Goal: Find specific fact: Find contact information

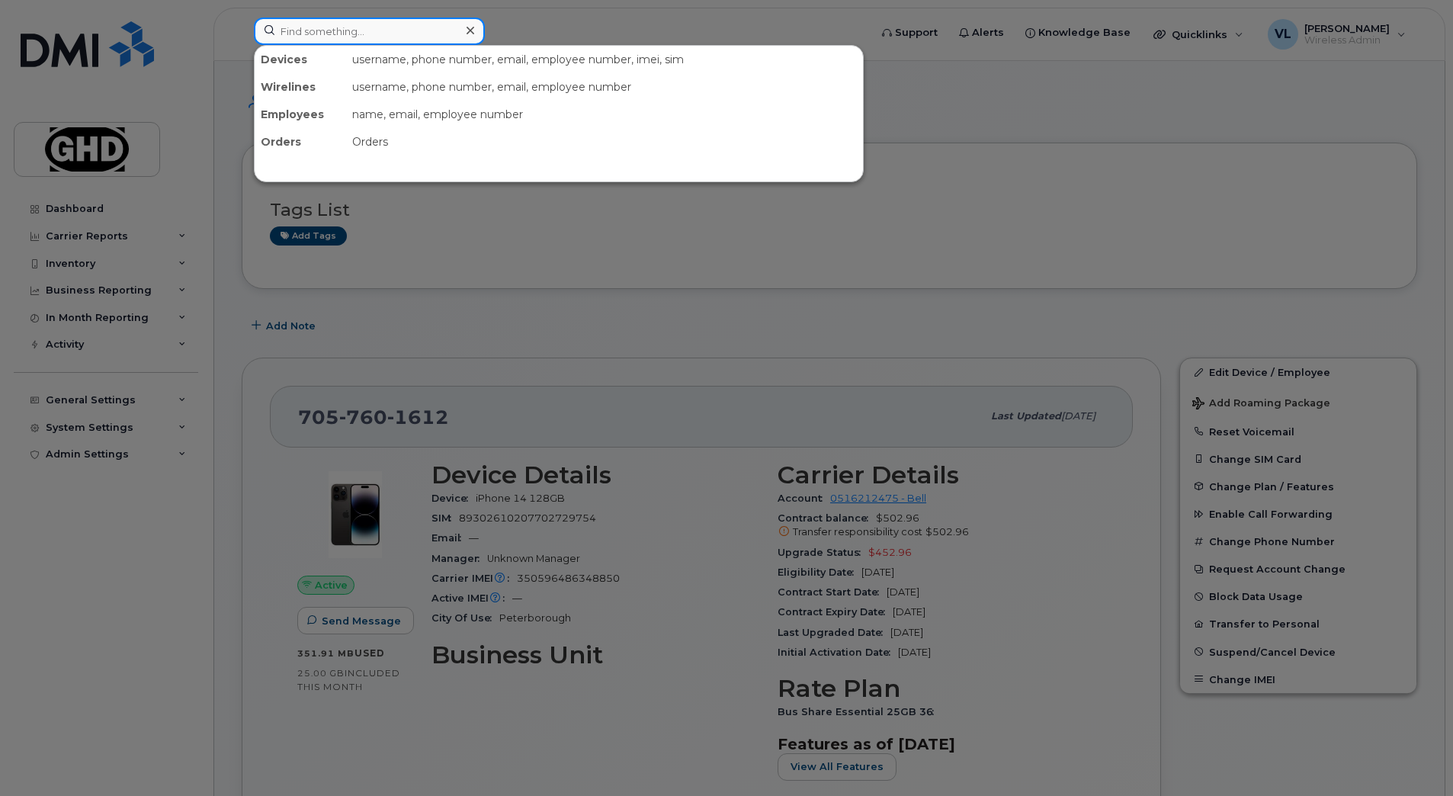
click at [297, 25] on input at bounding box center [369, 31] width 231 height 27
paste input "7057686305"
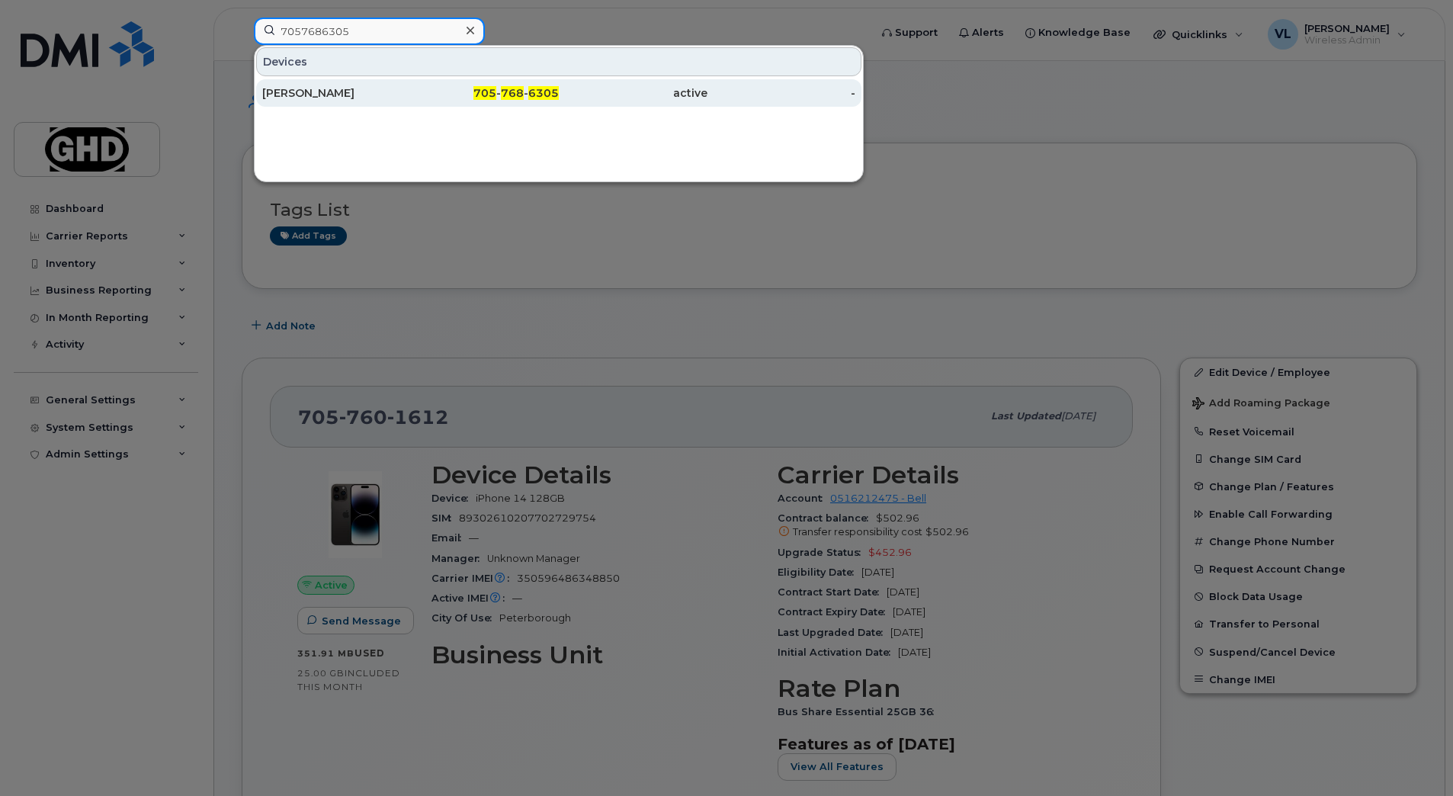
type input "7057686305"
click at [316, 101] on div "Eric Emery" at bounding box center [336, 92] width 149 height 27
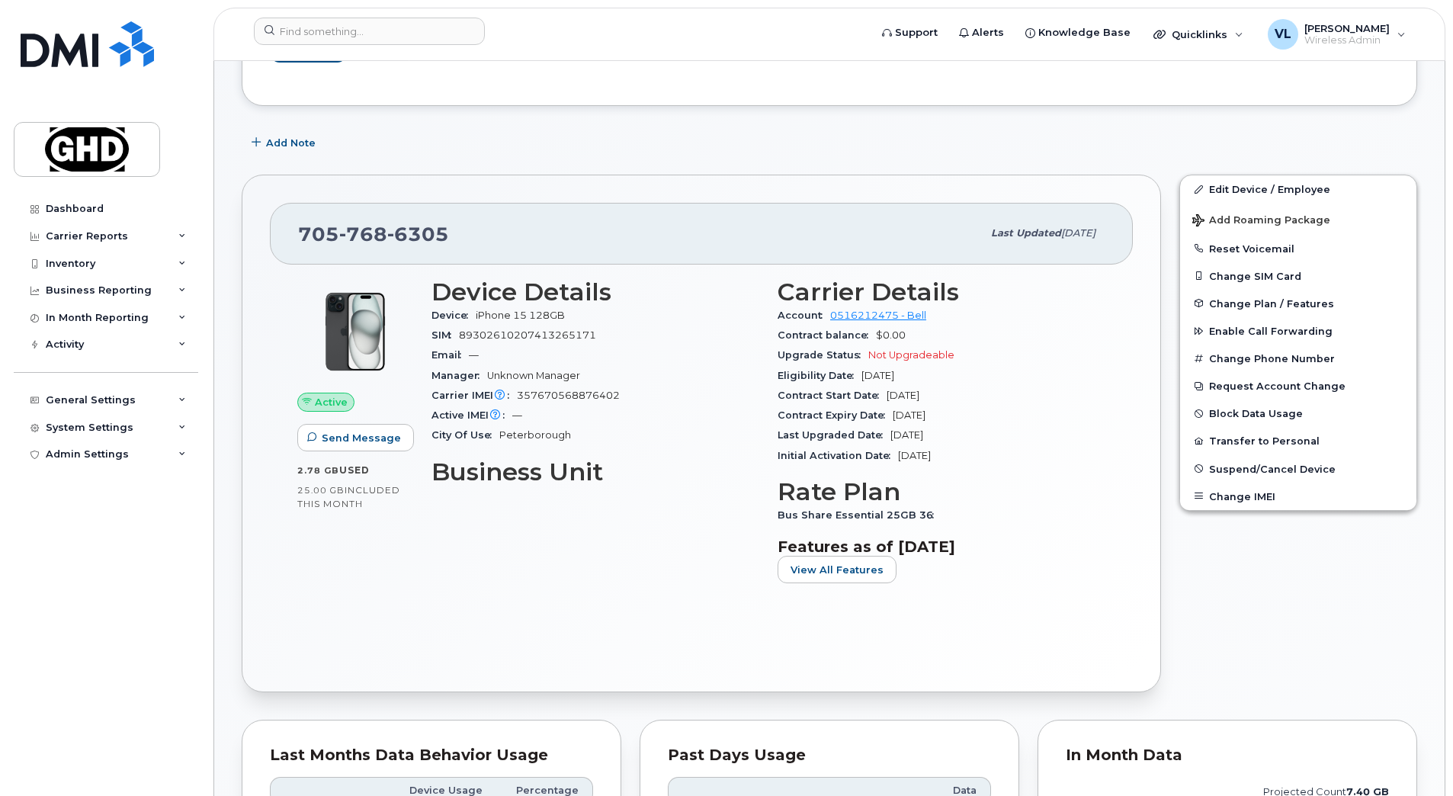
scroll to position [177, 0]
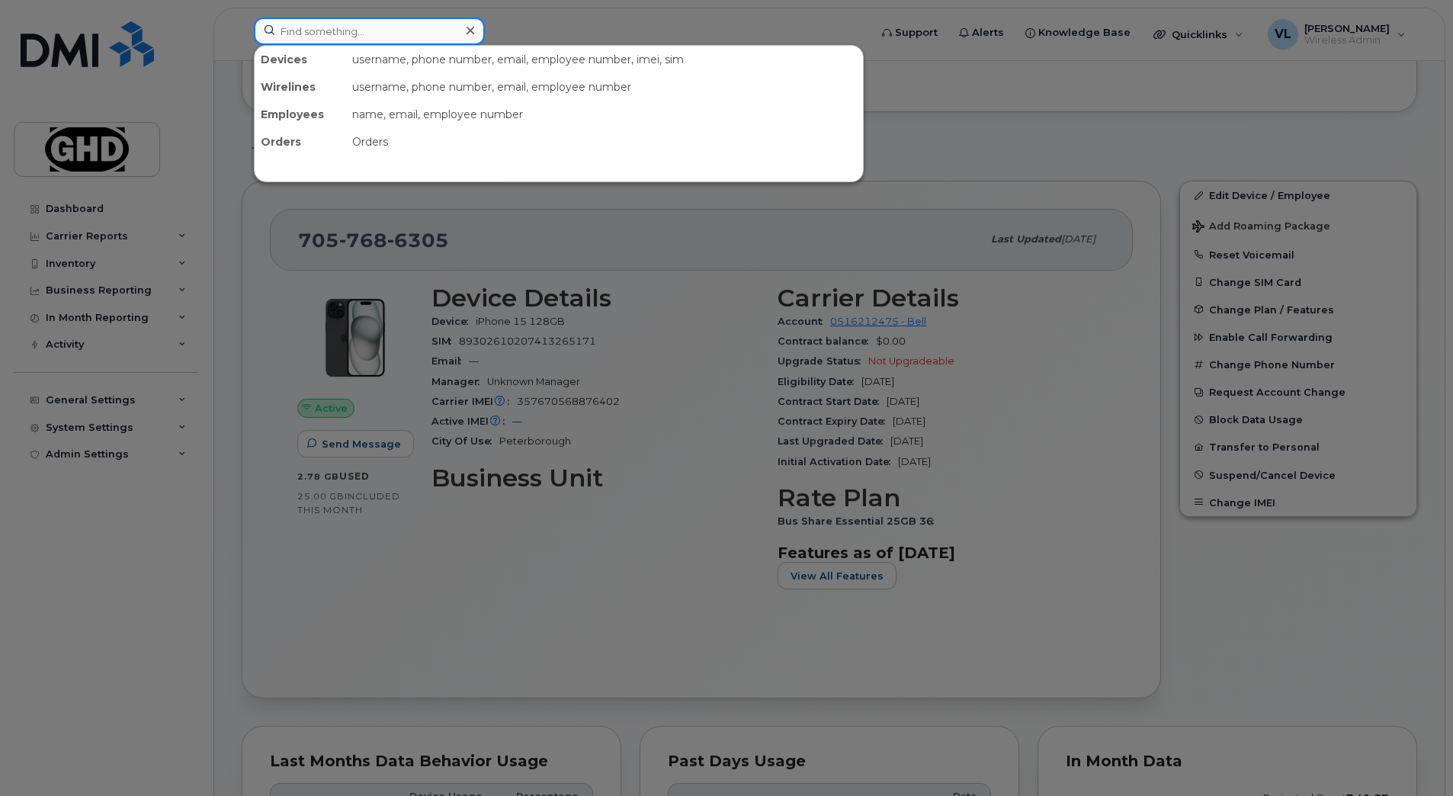
click at [348, 40] on input at bounding box center [369, 31] width 231 height 27
paste input "7059305423"
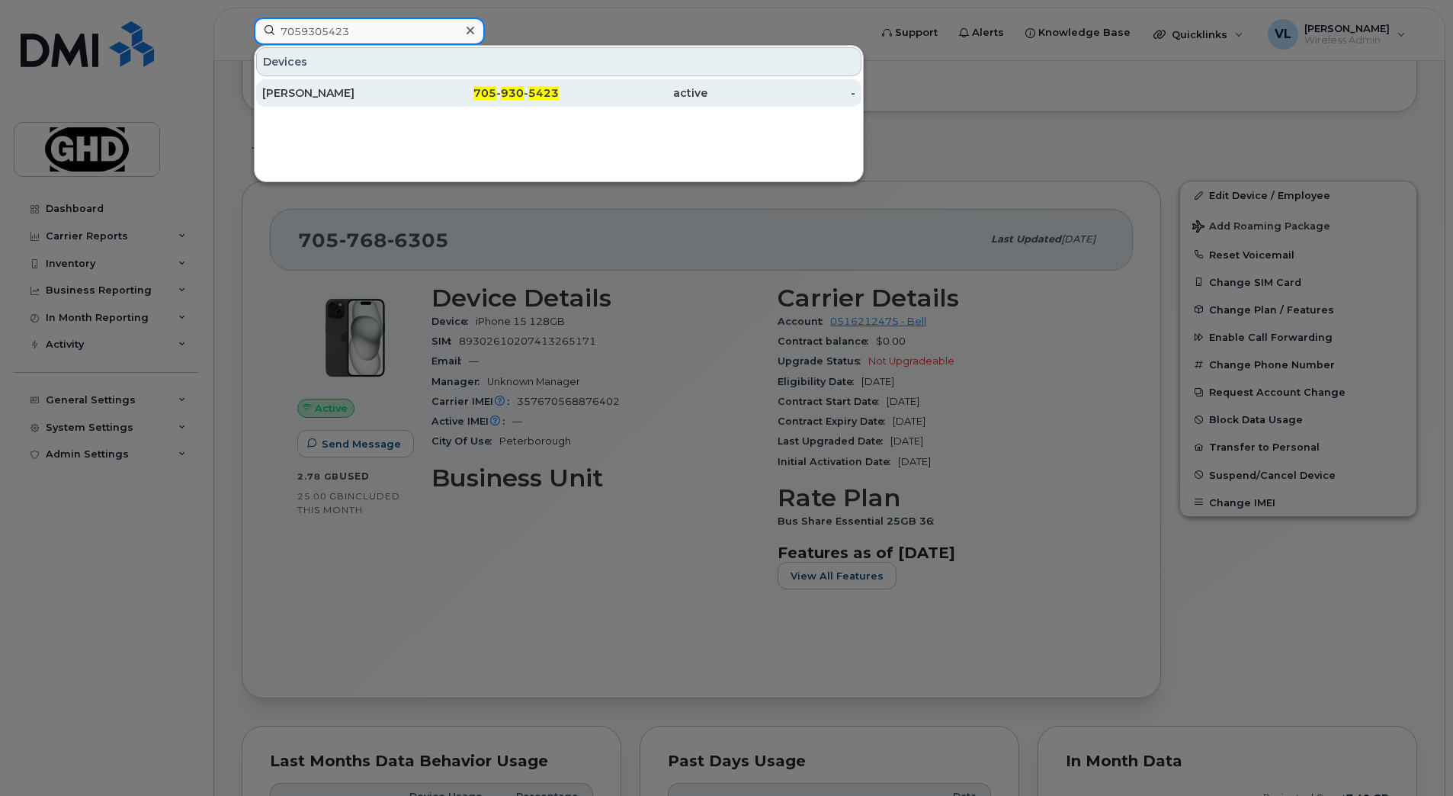
type input "7059305423"
click at [358, 94] on div "James Mceachern" at bounding box center [336, 92] width 149 height 15
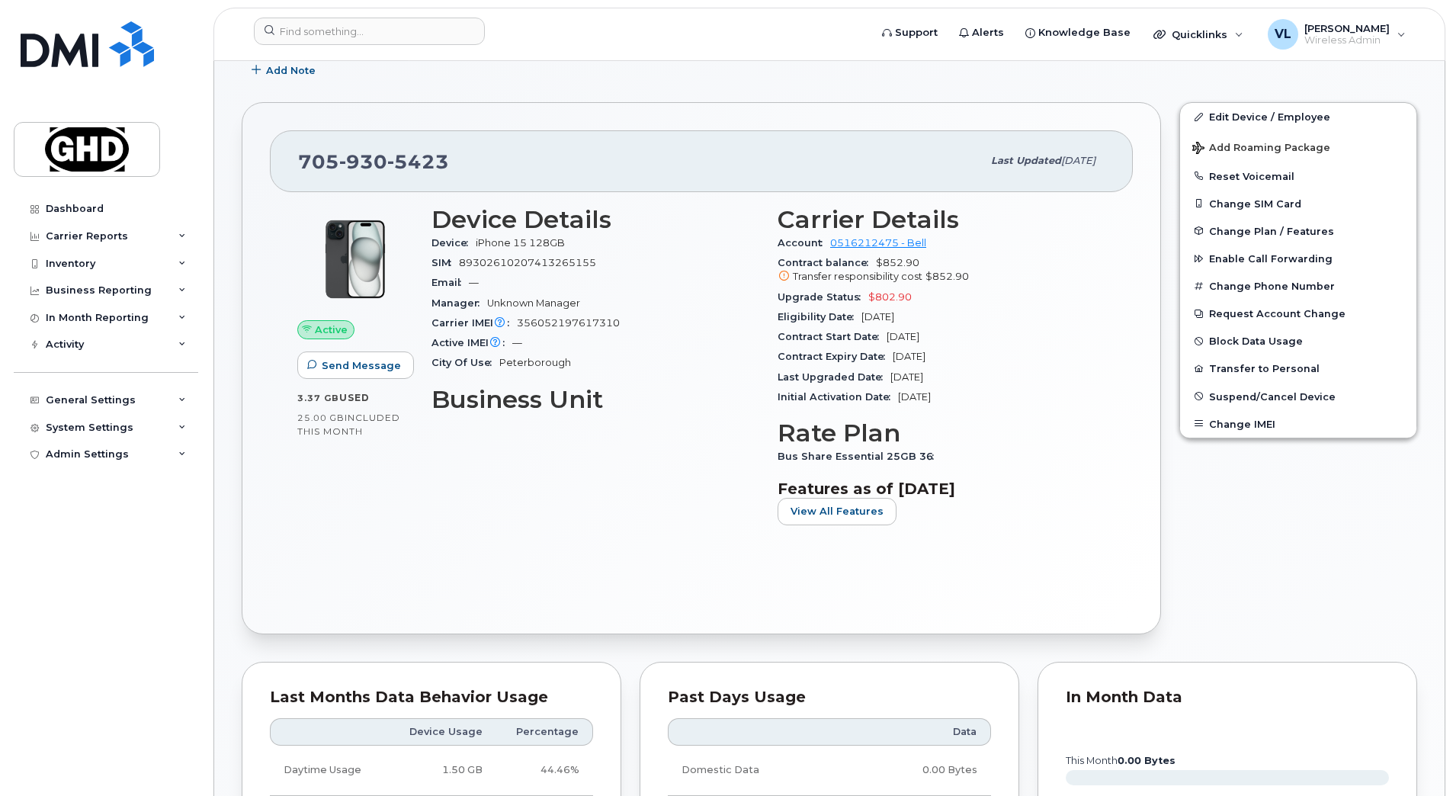
scroll to position [229, 0]
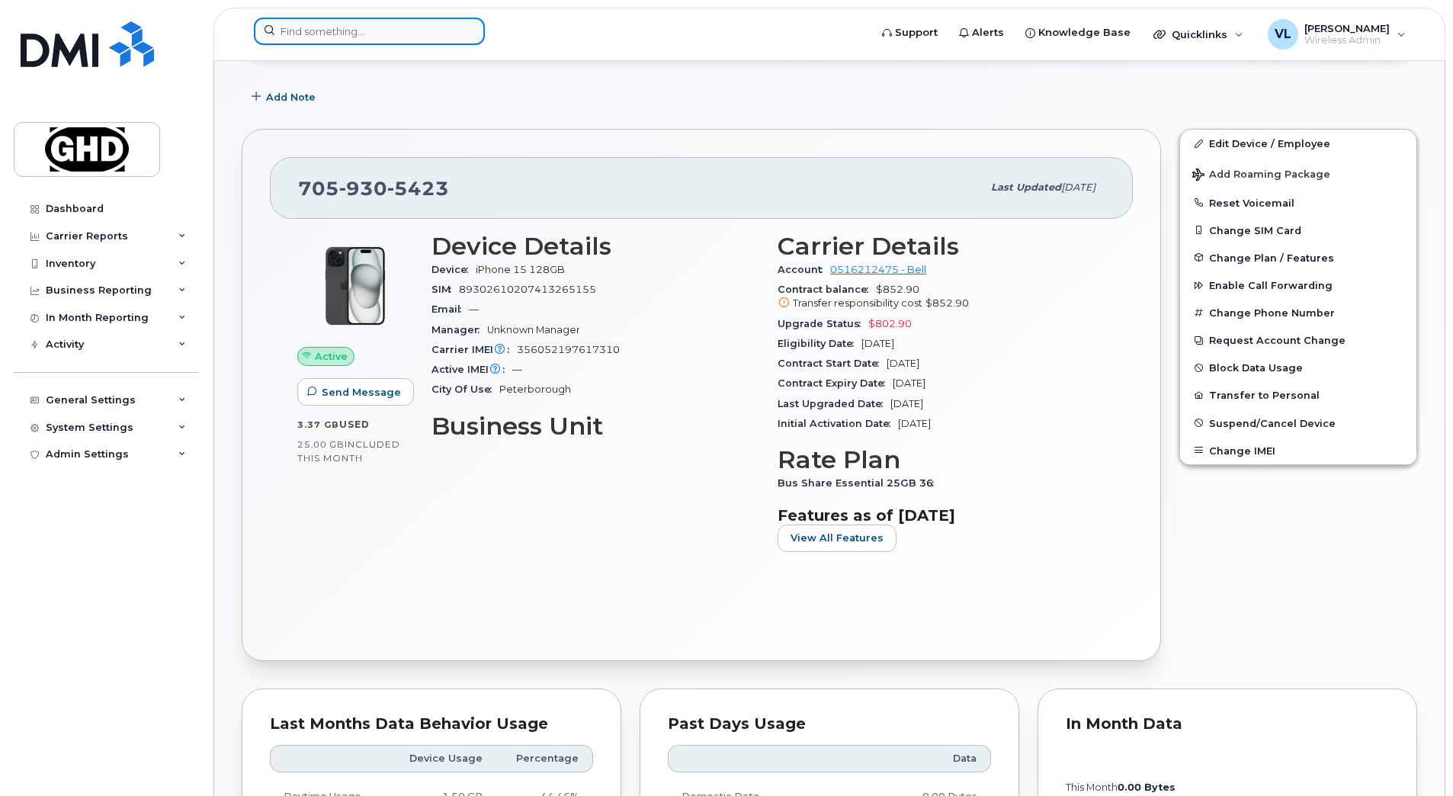
click at [330, 21] on input at bounding box center [369, 31] width 231 height 27
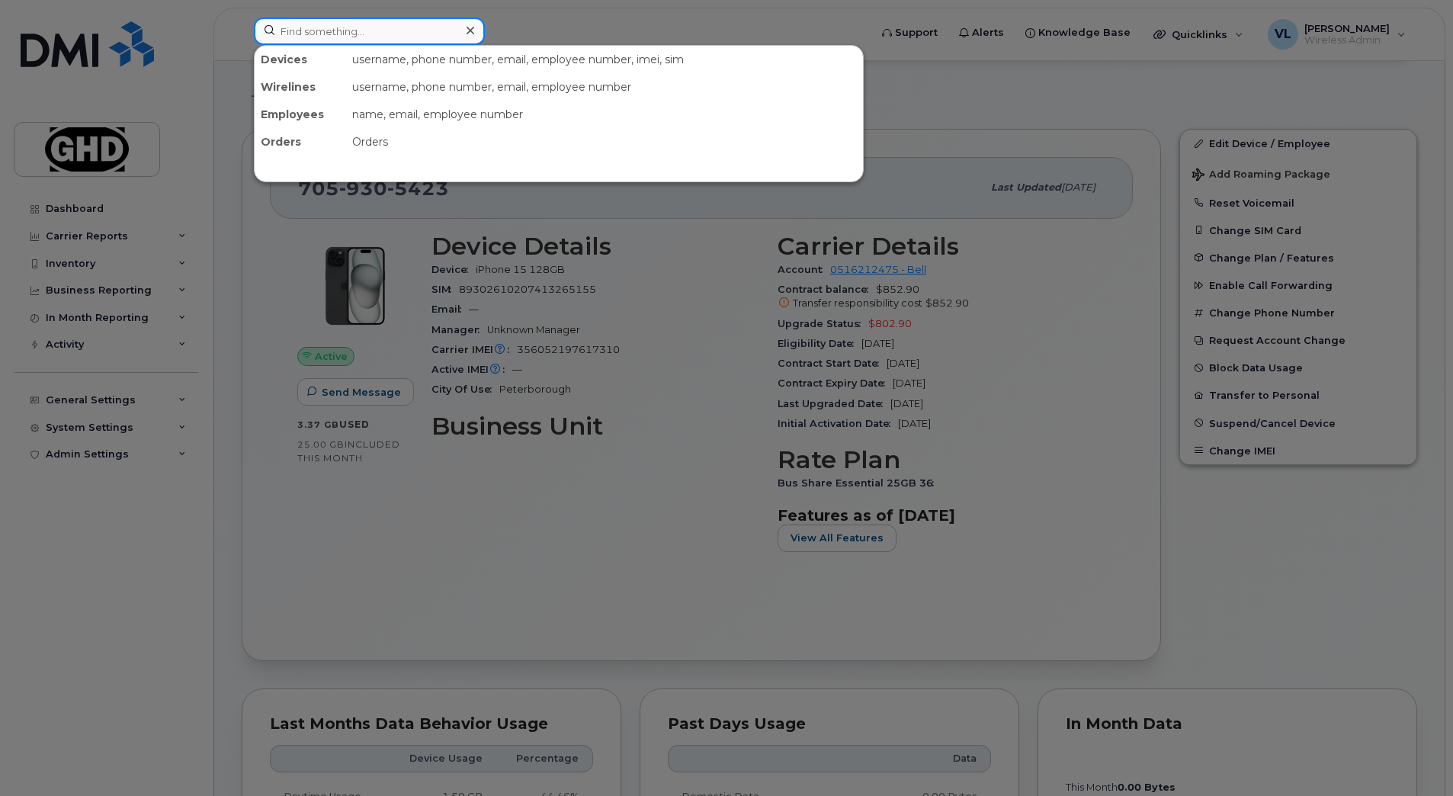
paste input "7805524718"
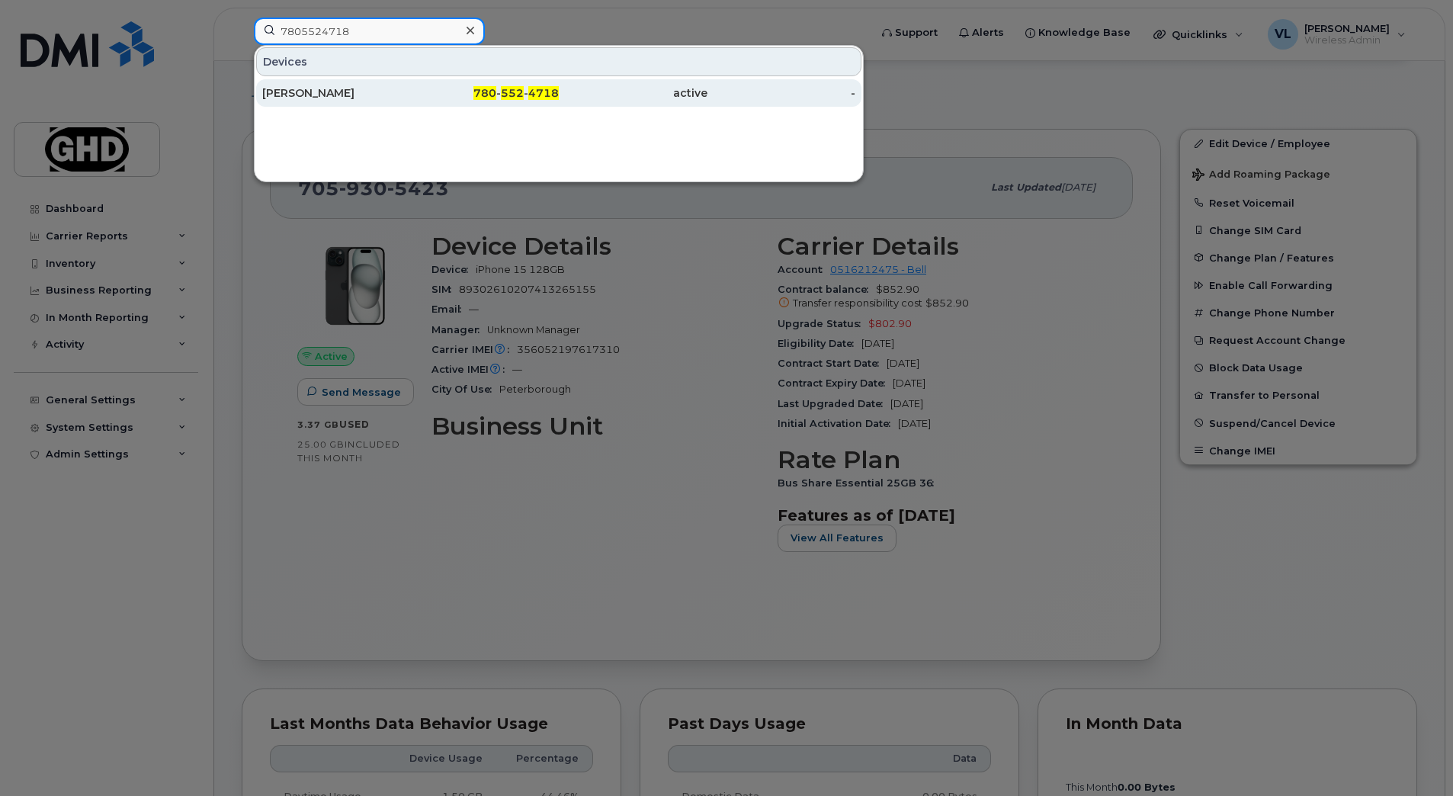
type input "7805524718"
click at [365, 90] on div "Jeff Matthews" at bounding box center [336, 92] width 149 height 15
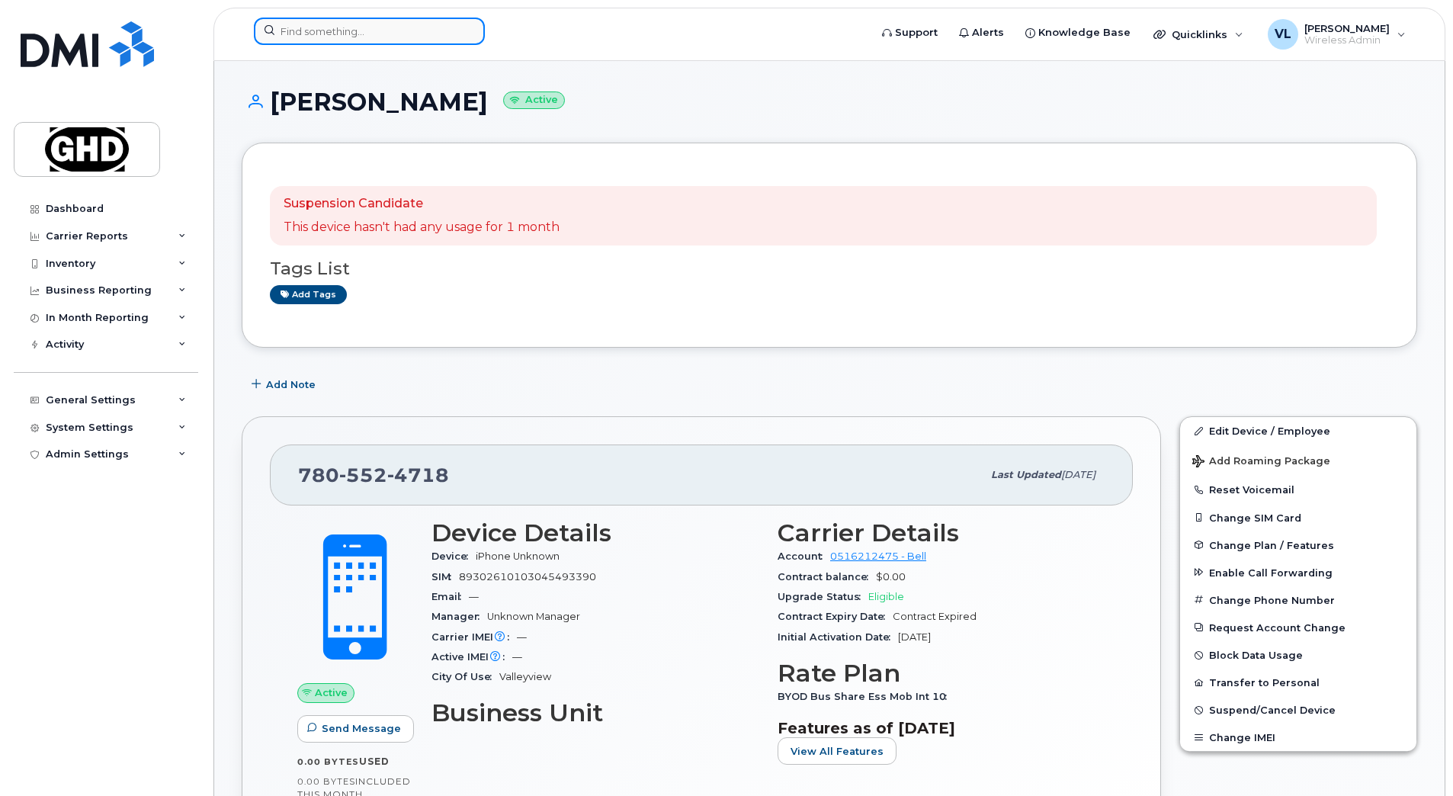
click at [319, 27] on input at bounding box center [369, 31] width 231 height 27
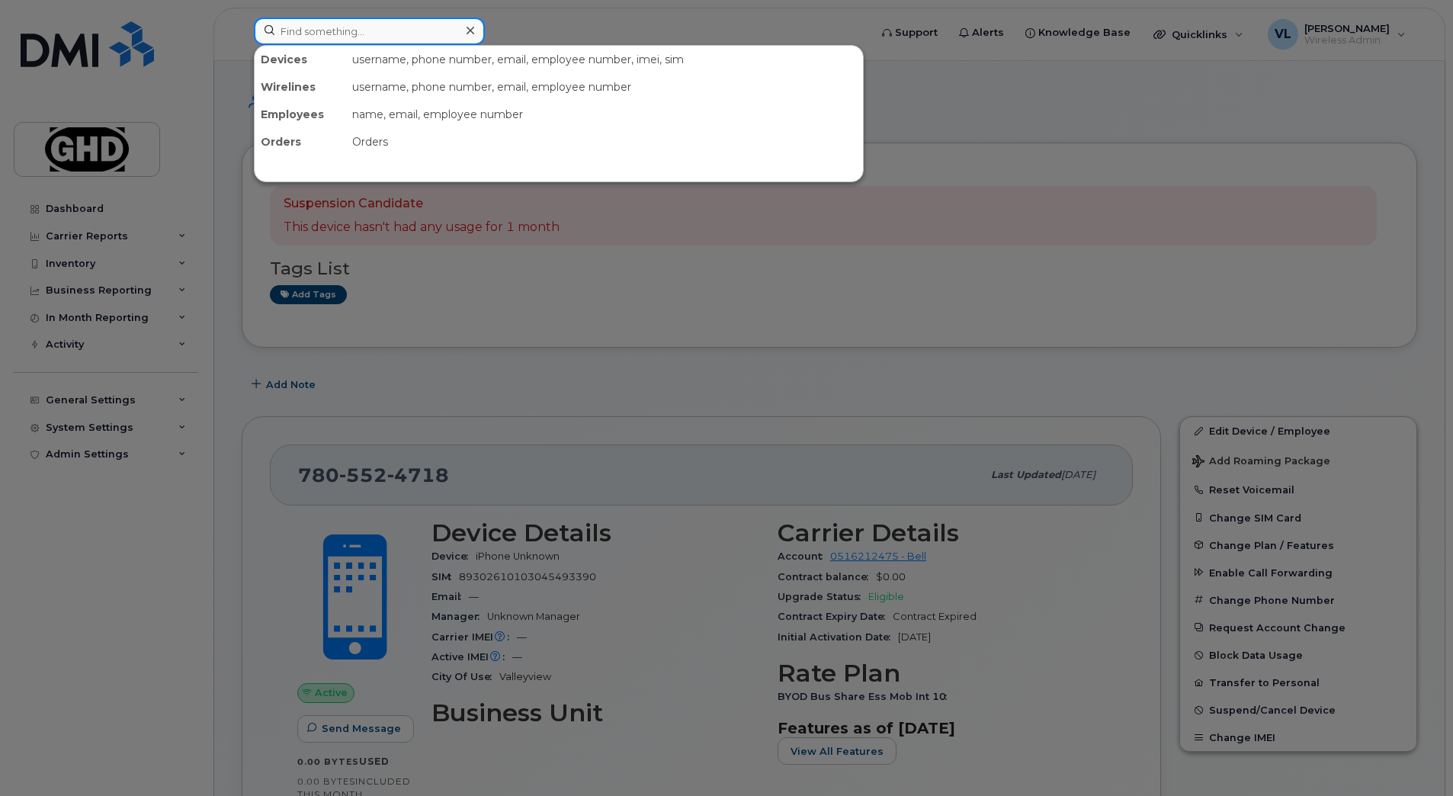
paste input "9052434232"
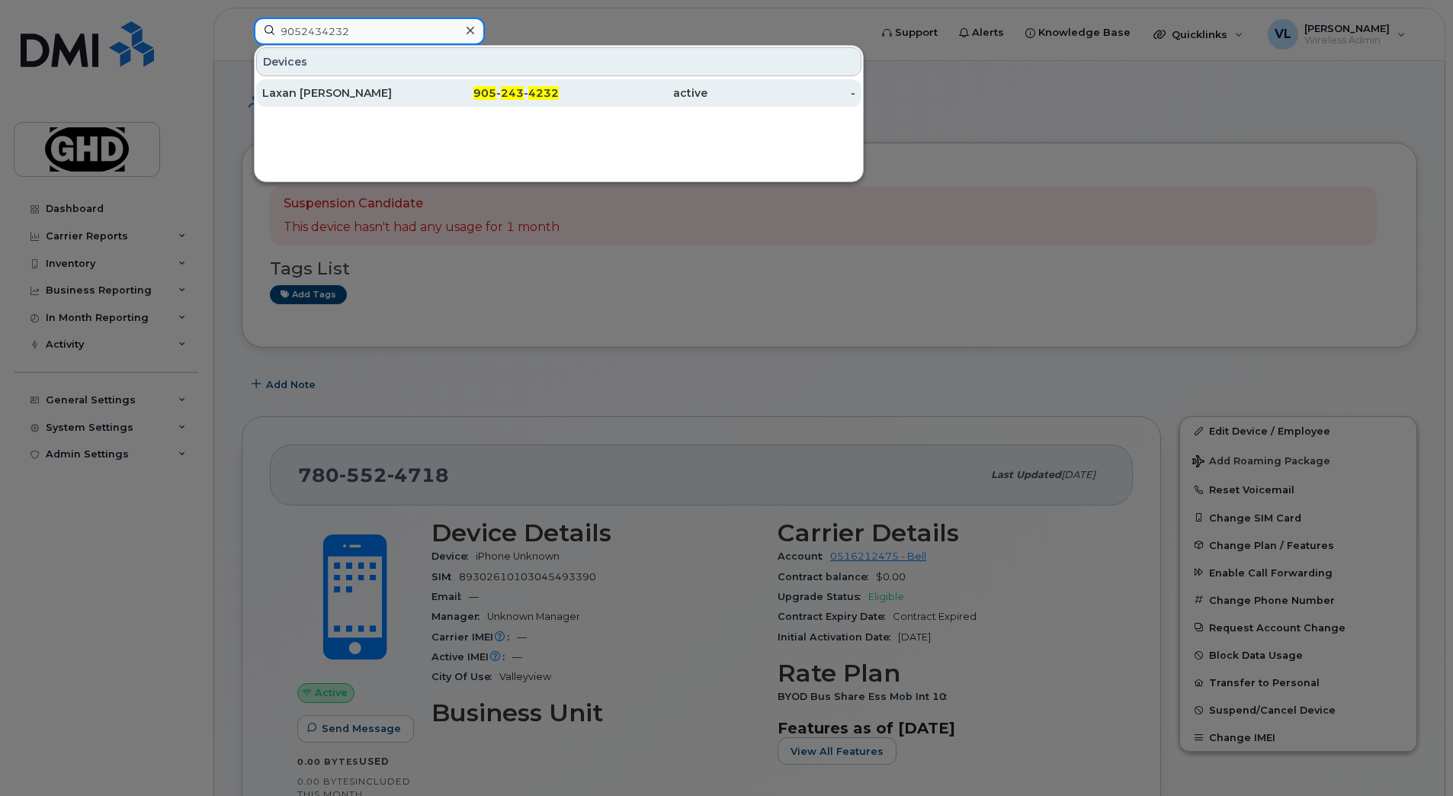
type input "9052434232"
click at [341, 88] on div "Laxan Pushparajah" at bounding box center [336, 92] width 149 height 15
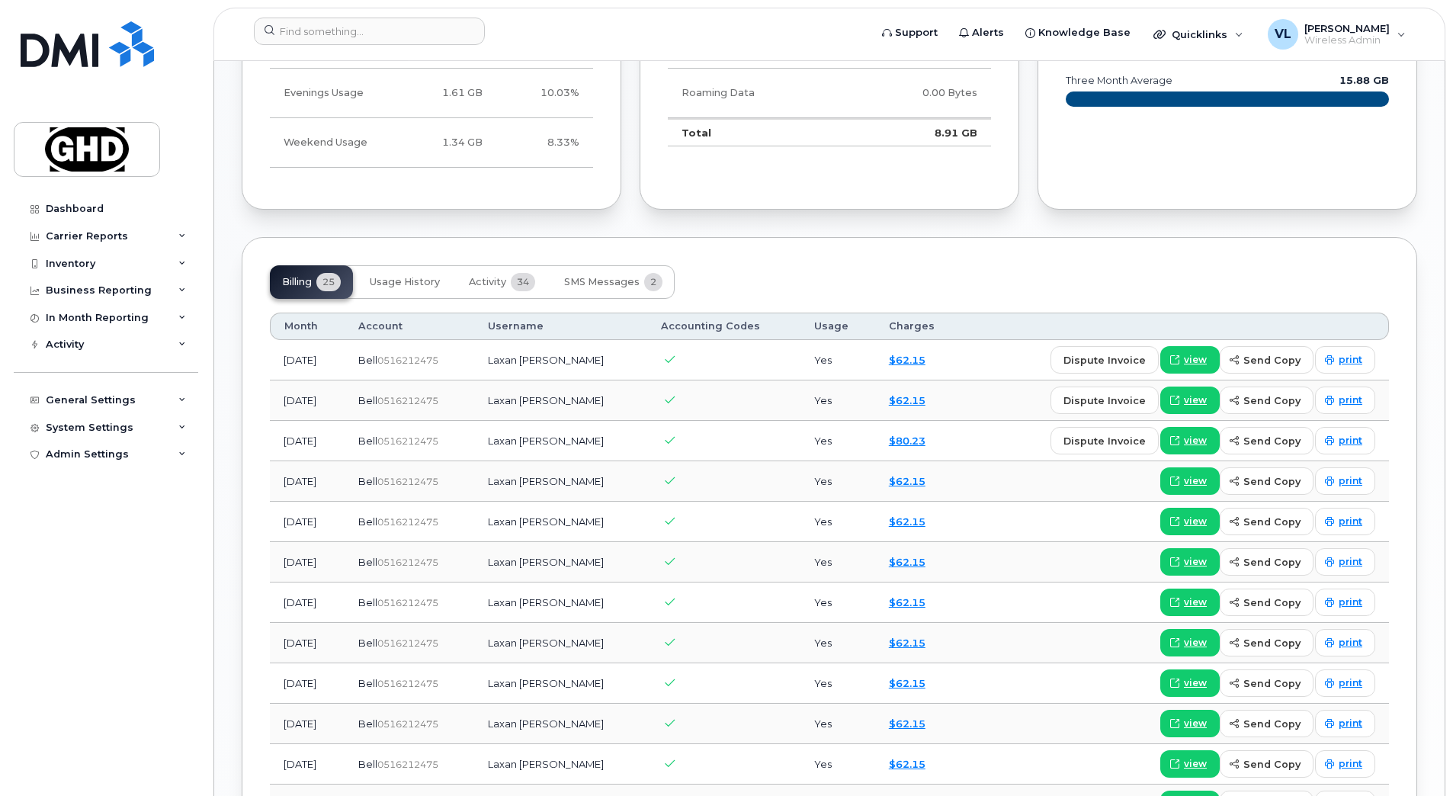
scroll to position [1010, 0]
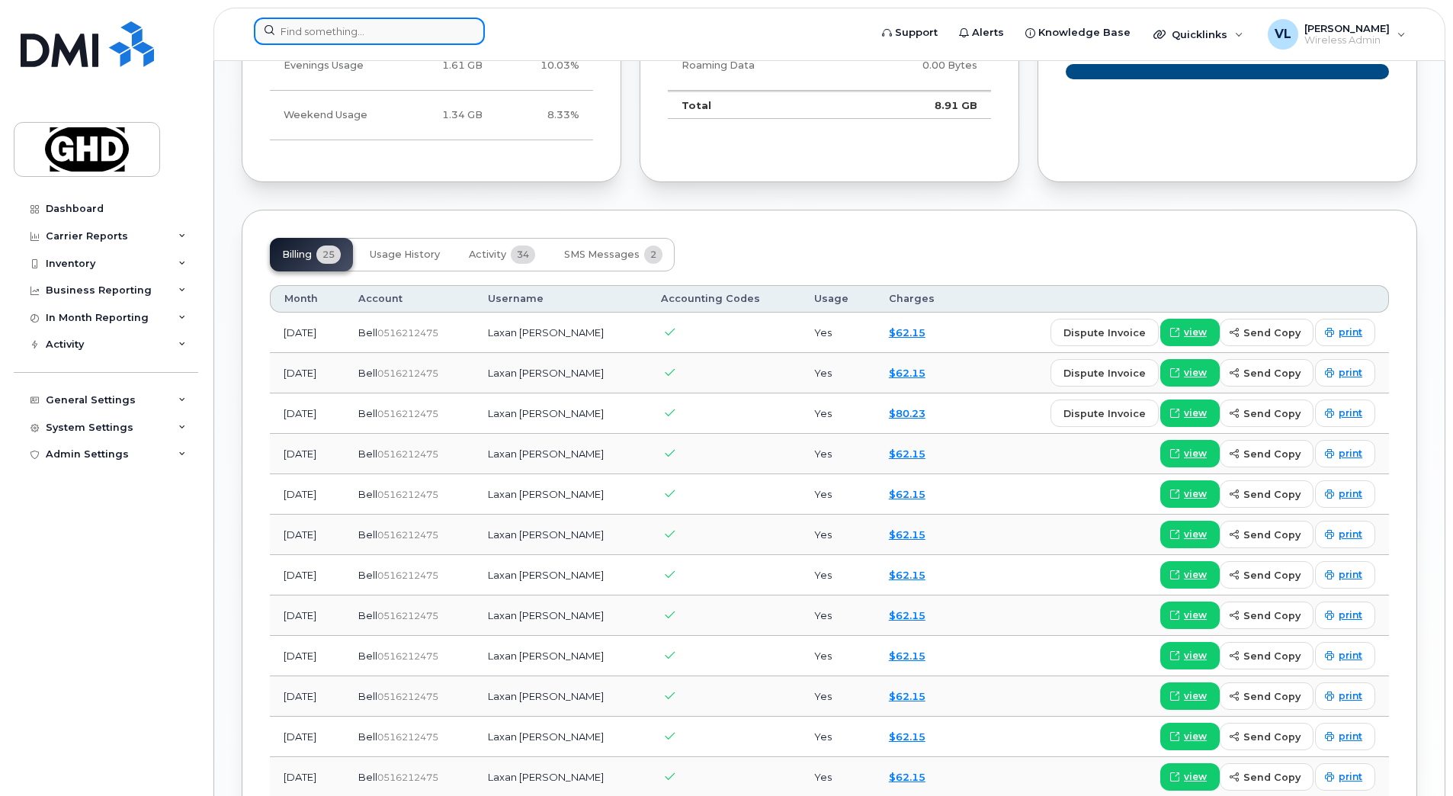
click at [333, 33] on input at bounding box center [369, 31] width 231 height 27
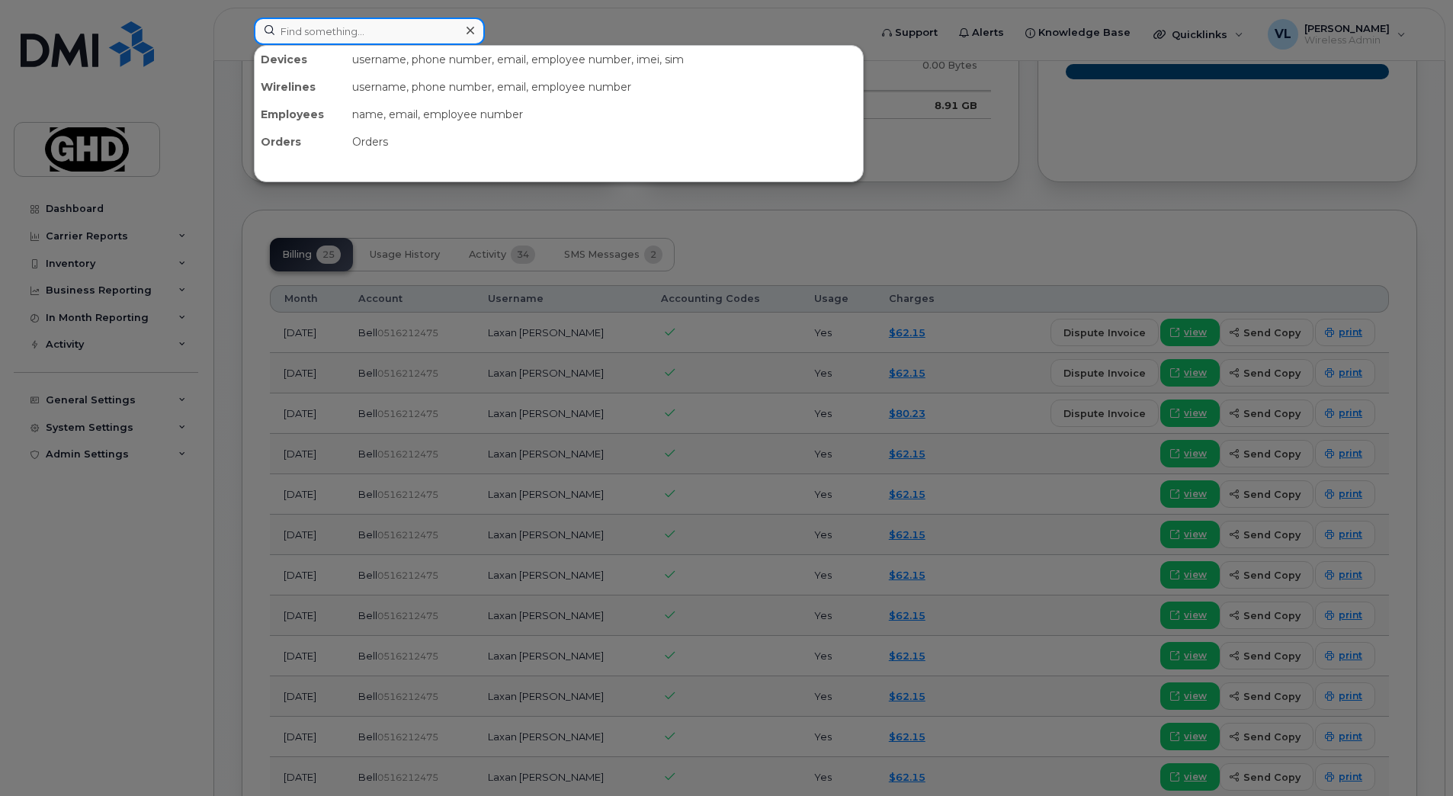
click at [367, 24] on input at bounding box center [369, 31] width 231 height 27
paste input "9053013759"
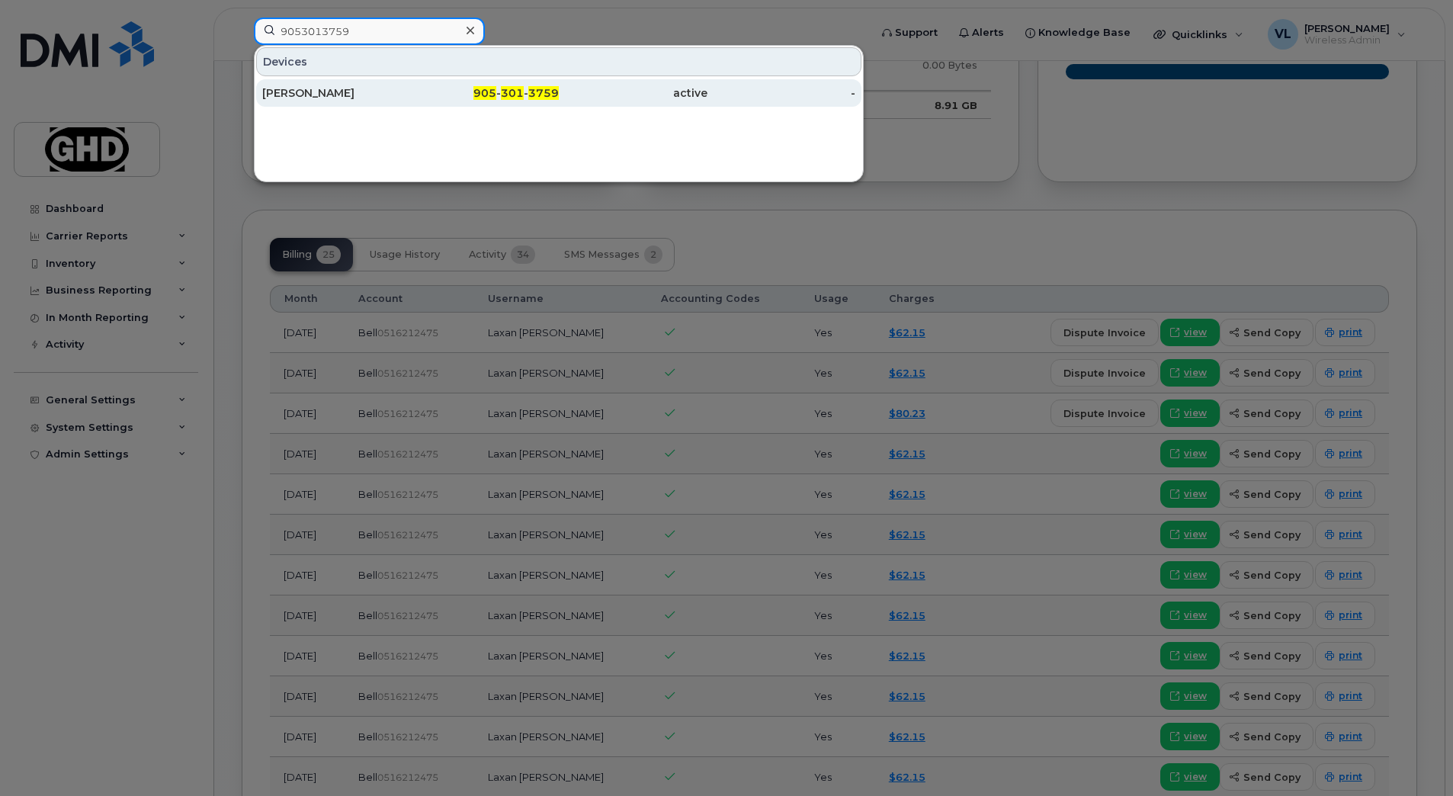
type input "9053013759"
click at [392, 95] on div "Peter Handcastle" at bounding box center [336, 92] width 149 height 15
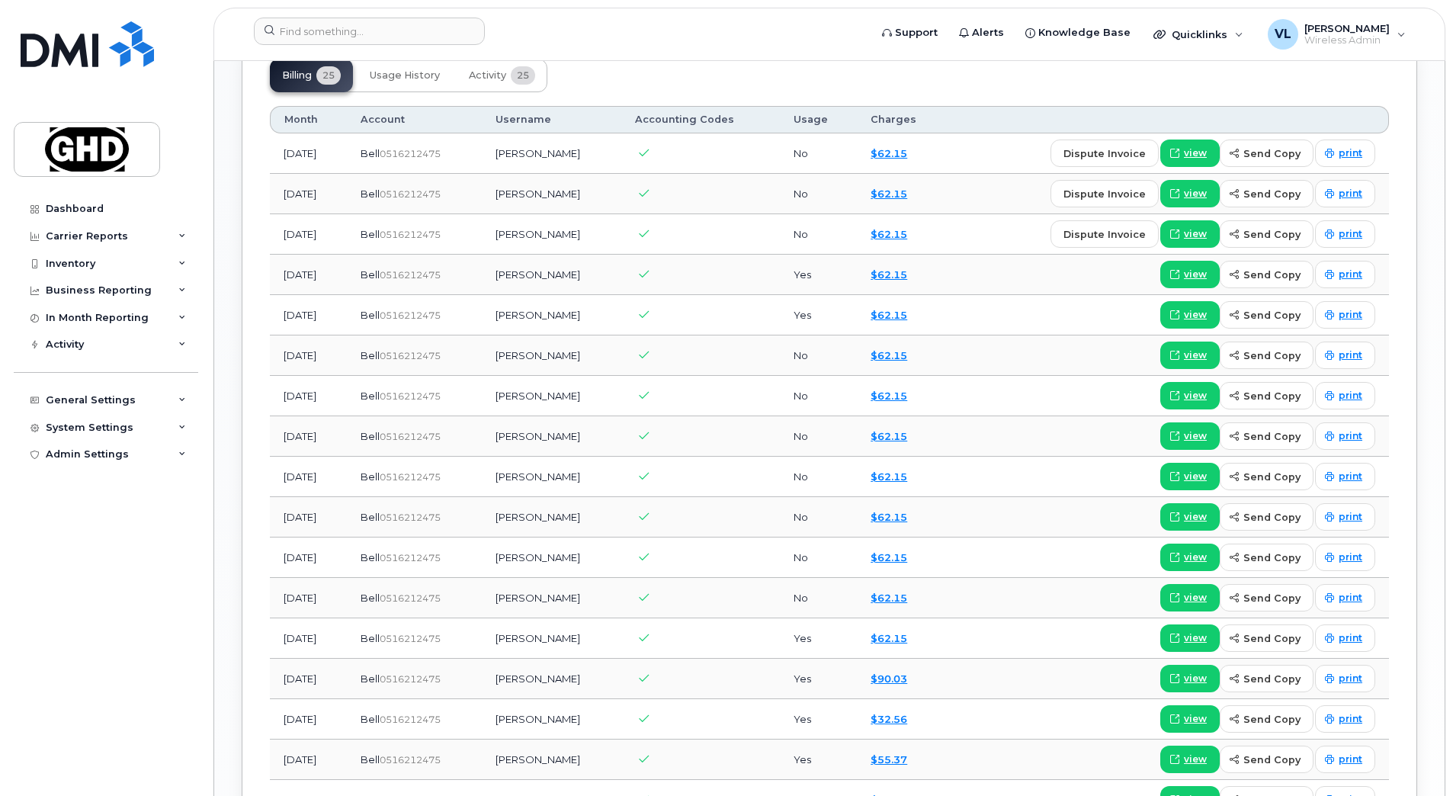
scroll to position [1181, 0]
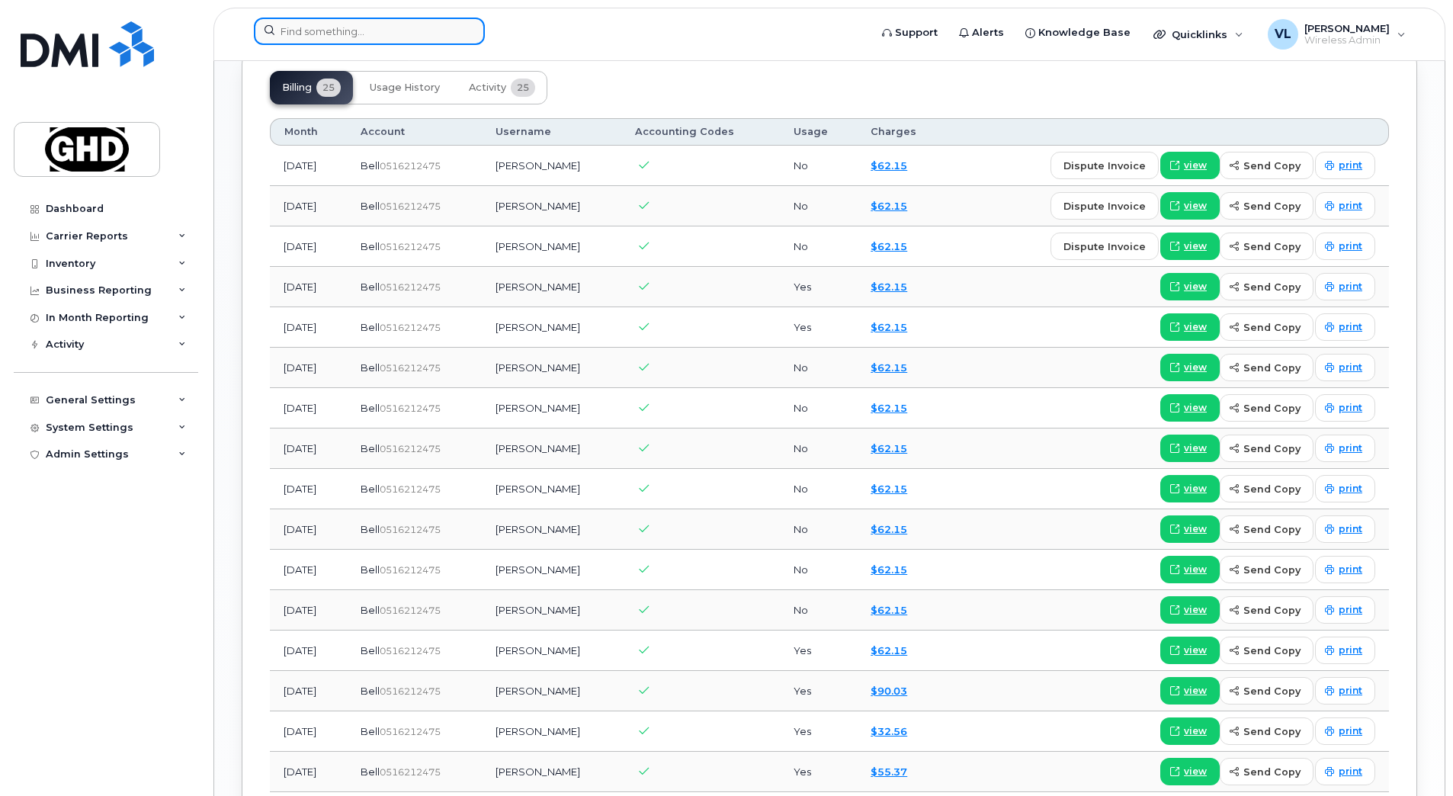
click at [364, 25] on input at bounding box center [369, 31] width 231 height 27
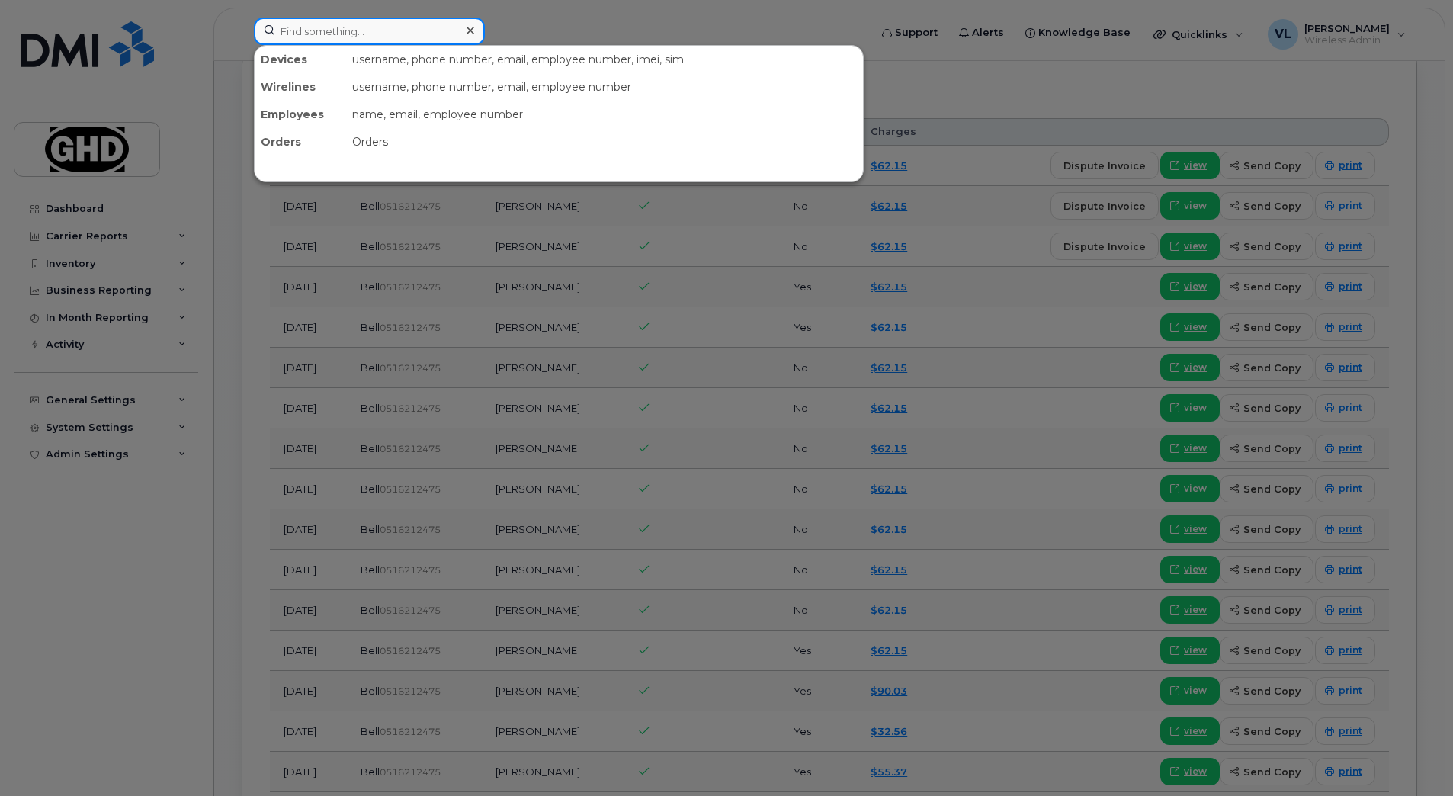
paste input "9053018526"
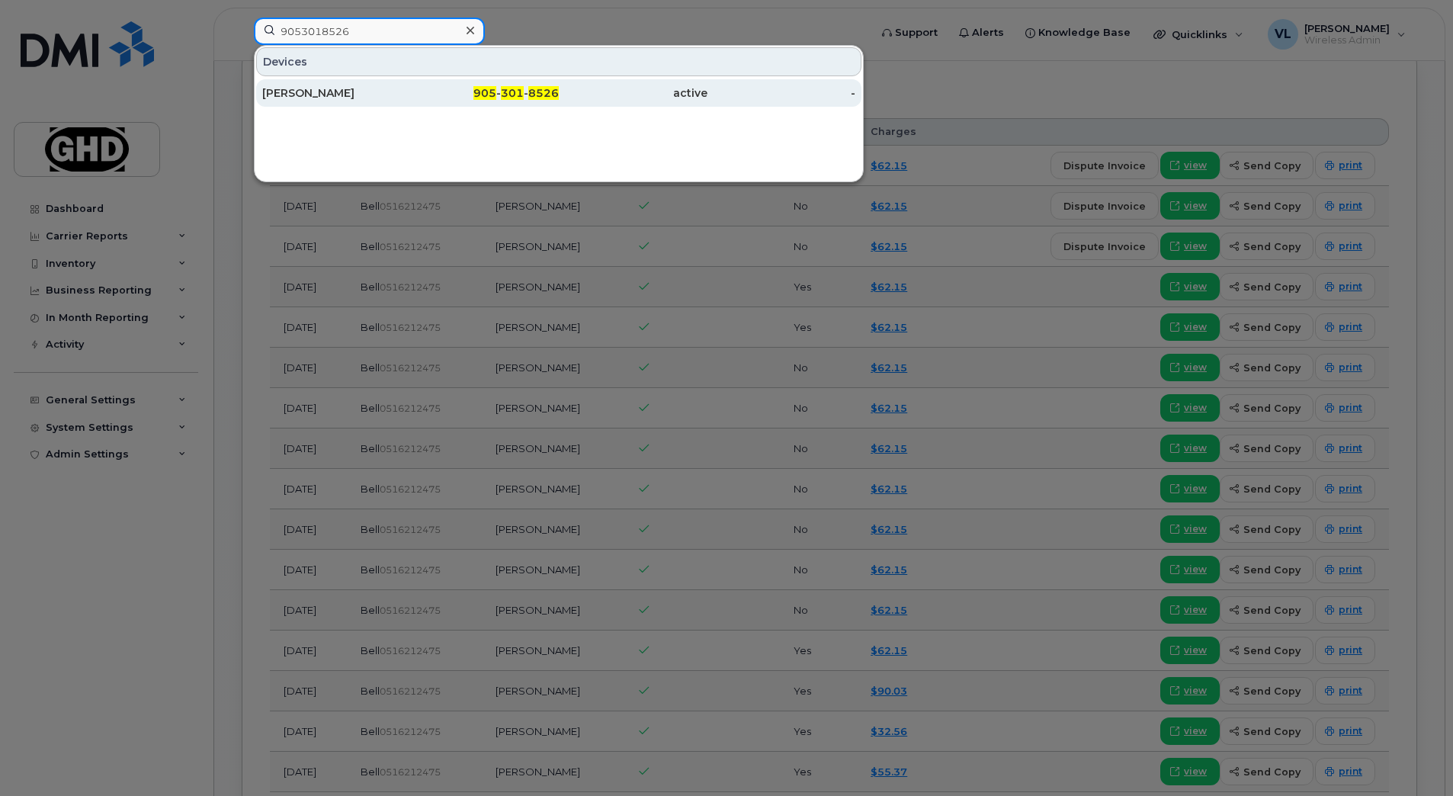
type input "9053018526"
click at [367, 100] on div "[PERSON_NAME]" at bounding box center [336, 92] width 149 height 15
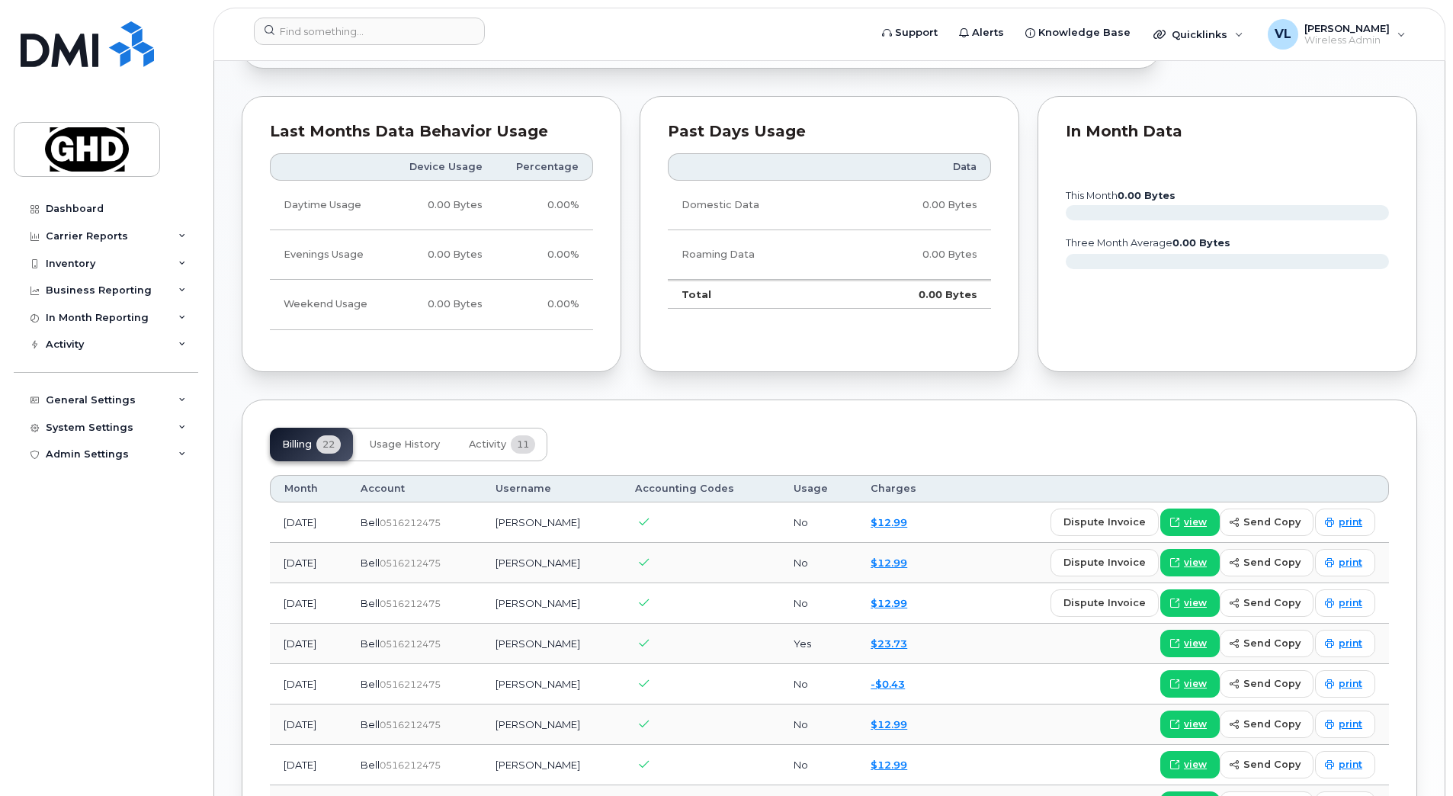
scroll to position [801, 0]
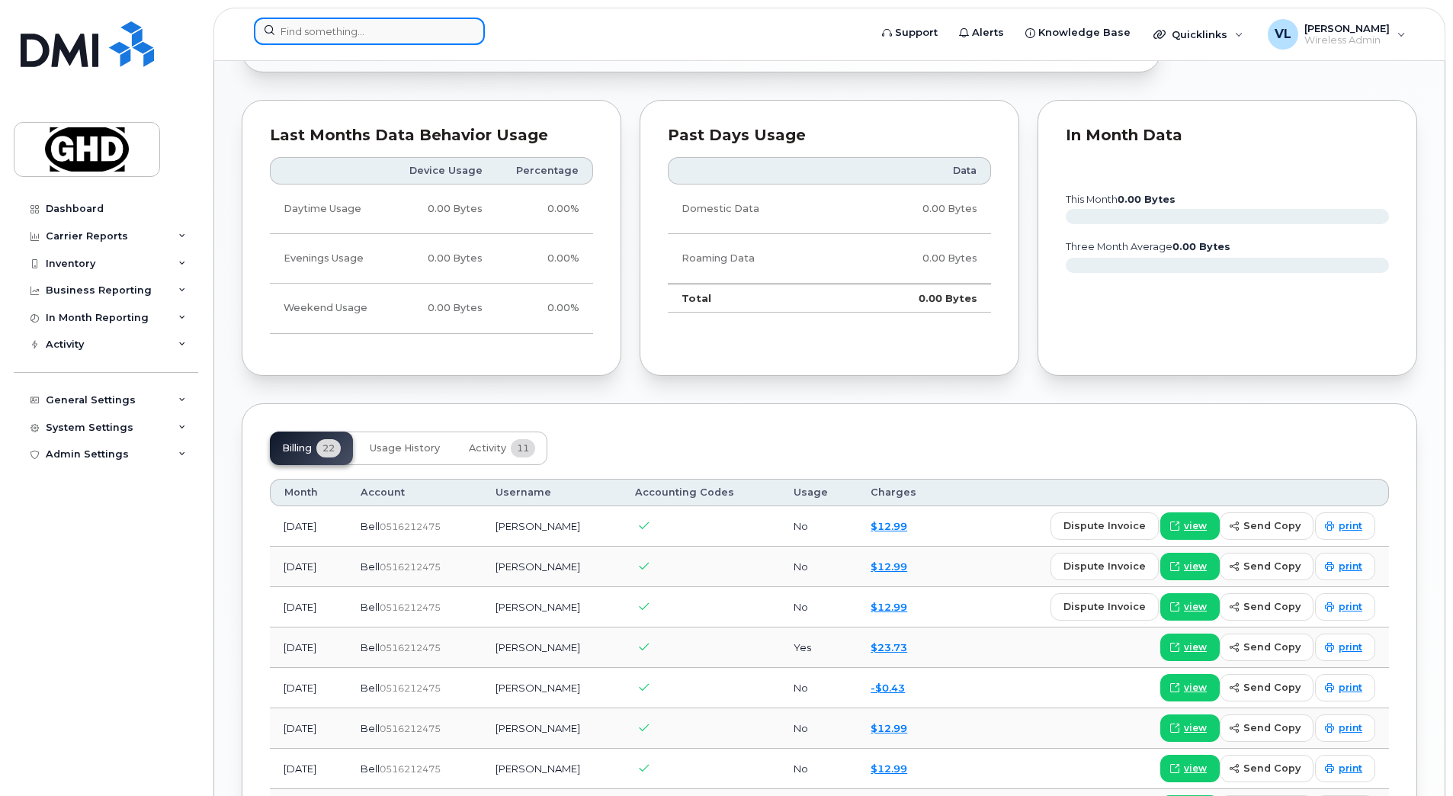
click at [341, 40] on input at bounding box center [369, 31] width 231 height 27
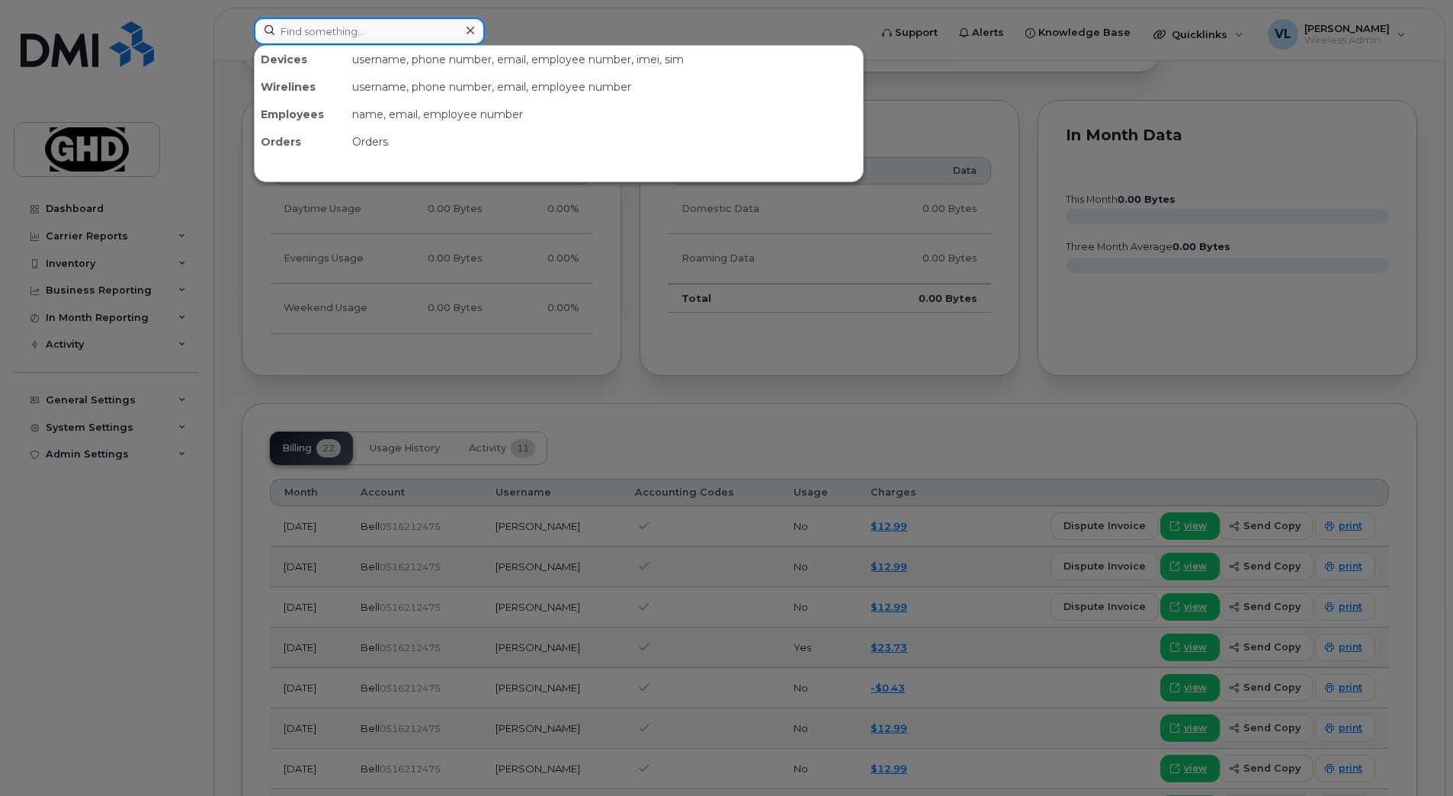
paste input "9053022449"
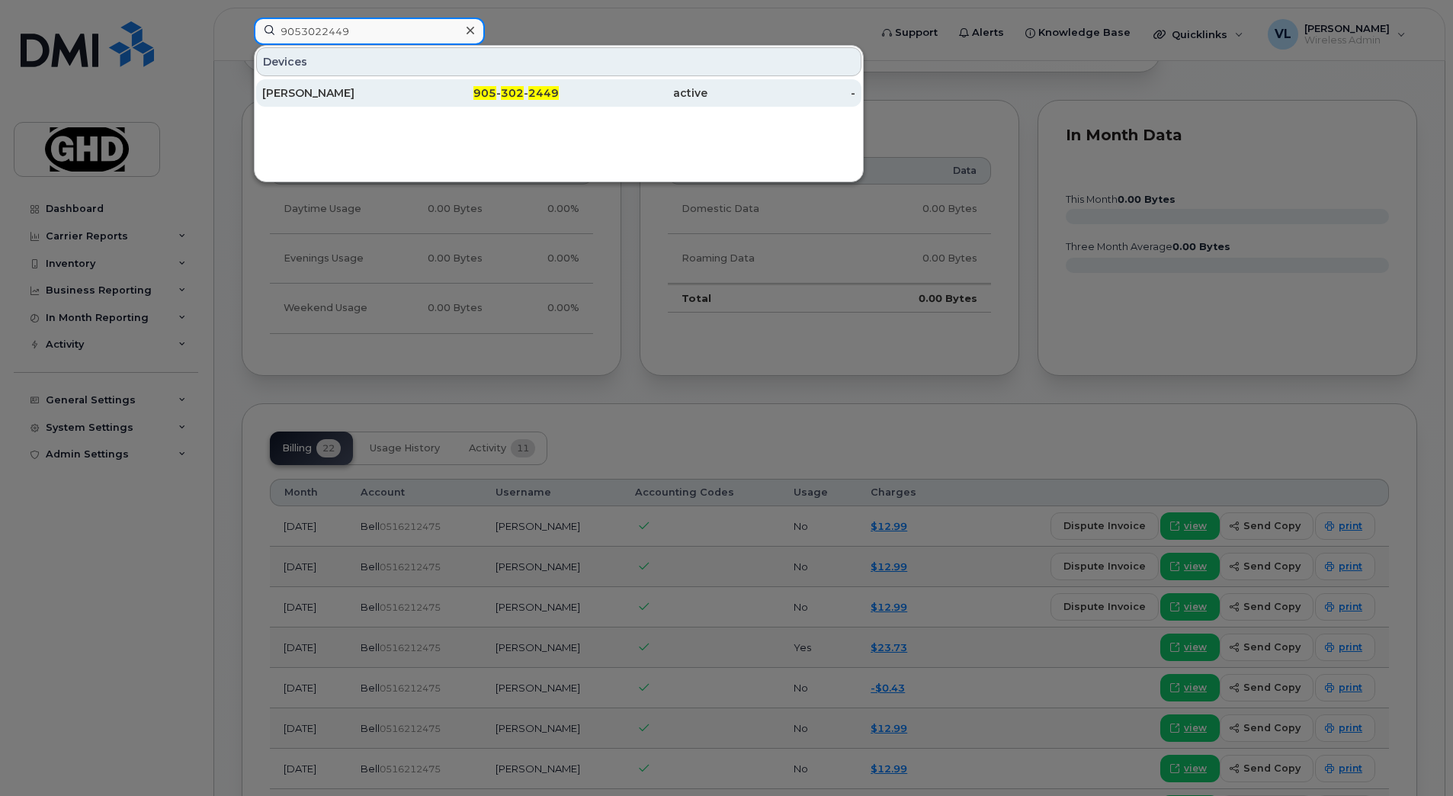
type input "9053022449"
click at [361, 89] on div "Lisa Whitwell" at bounding box center [336, 92] width 149 height 15
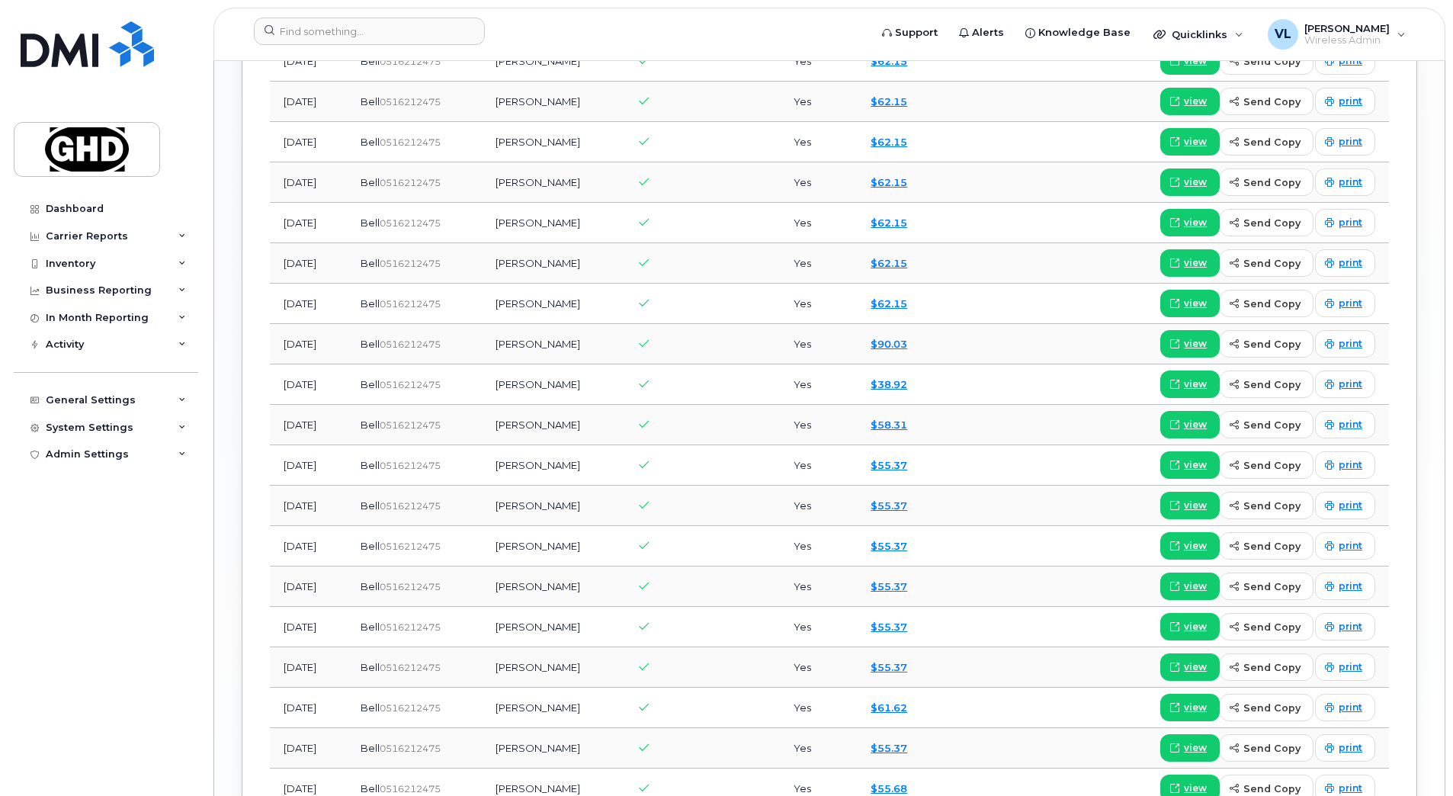
scroll to position [1543, 0]
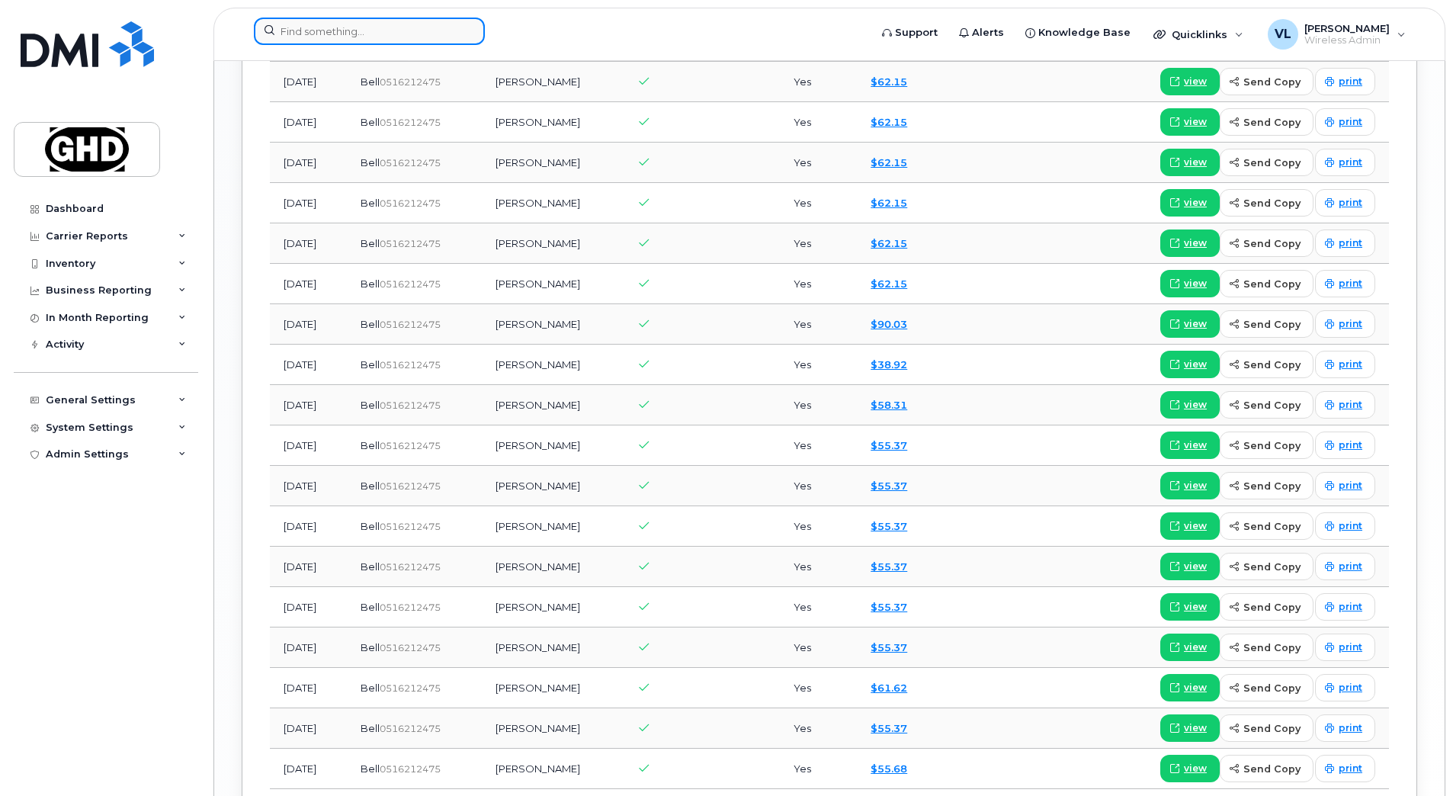
click at [346, 32] on input at bounding box center [369, 31] width 231 height 27
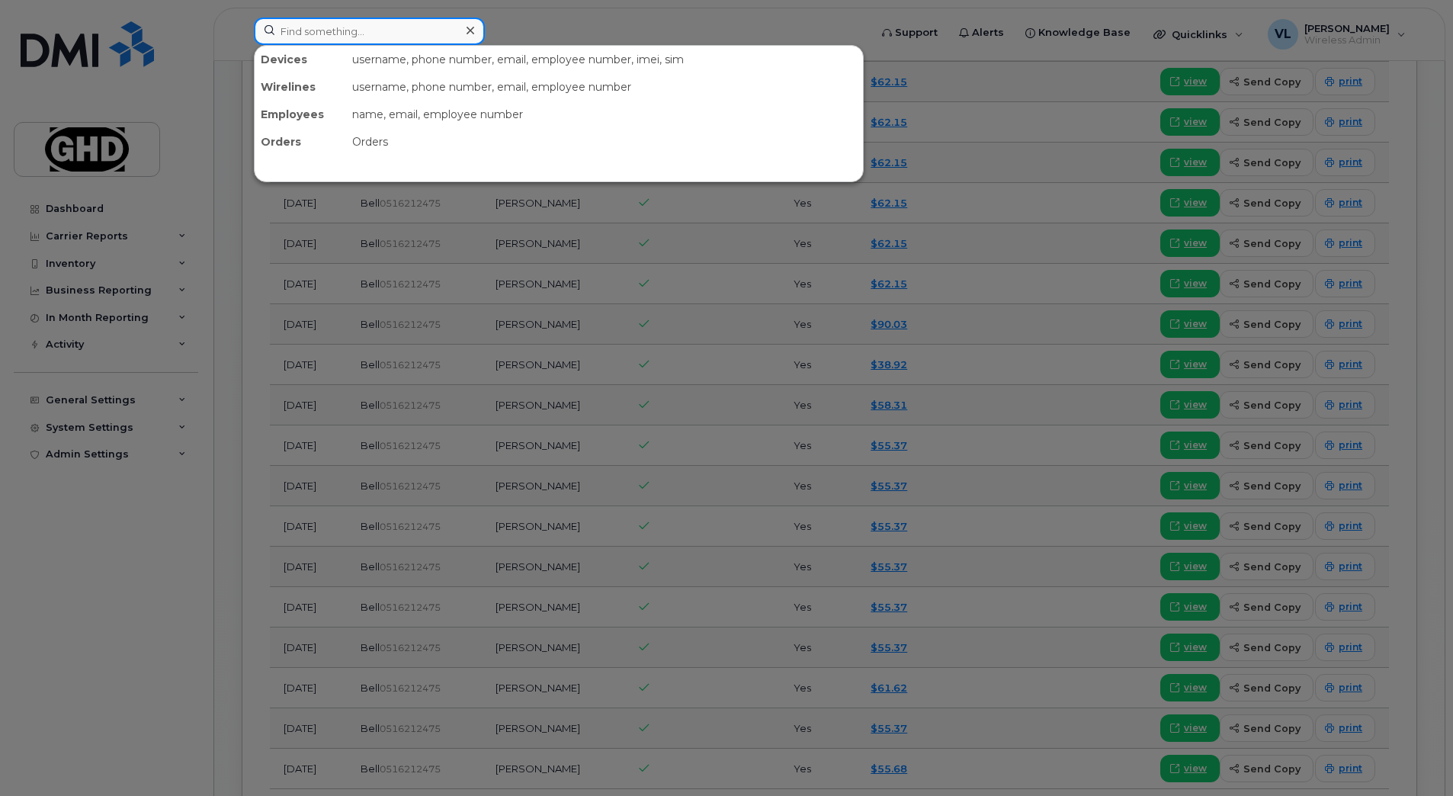
paste input "9053023942"
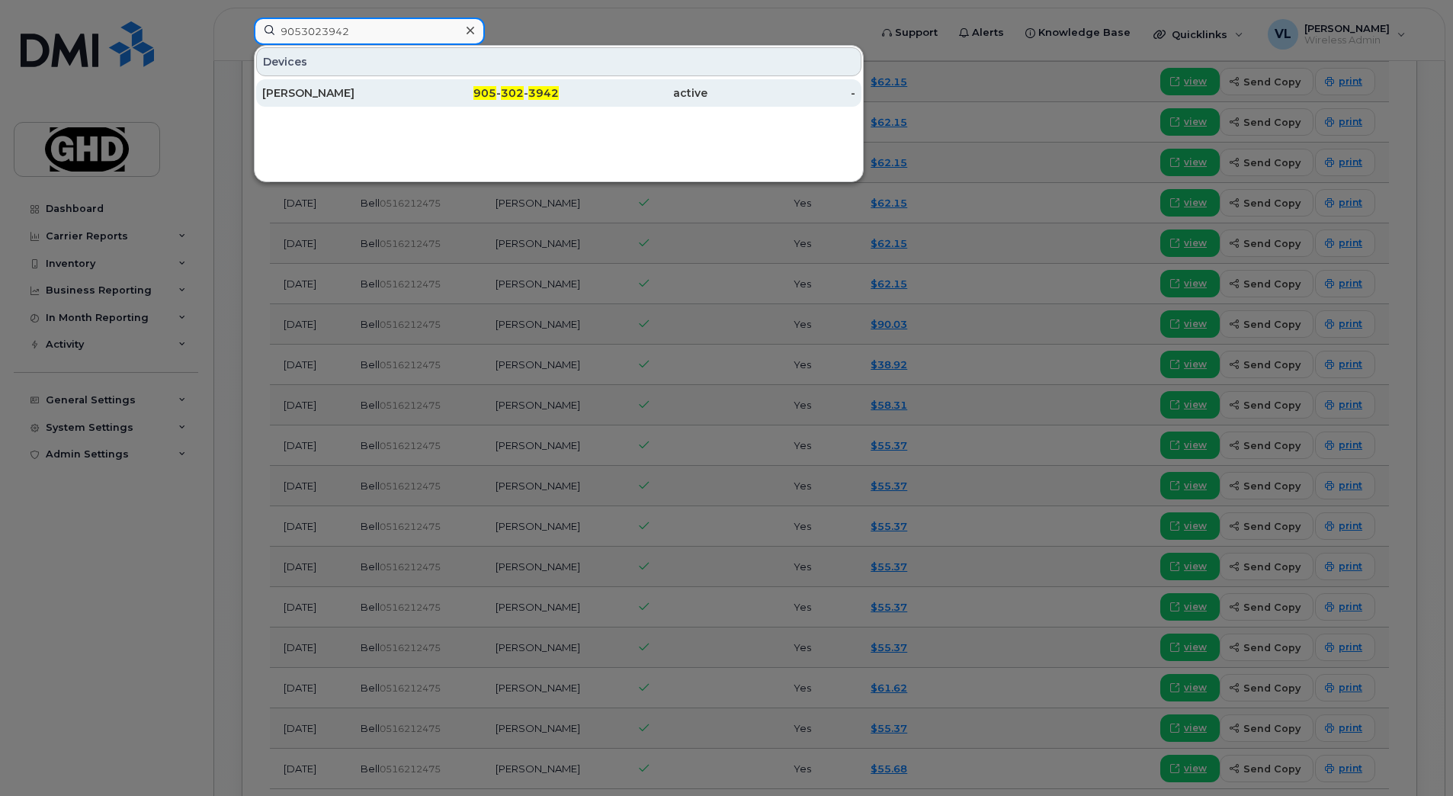
type input "9053023942"
click at [357, 87] on div "Emma Fisher Cobb" at bounding box center [336, 92] width 149 height 15
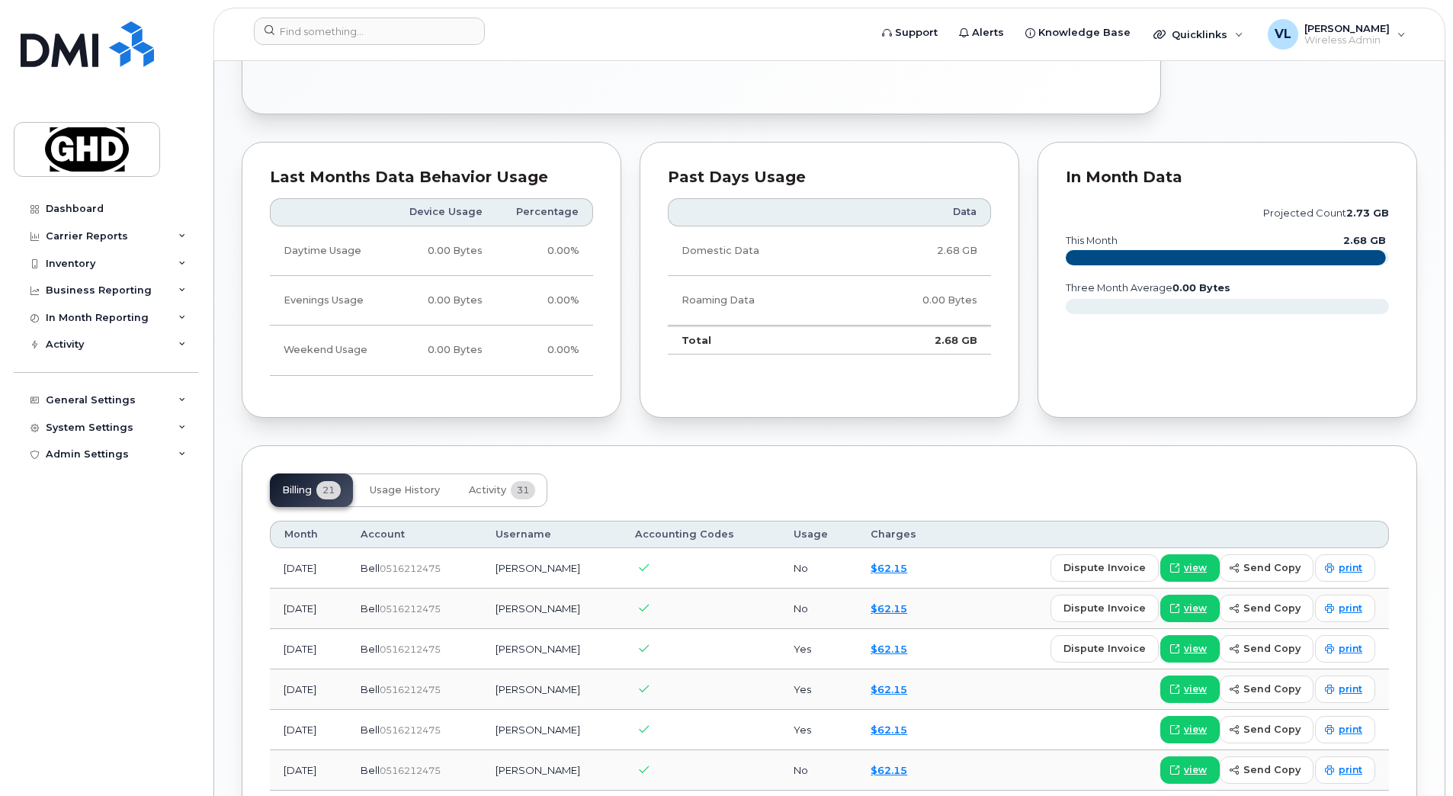
scroll to position [1124, 0]
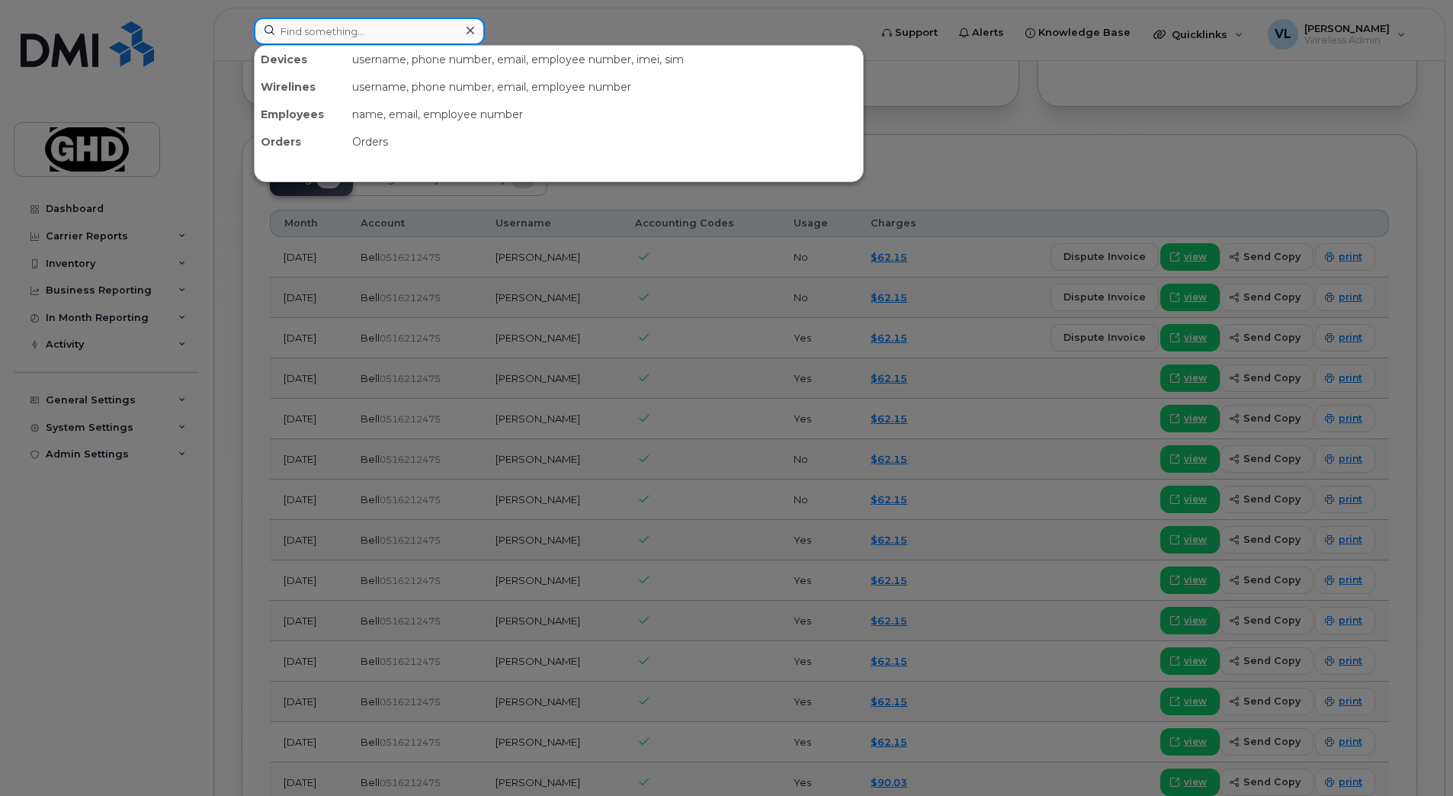
click at [309, 25] on input at bounding box center [369, 31] width 231 height 27
paste input "9053025951"
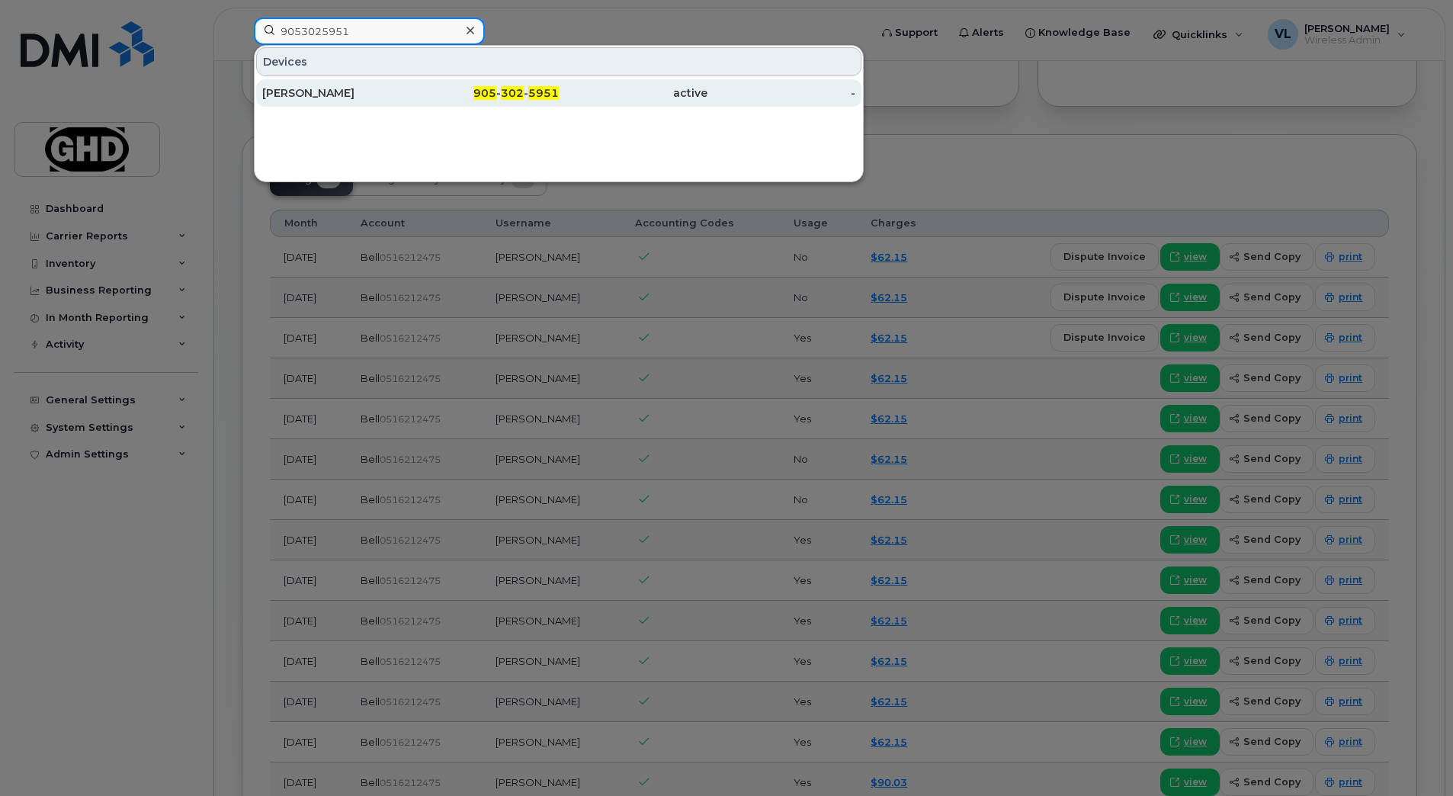
type input "9053025951"
click at [367, 91] on div "[PERSON_NAME]" at bounding box center [336, 92] width 149 height 15
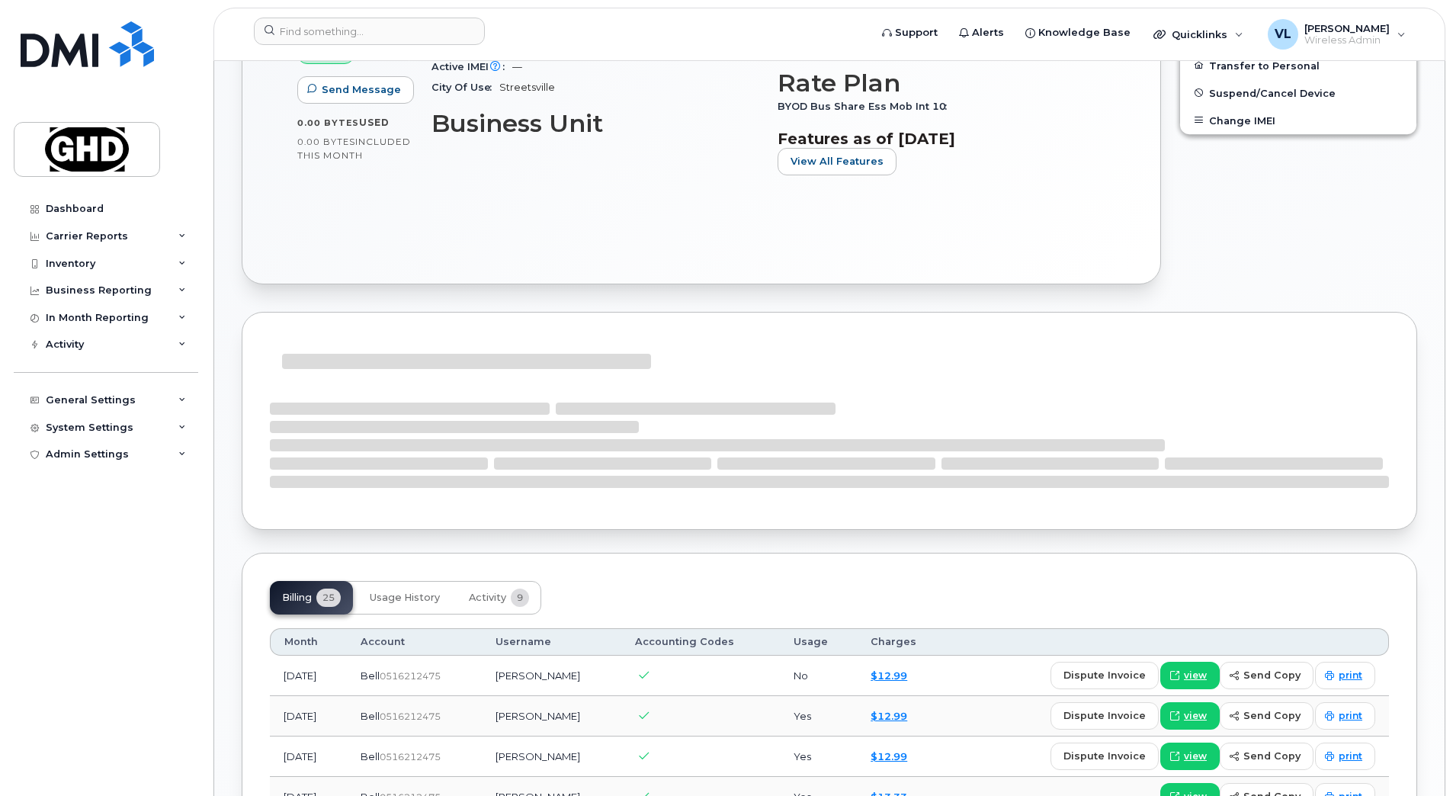
scroll to position [655, 0]
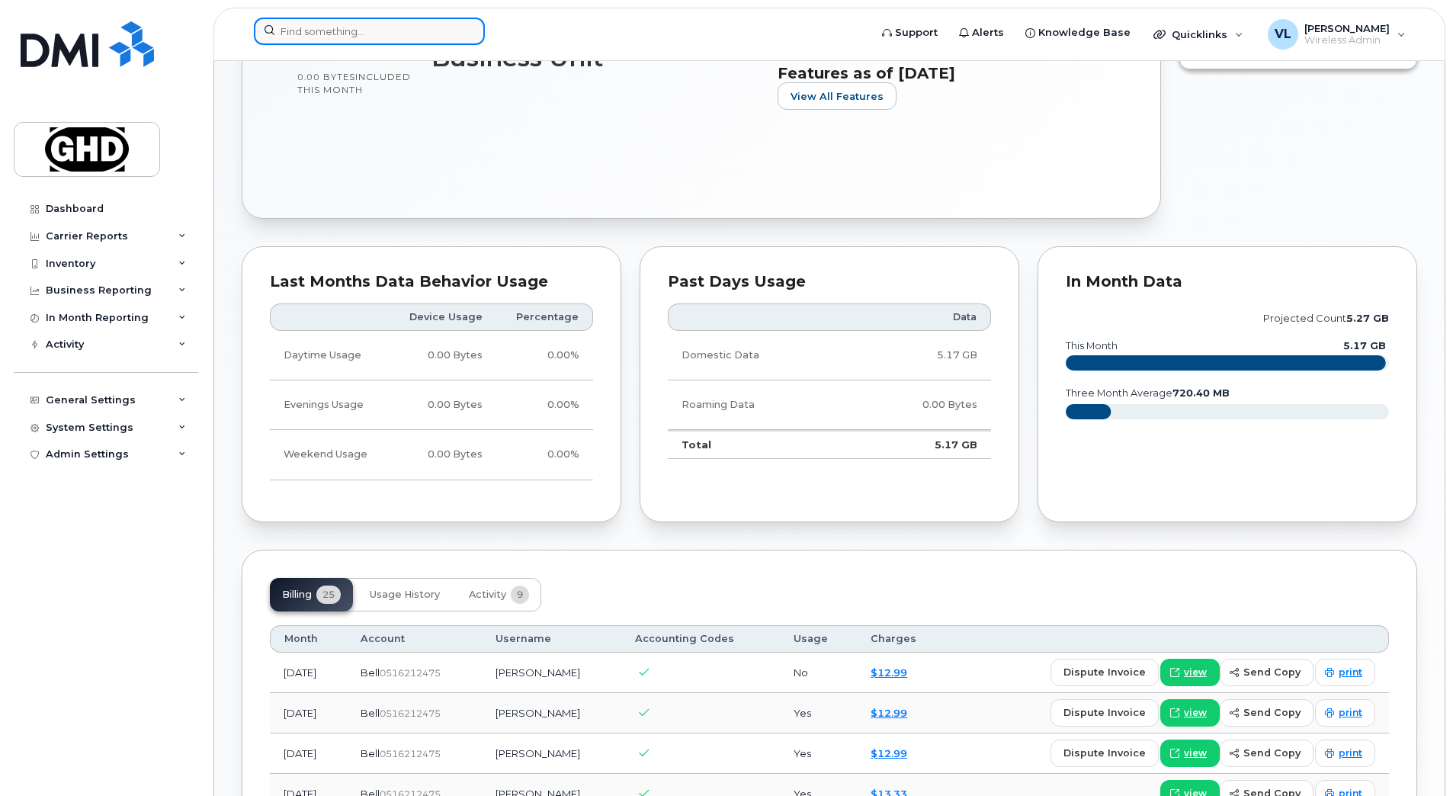
click at [368, 27] on input at bounding box center [369, 31] width 231 height 27
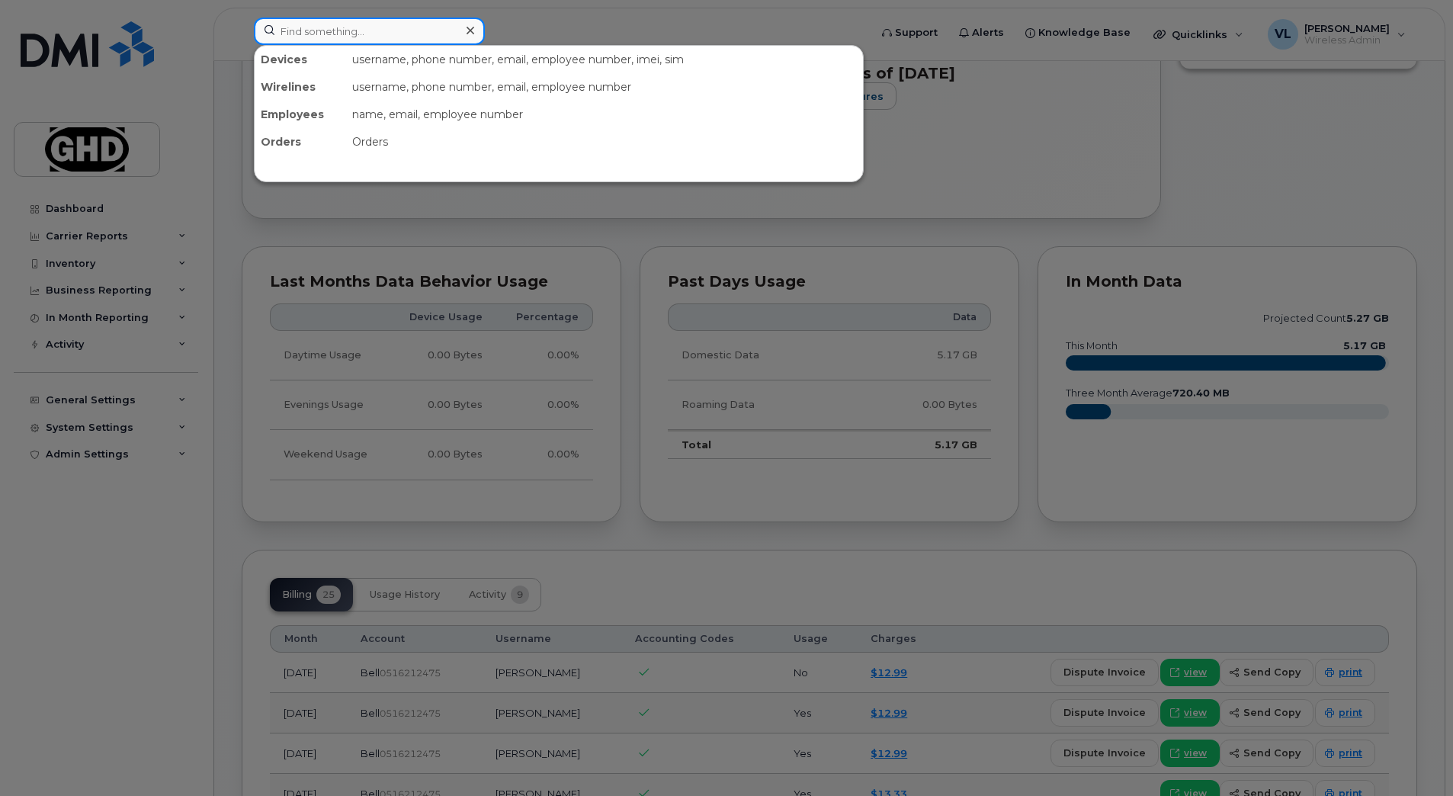
paste input "9053919160"
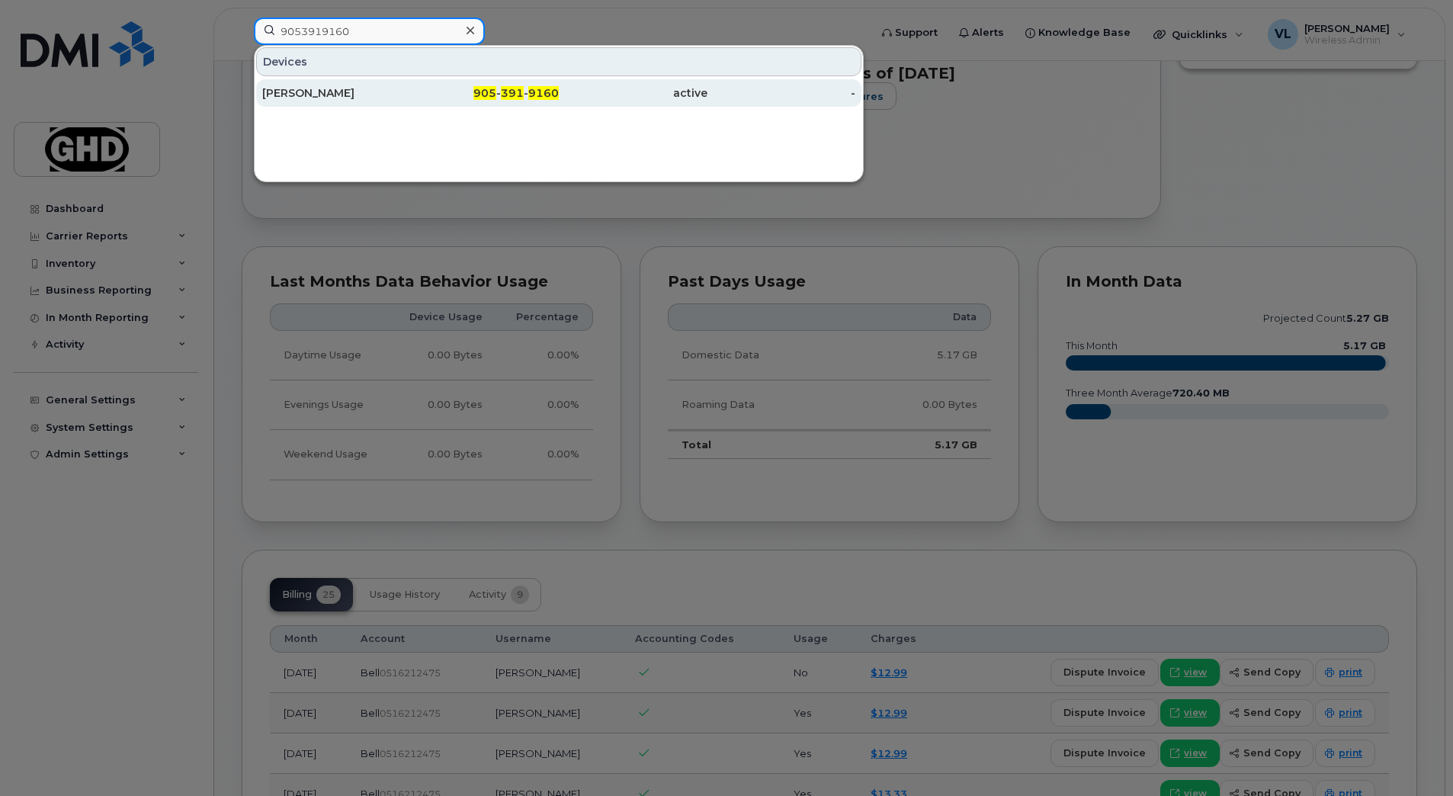
type input "9053919160"
click at [354, 91] on div "Jordon Mac Quarrie" at bounding box center [336, 92] width 149 height 15
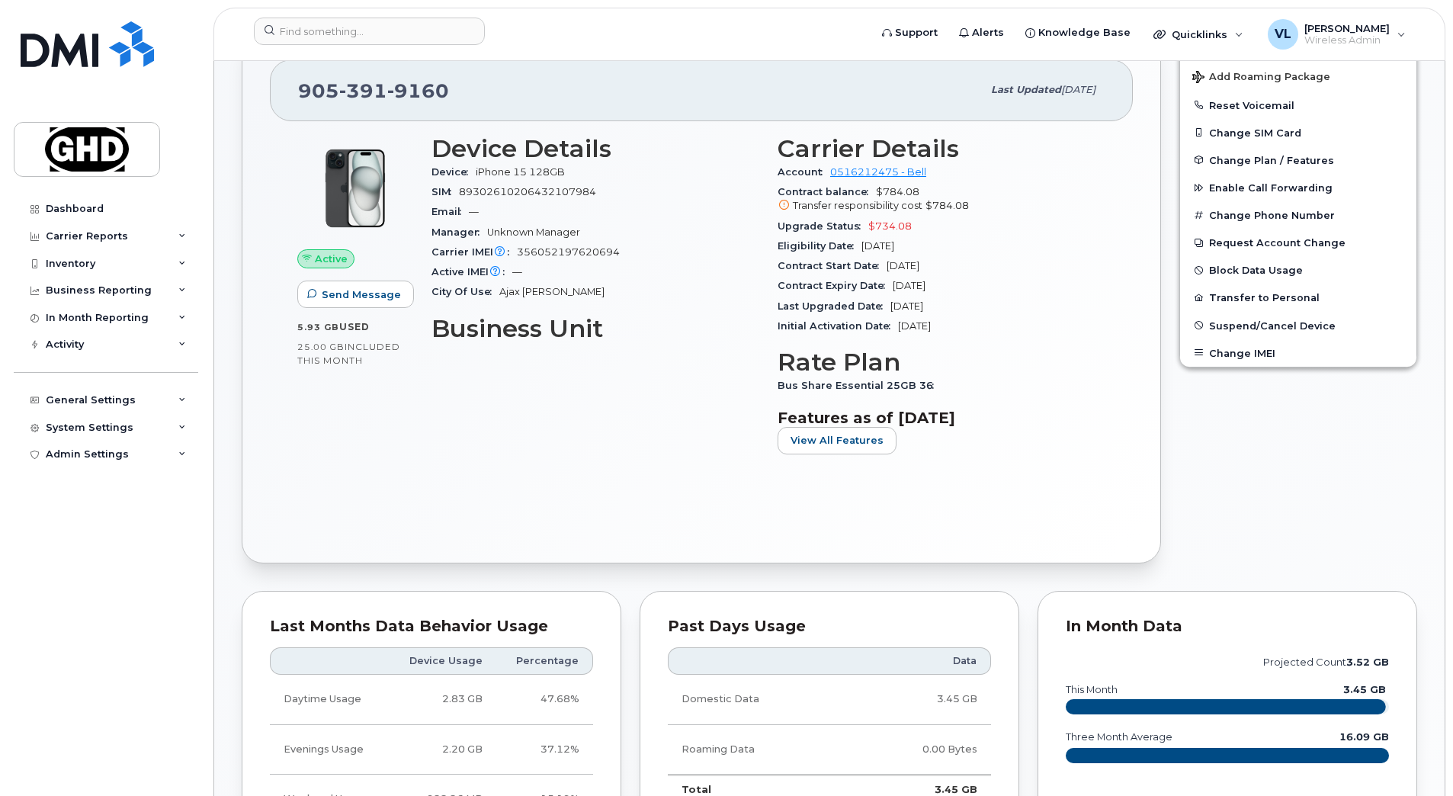
scroll to position [324, 0]
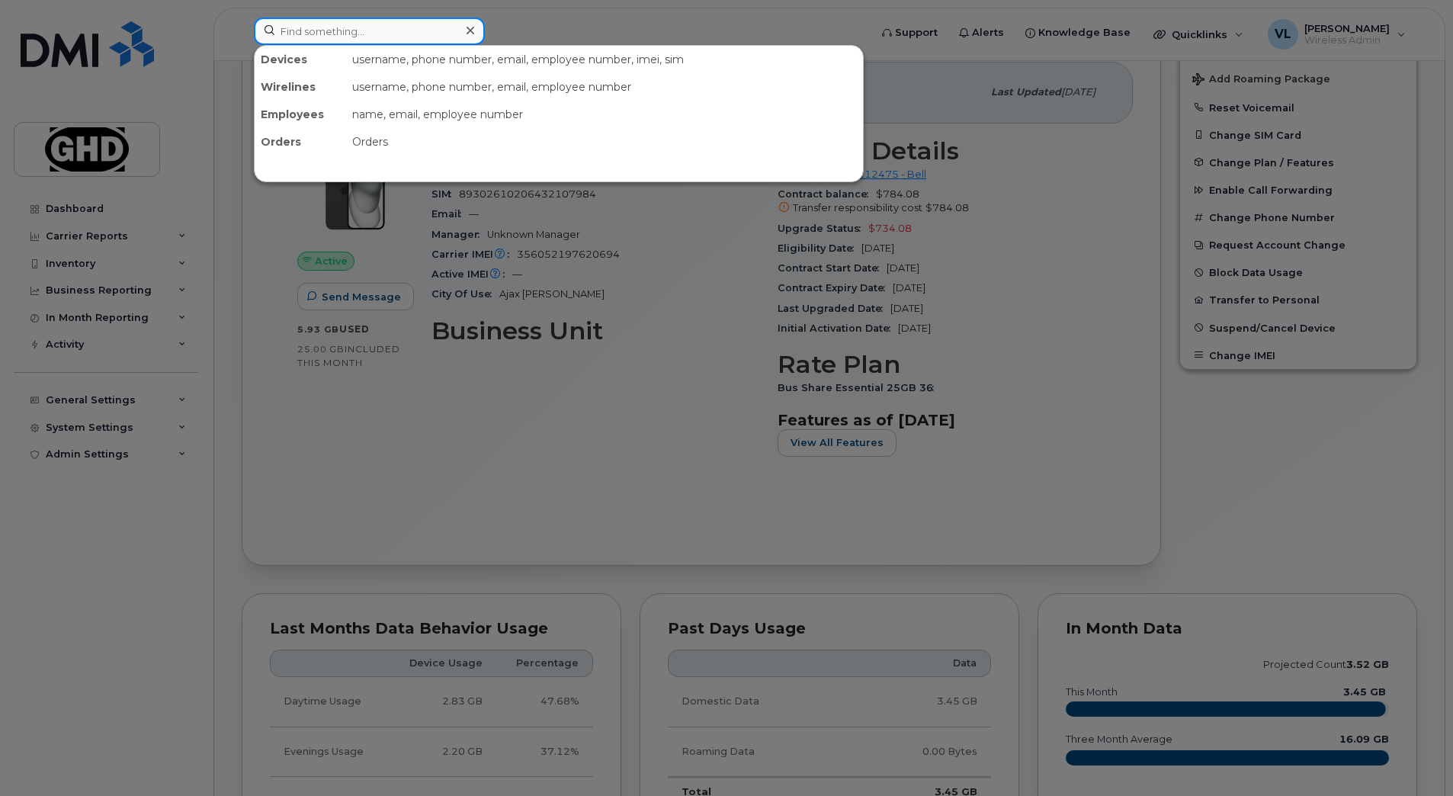
drag, startPoint x: 313, startPoint y: 22, endPoint x: 353, endPoint y: 12, distance: 40.8
click at [313, 22] on input at bounding box center [369, 31] width 231 height 27
paste input "4379622303"
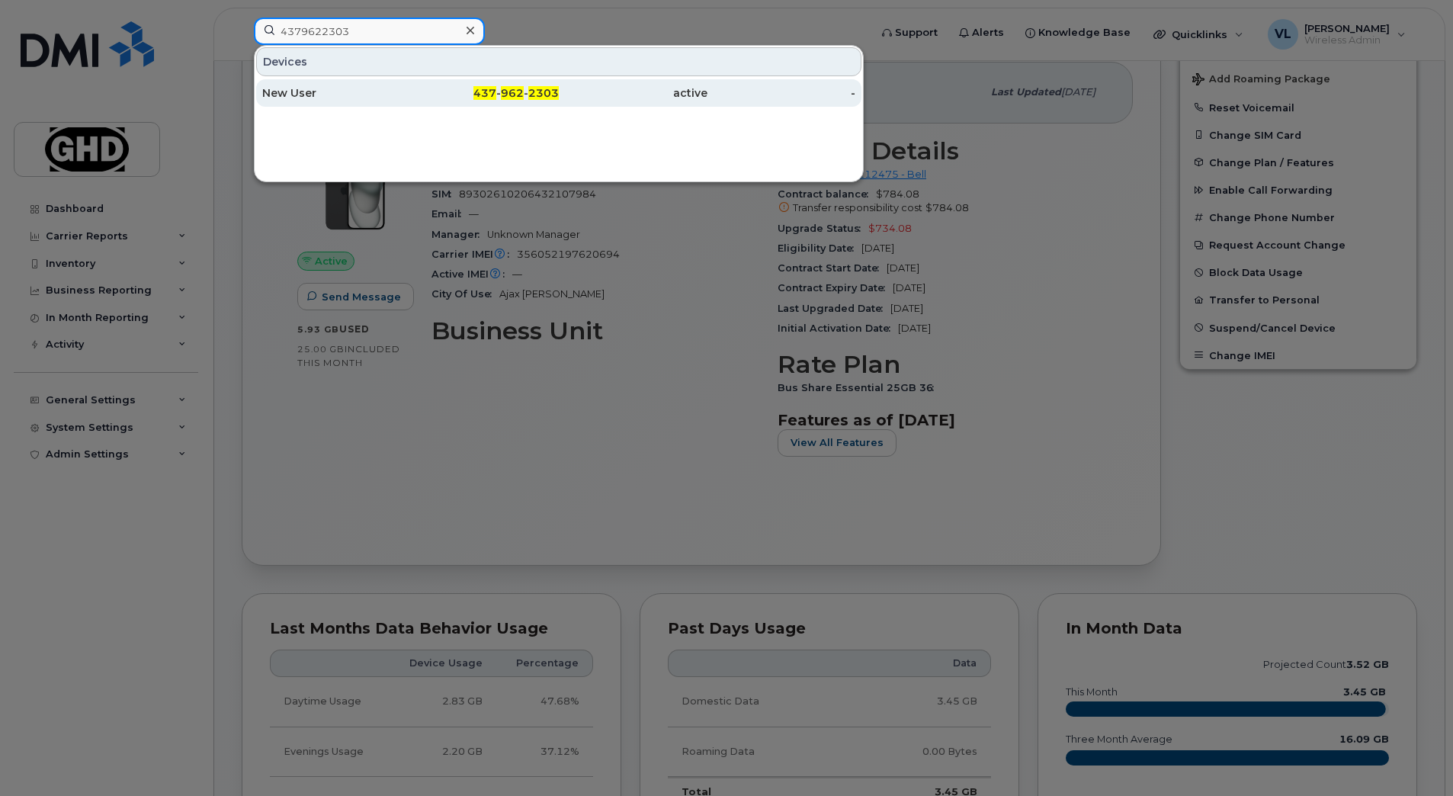
type input "4379622303"
click at [379, 91] on div "New User" at bounding box center [336, 92] width 149 height 15
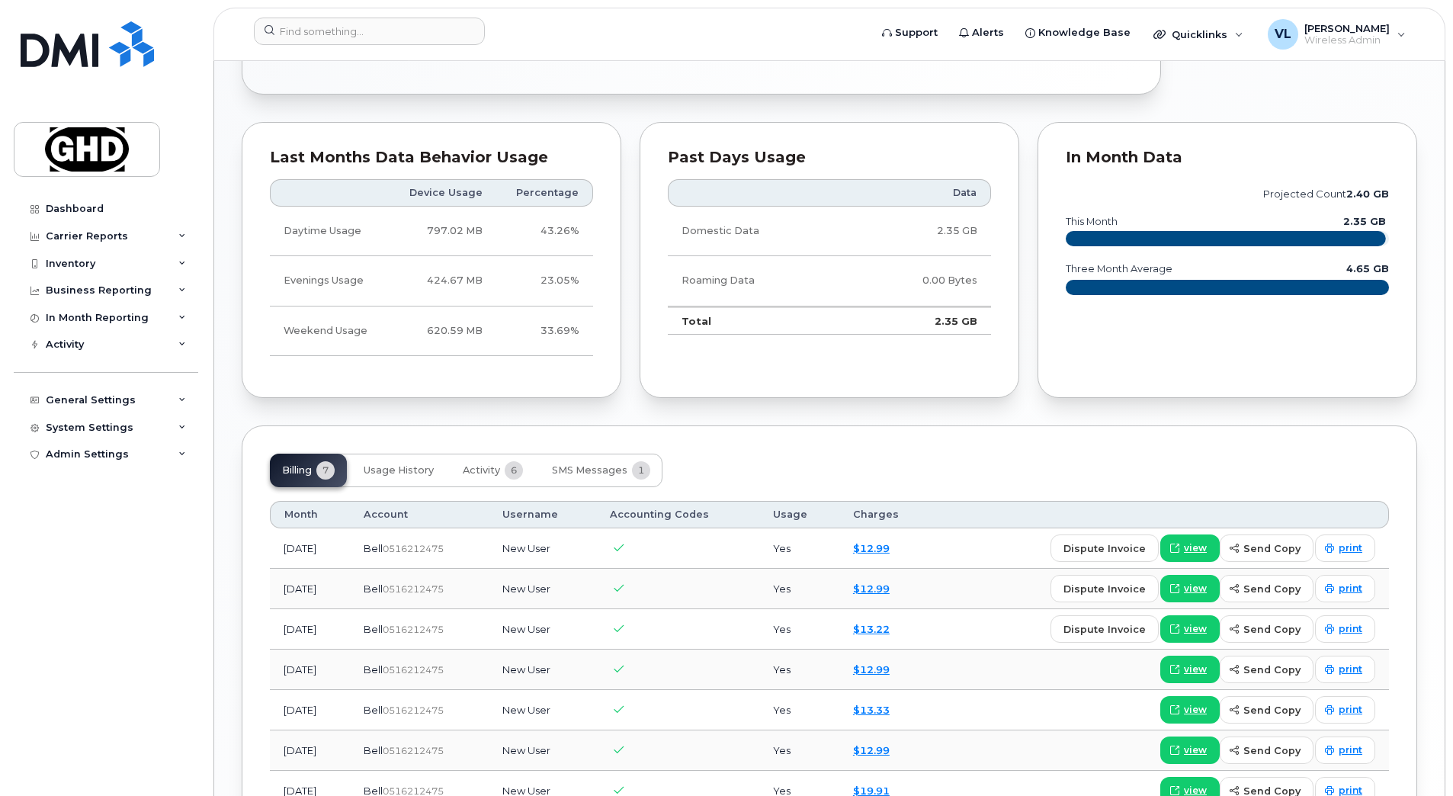
scroll to position [713, 0]
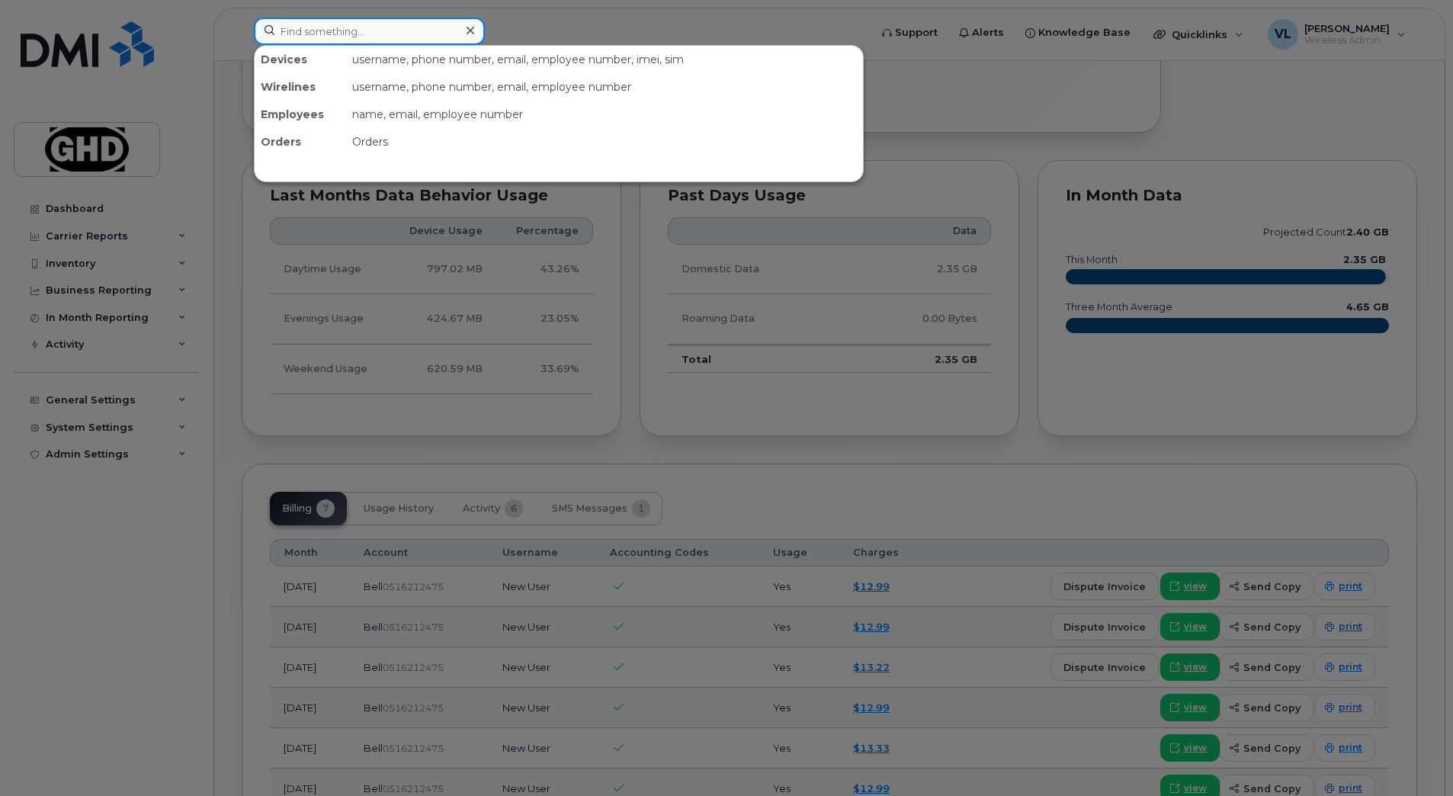
drag, startPoint x: 328, startPoint y: 34, endPoint x: 320, endPoint y: 34, distance: 7.7
click at [328, 34] on input at bounding box center [369, 31] width 231 height 27
paste input "2263328073"
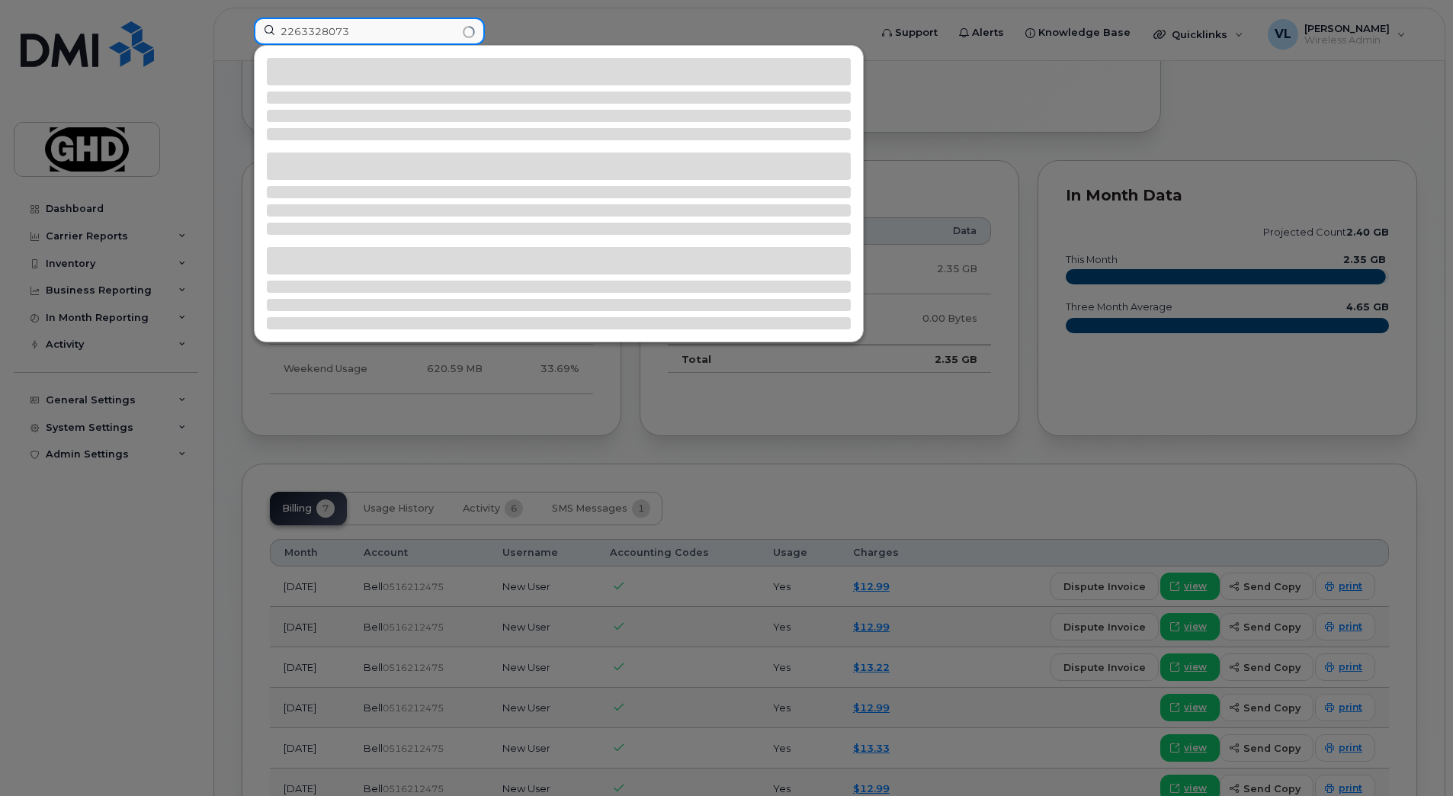
type input "2263328073"
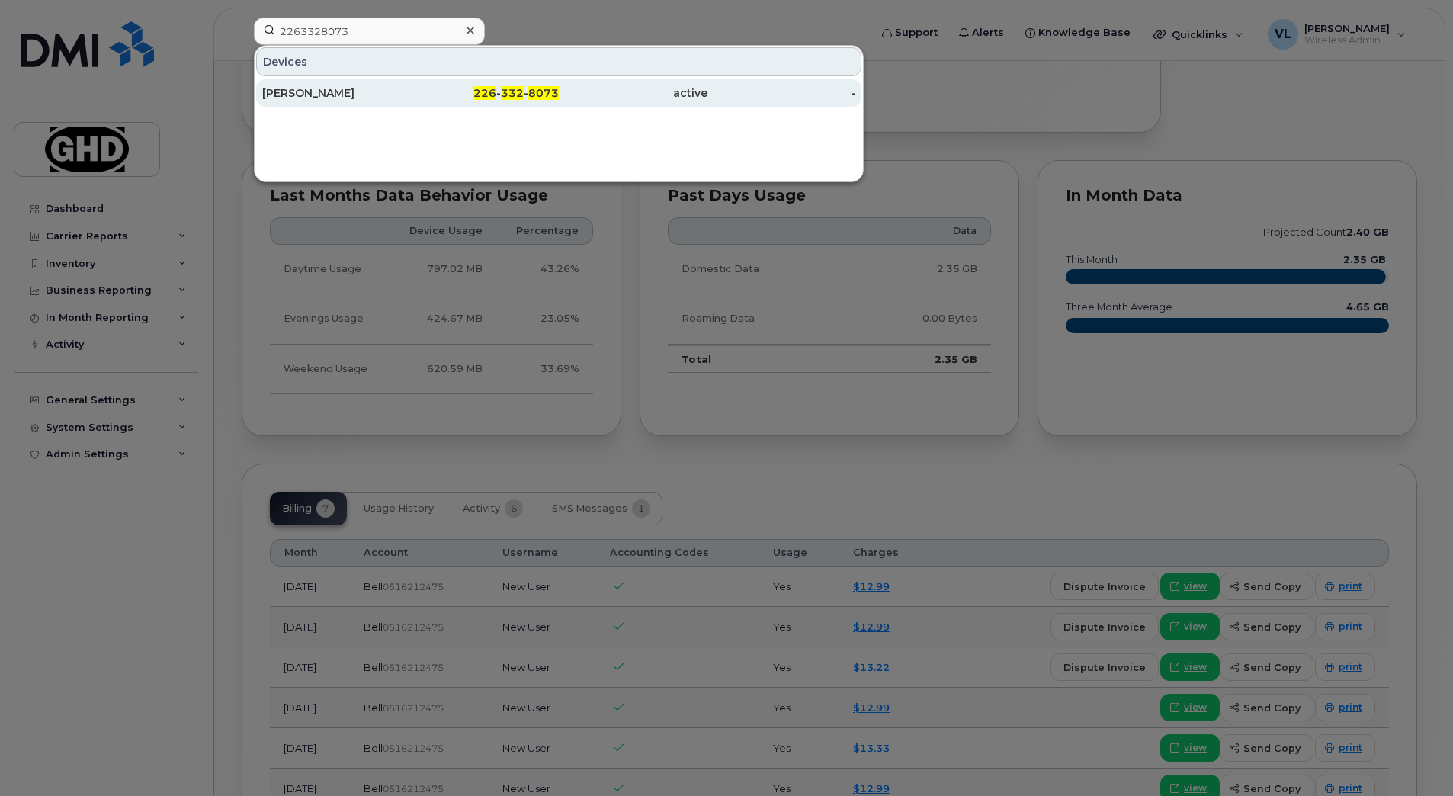
click at [325, 88] on div "[PERSON_NAME]" at bounding box center [336, 92] width 149 height 15
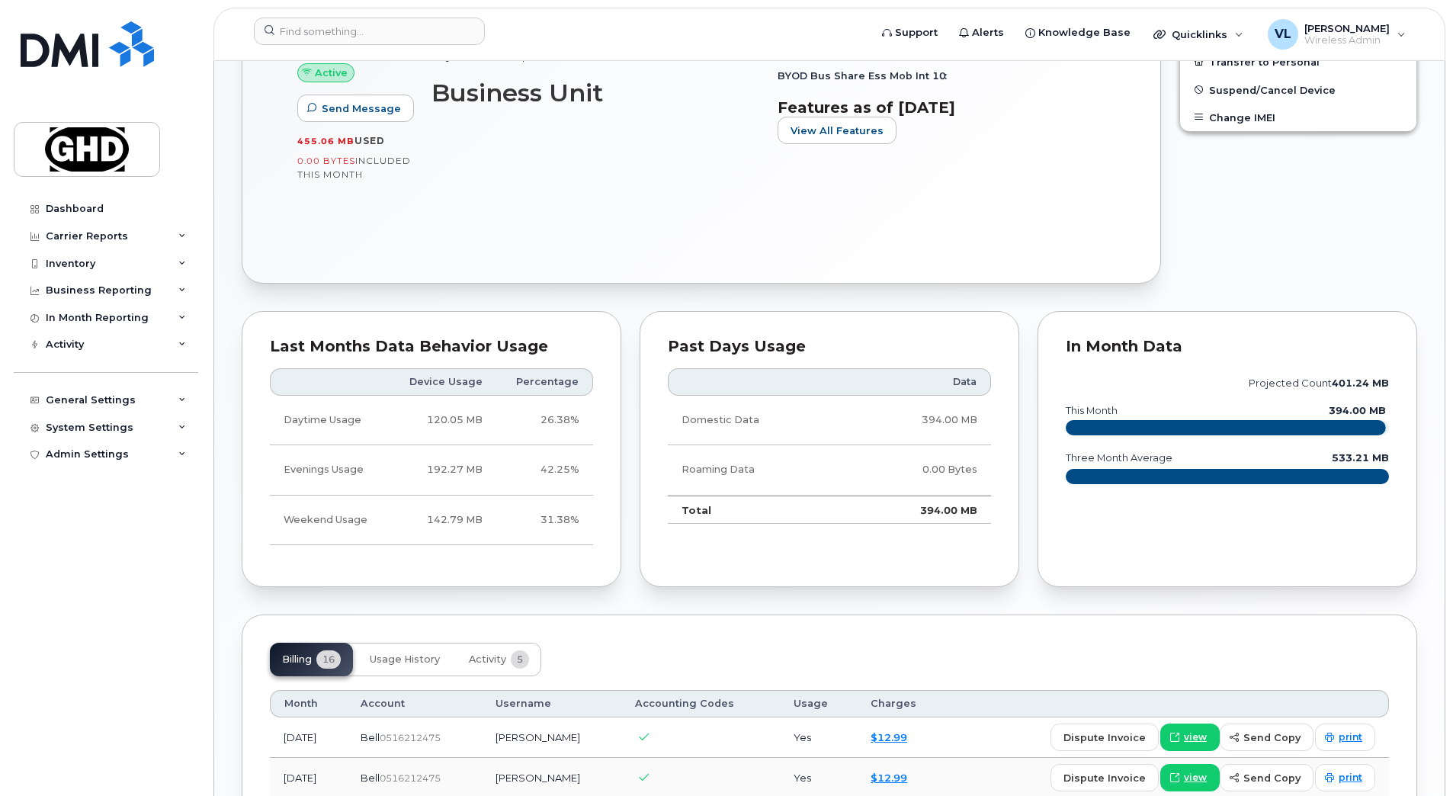
scroll to position [553, 0]
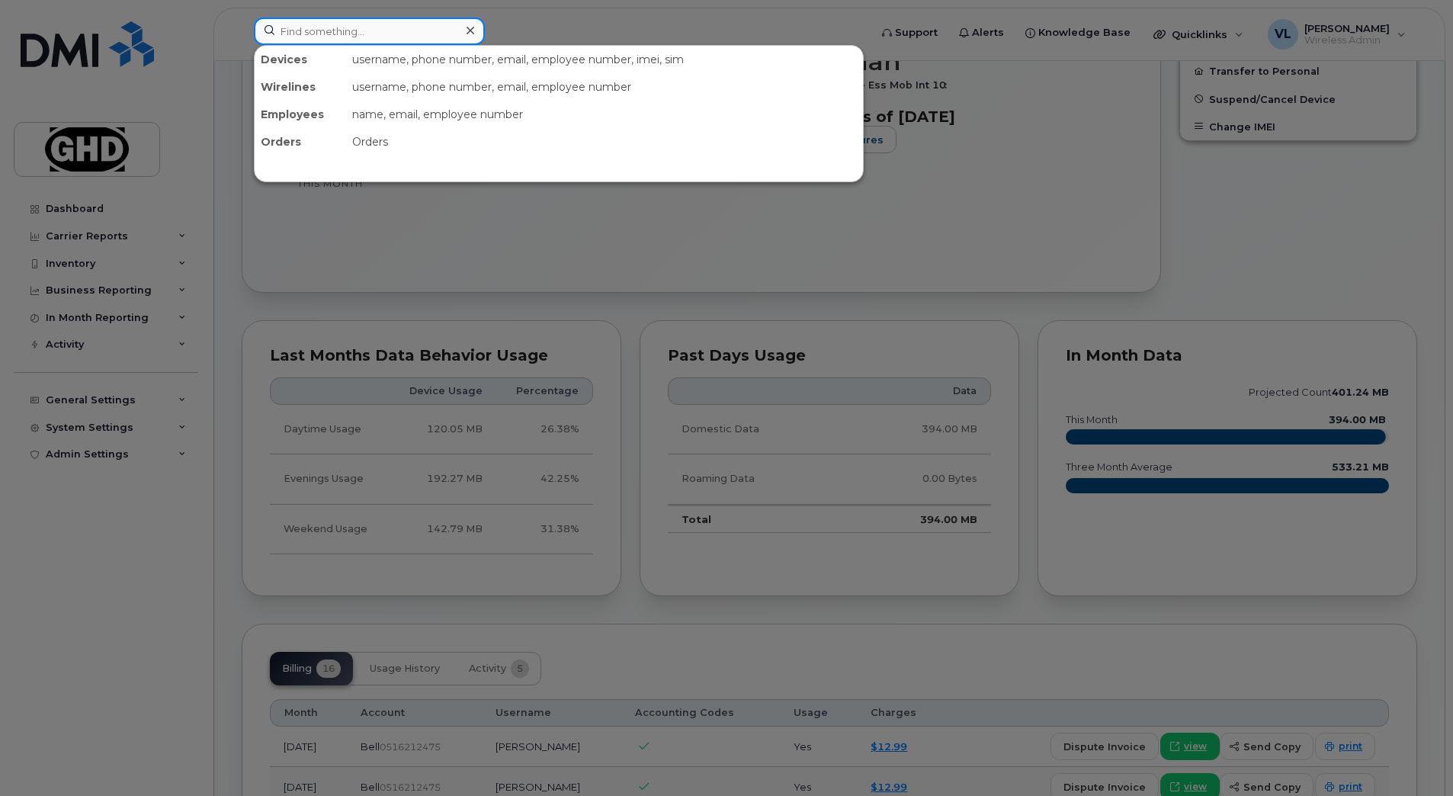
click at [410, 31] on input at bounding box center [369, 31] width 231 height 27
paste input "4169951372"
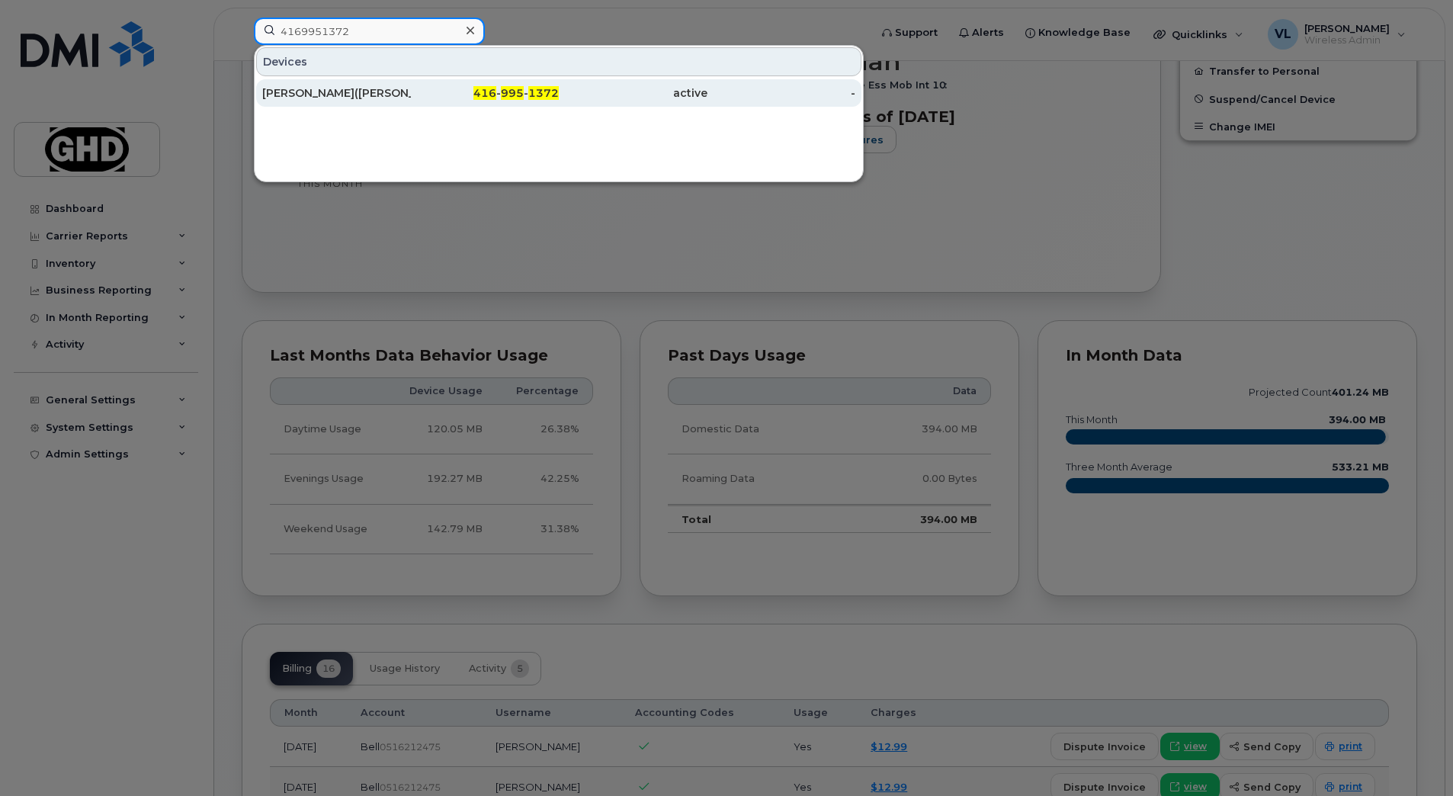
type input "4169951372"
click at [421, 98] on div "416 - 995 - 1372" at bounding box center [485, 92] width 149 height 15
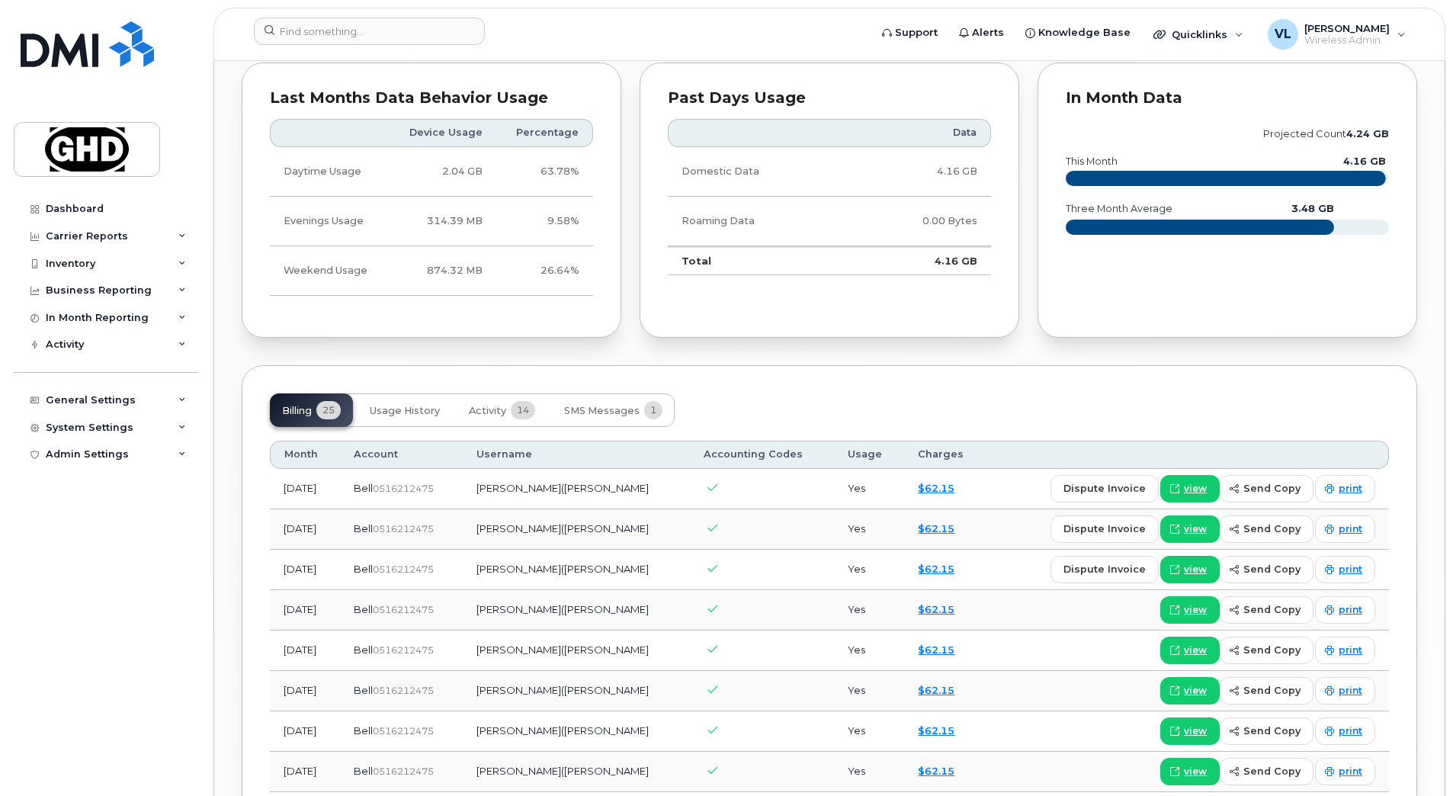
scroll to position [838, 0]
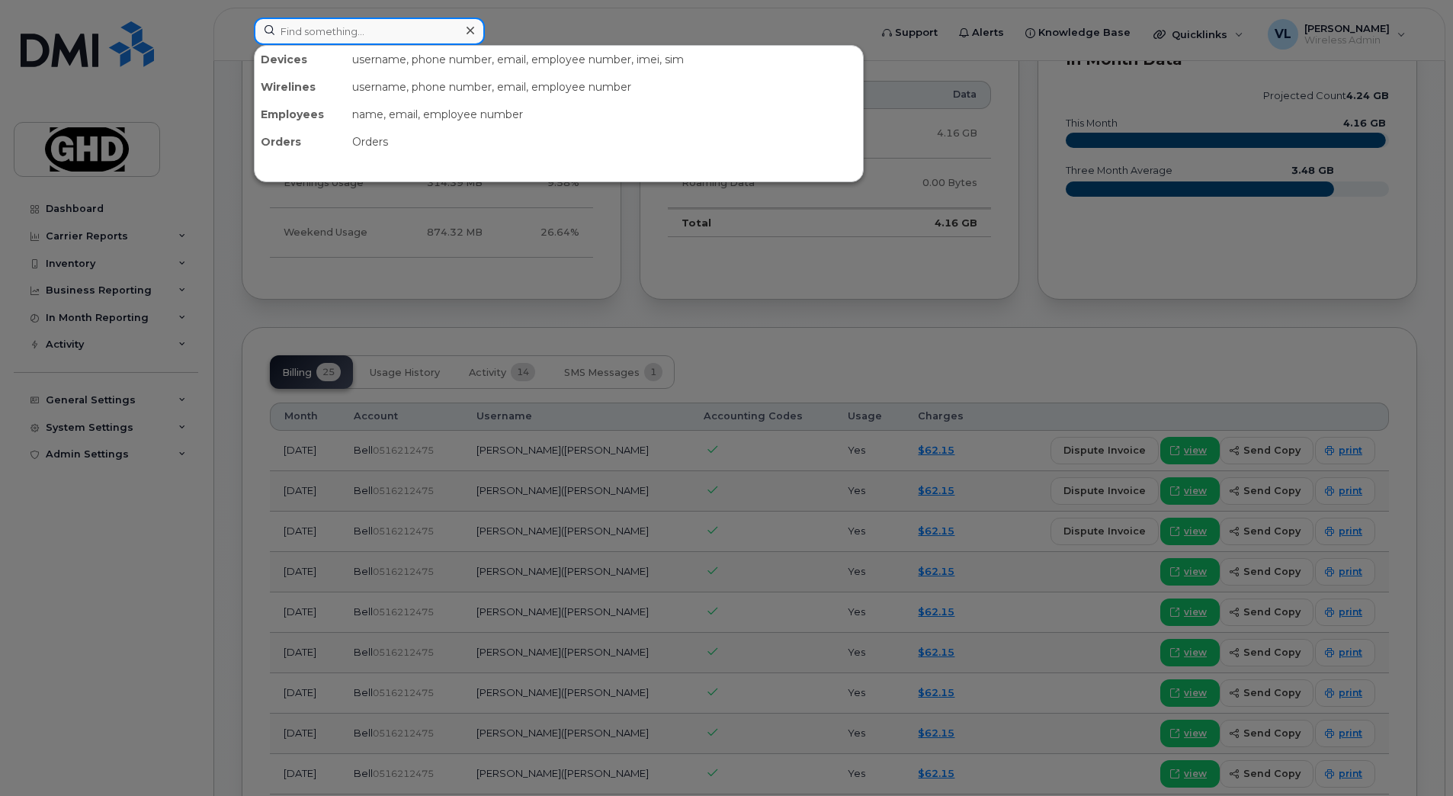
click at [398, 36] on input at bounding box center [369, 31] width 231 height 27
paste input "4375187138"
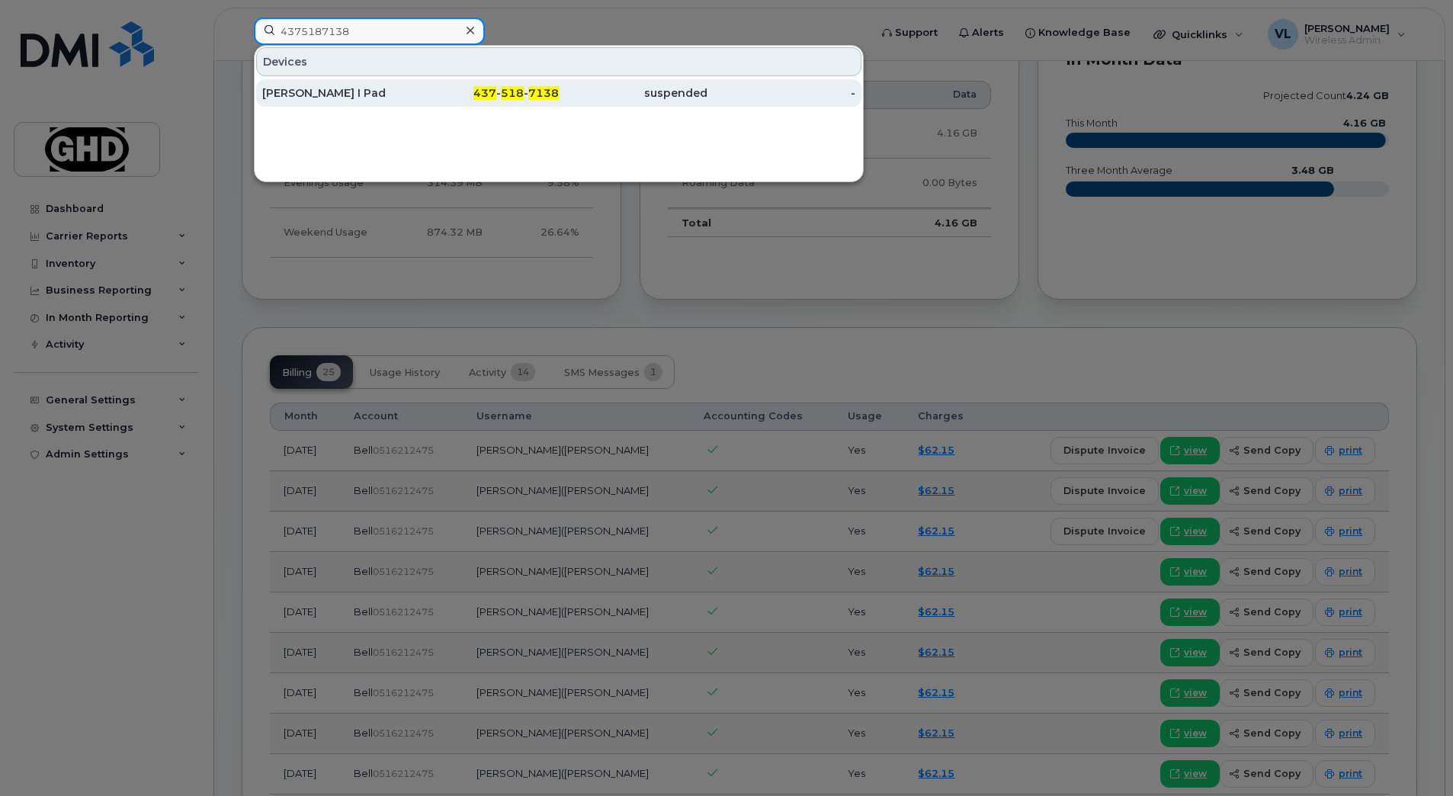
type input "4375187138"
click at [341, 81] on div "Cecilia Muys I Pad" at bounding box center [336, 92] width 149 height 27
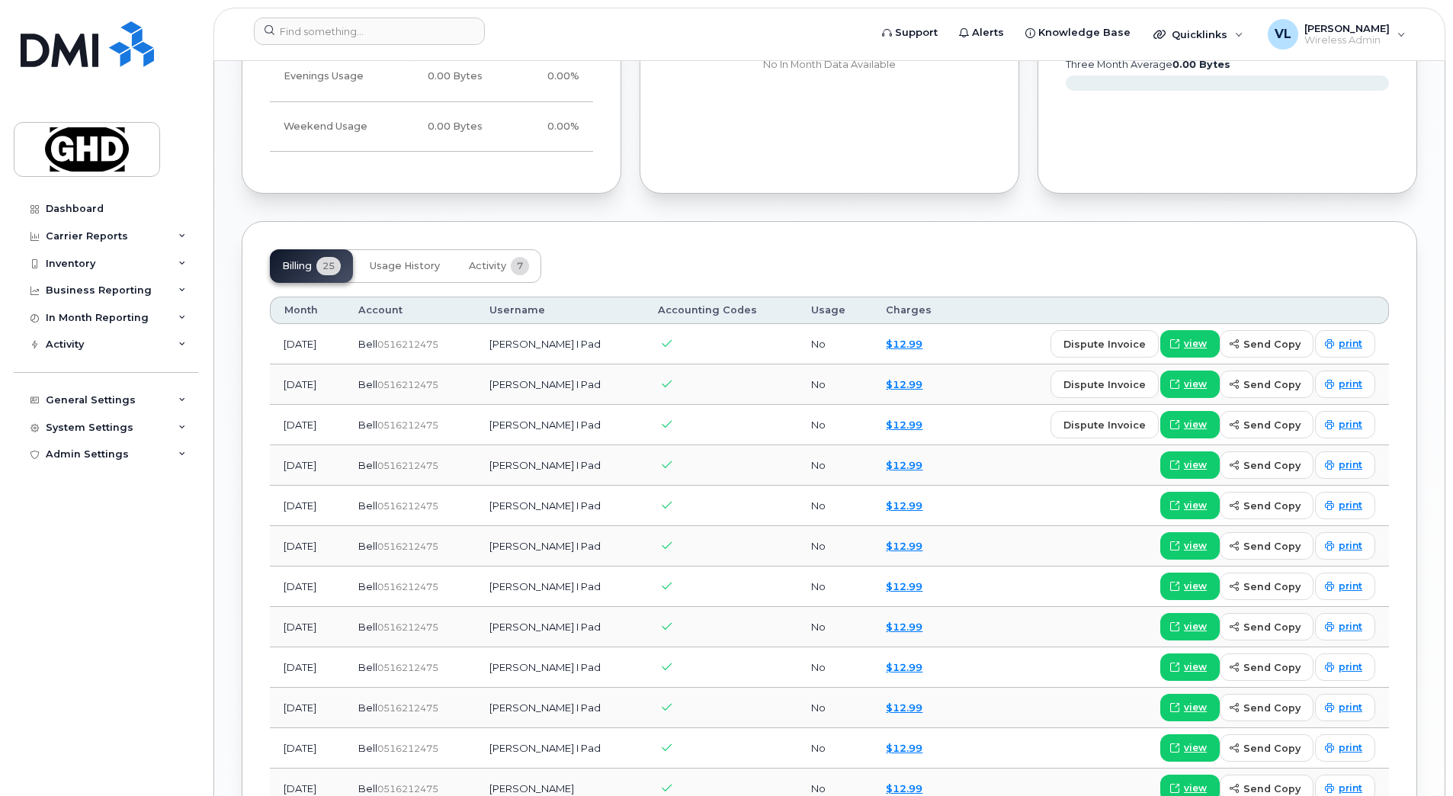
scroll to position [992, 0]
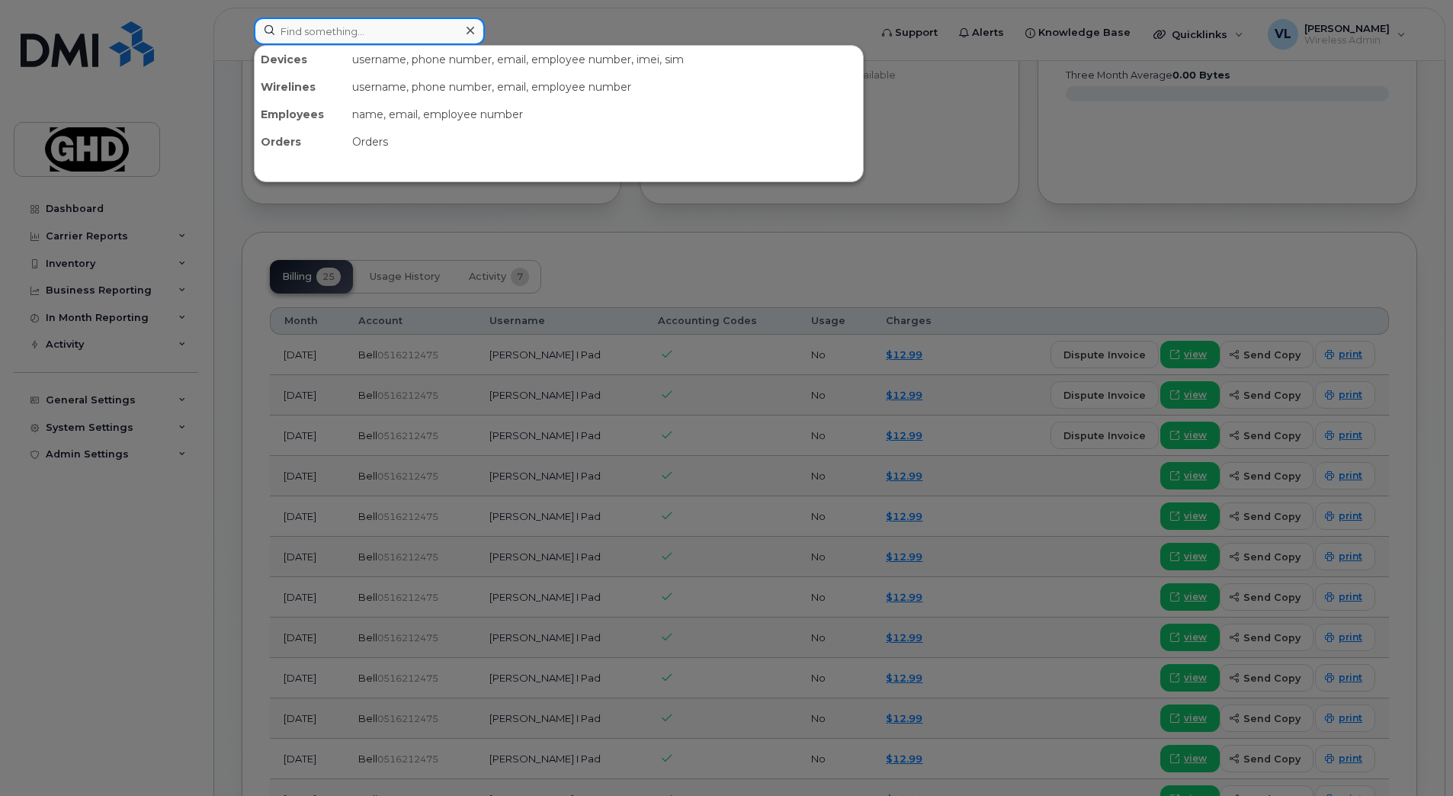
click at [342, 24] on input at bounding box center [369, 31] width 231 height 27
paste input "4379622303"
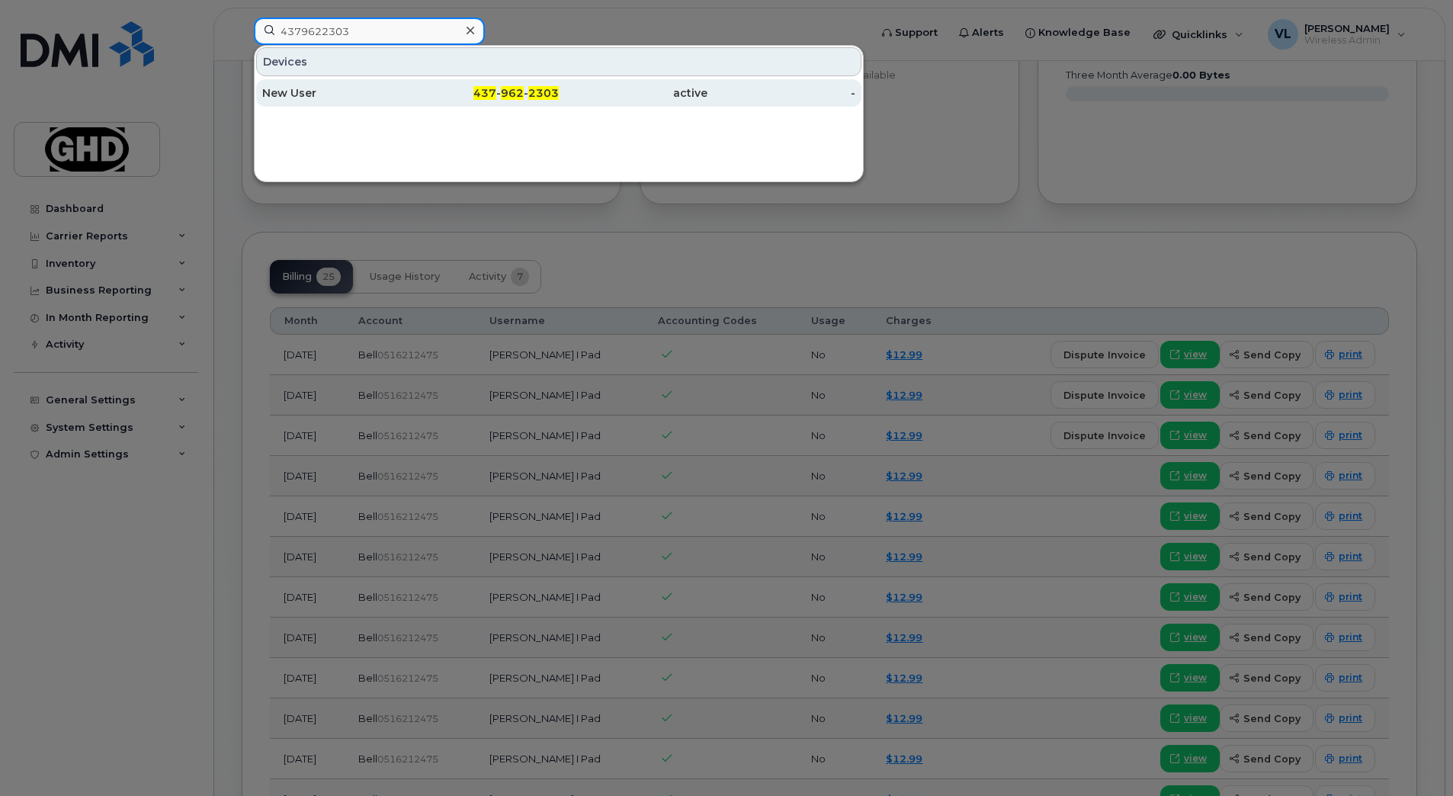
type input "4379622303"
click at [339, 92] on div "New User" at bounding box center [336, 92] width 149 height 15
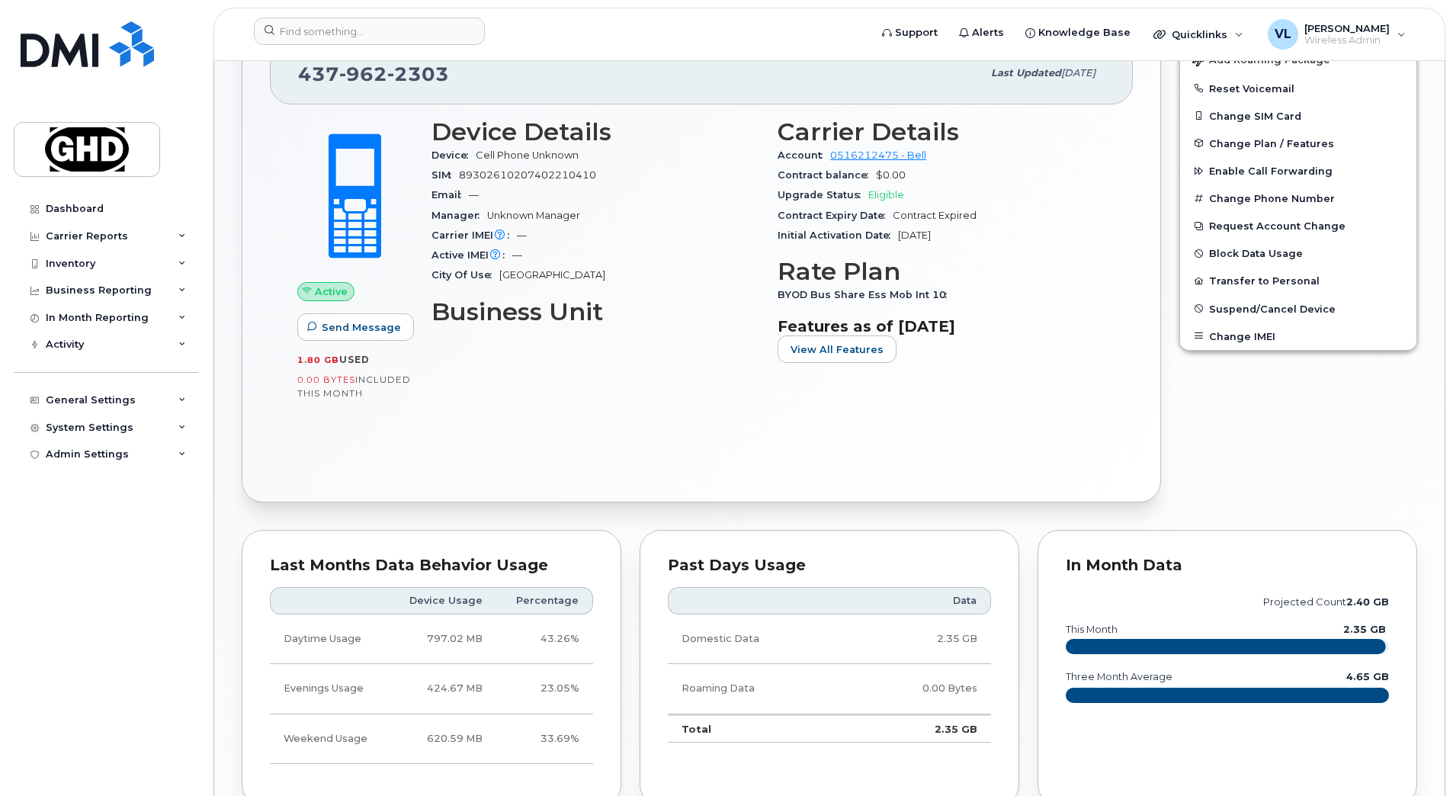
scroll to position [210, 0]
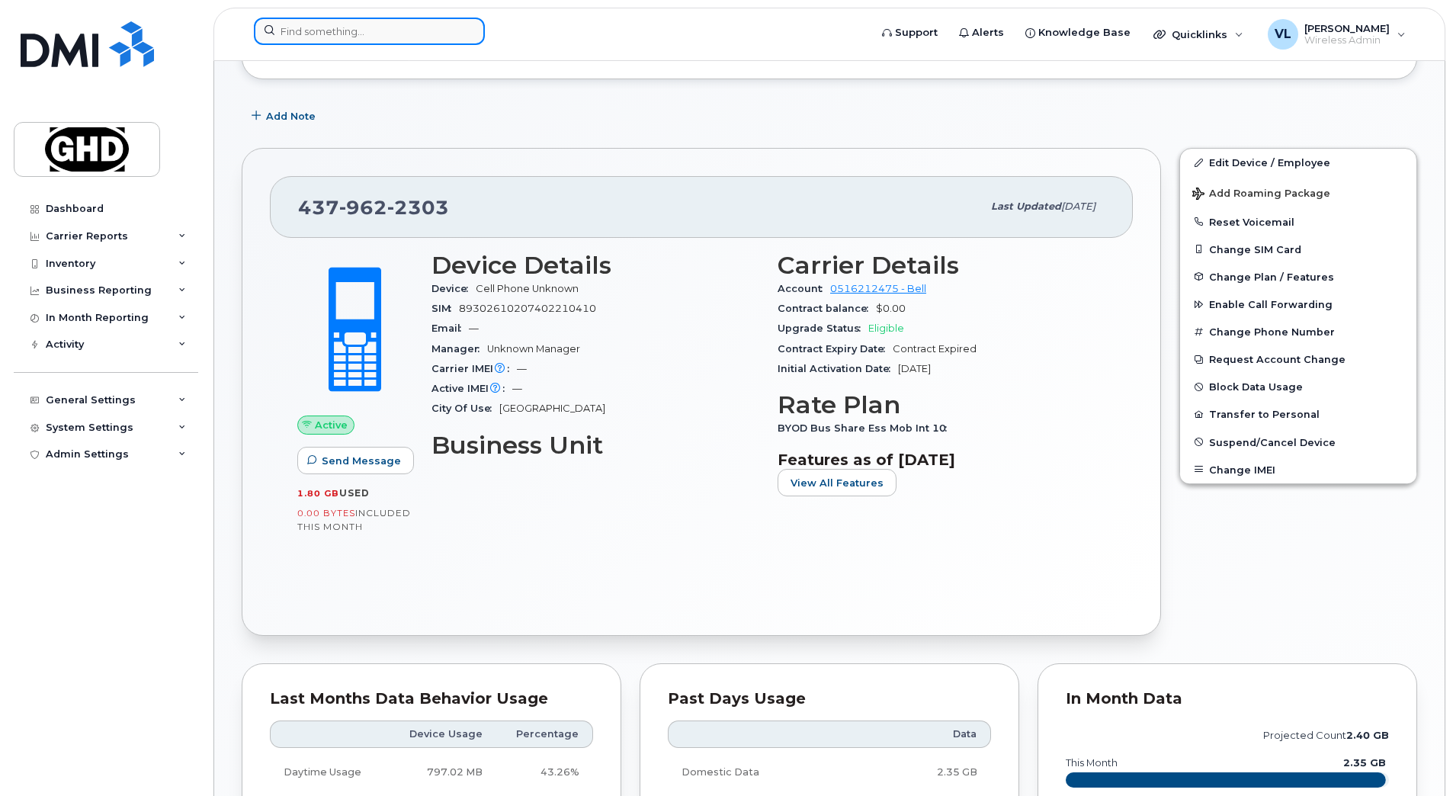
click at [354, 30] on input at bounding box center [369, 31] width 231 height 27
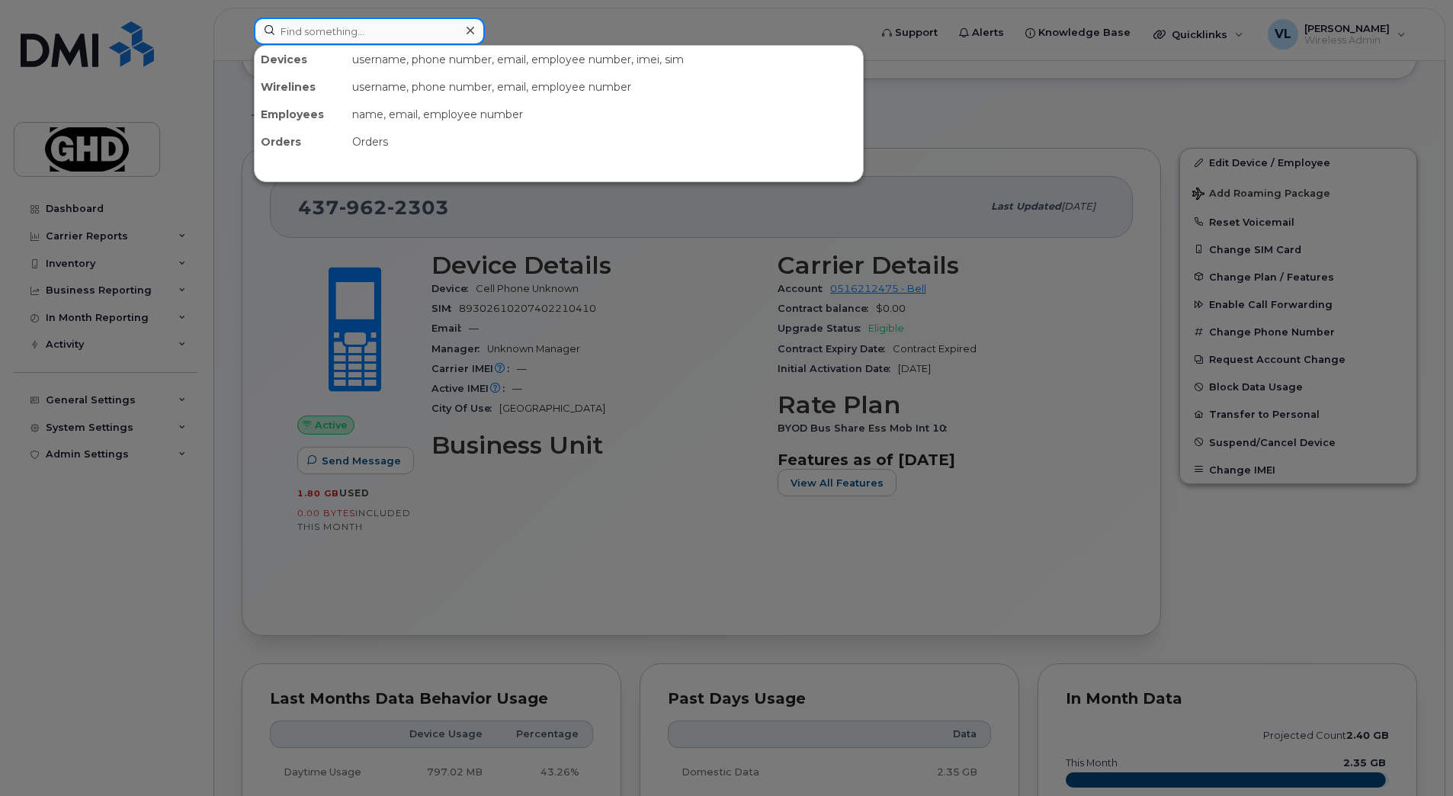
paste input "5192420586"
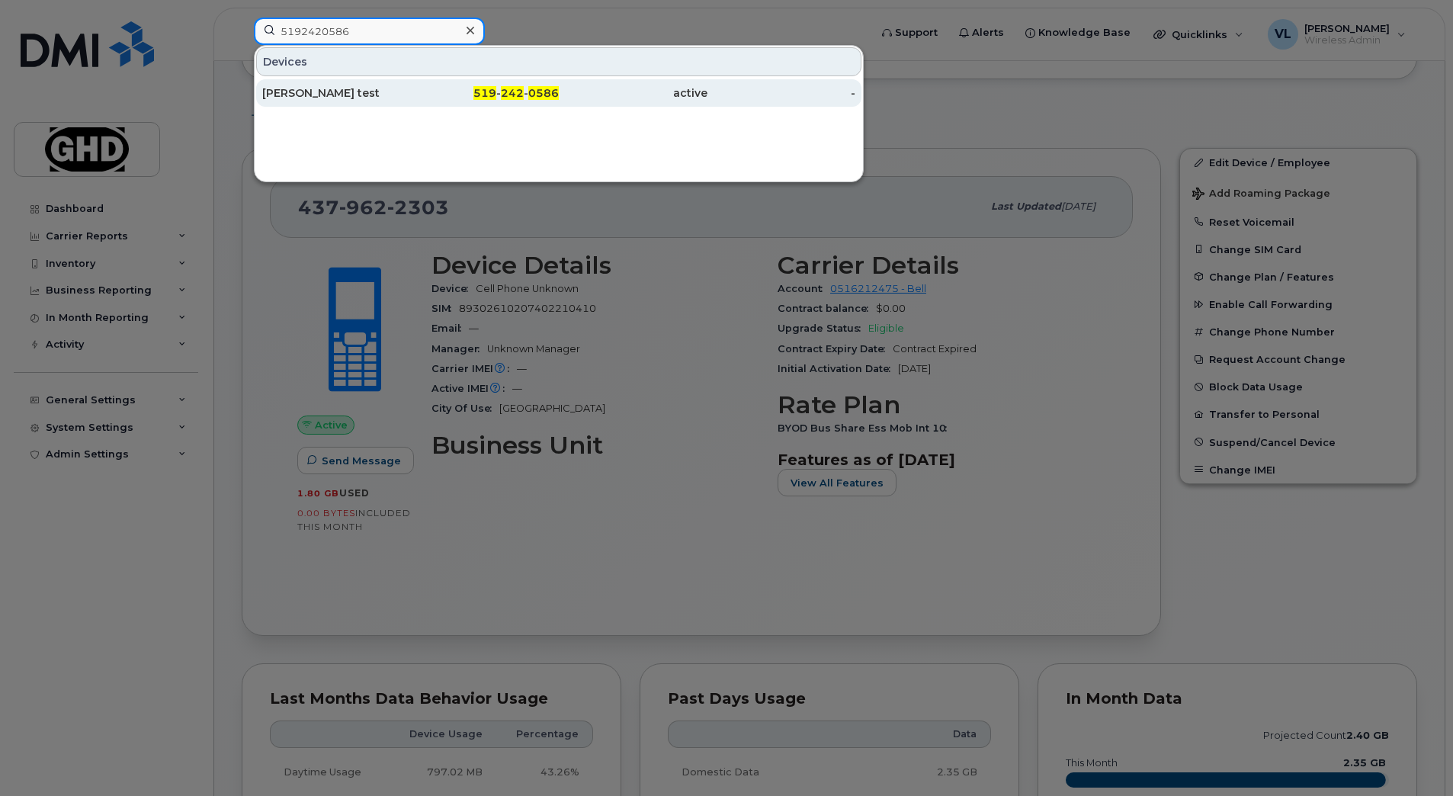
type input "5192420586"
click at [373, 100] on div "[PERSON_NAME] test" at bounding box center [336, 92] width 149 height 15
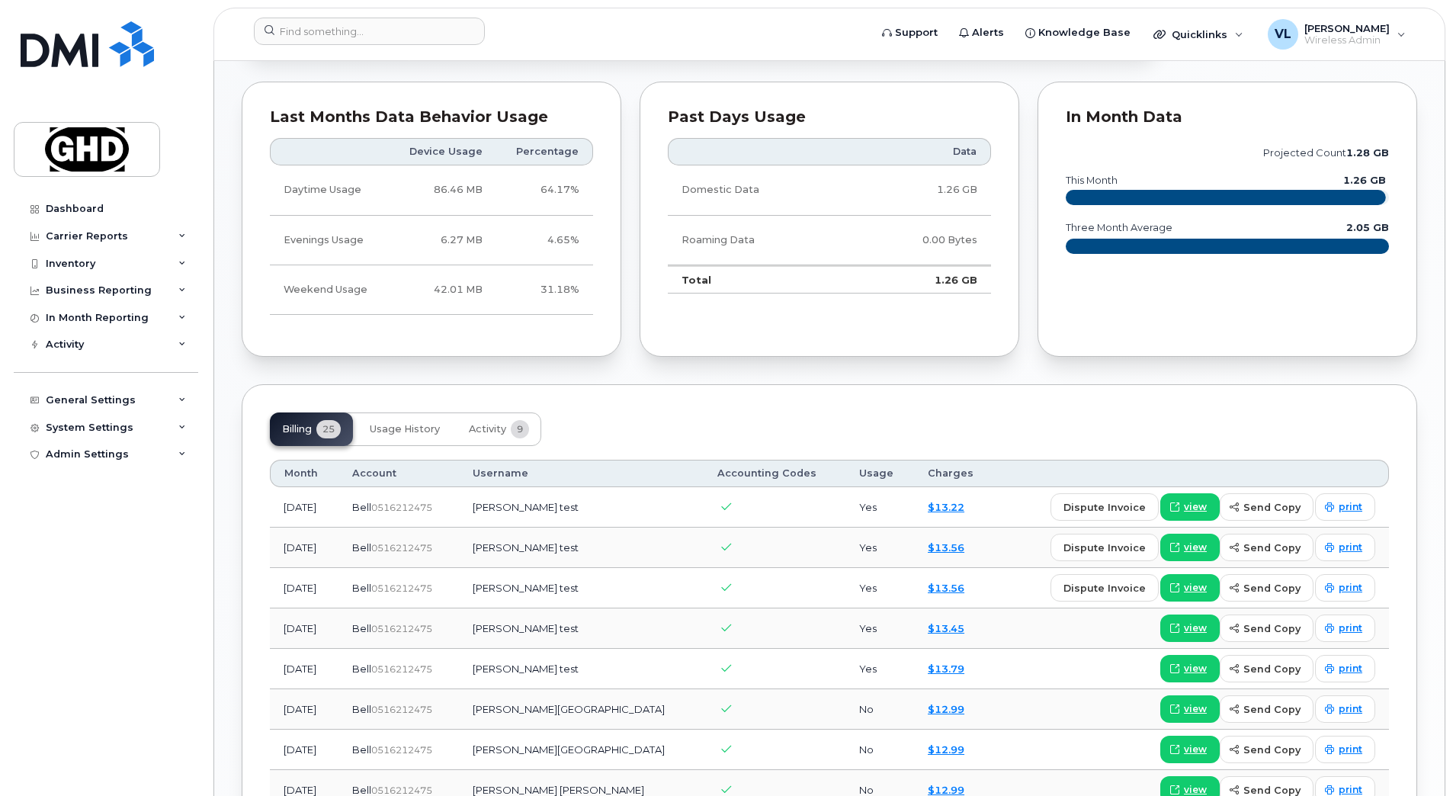
scroll to position [800, 0]
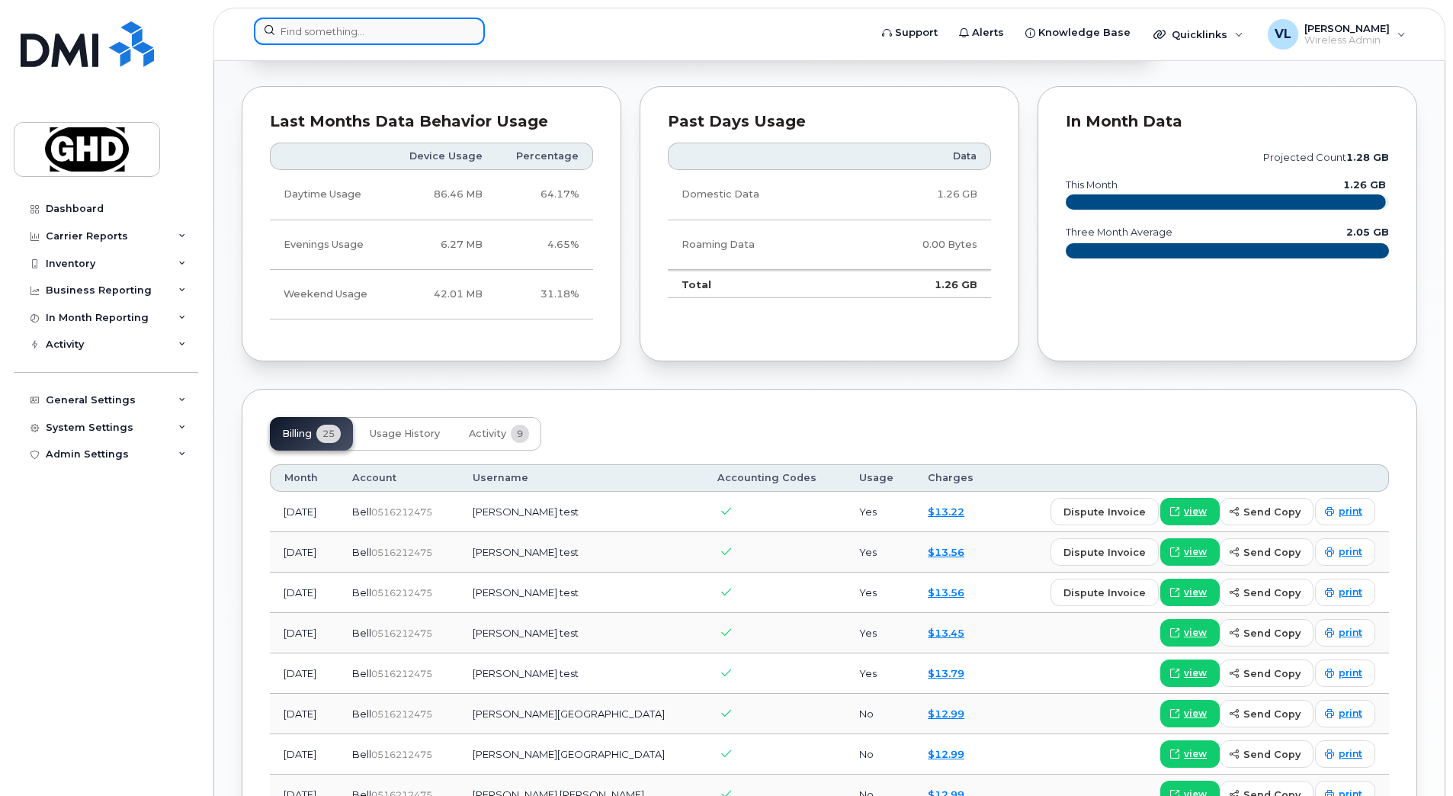
click at [368, 36] on input at bounding box center [369, 31] width 231 height 27
paste input "5195008413"
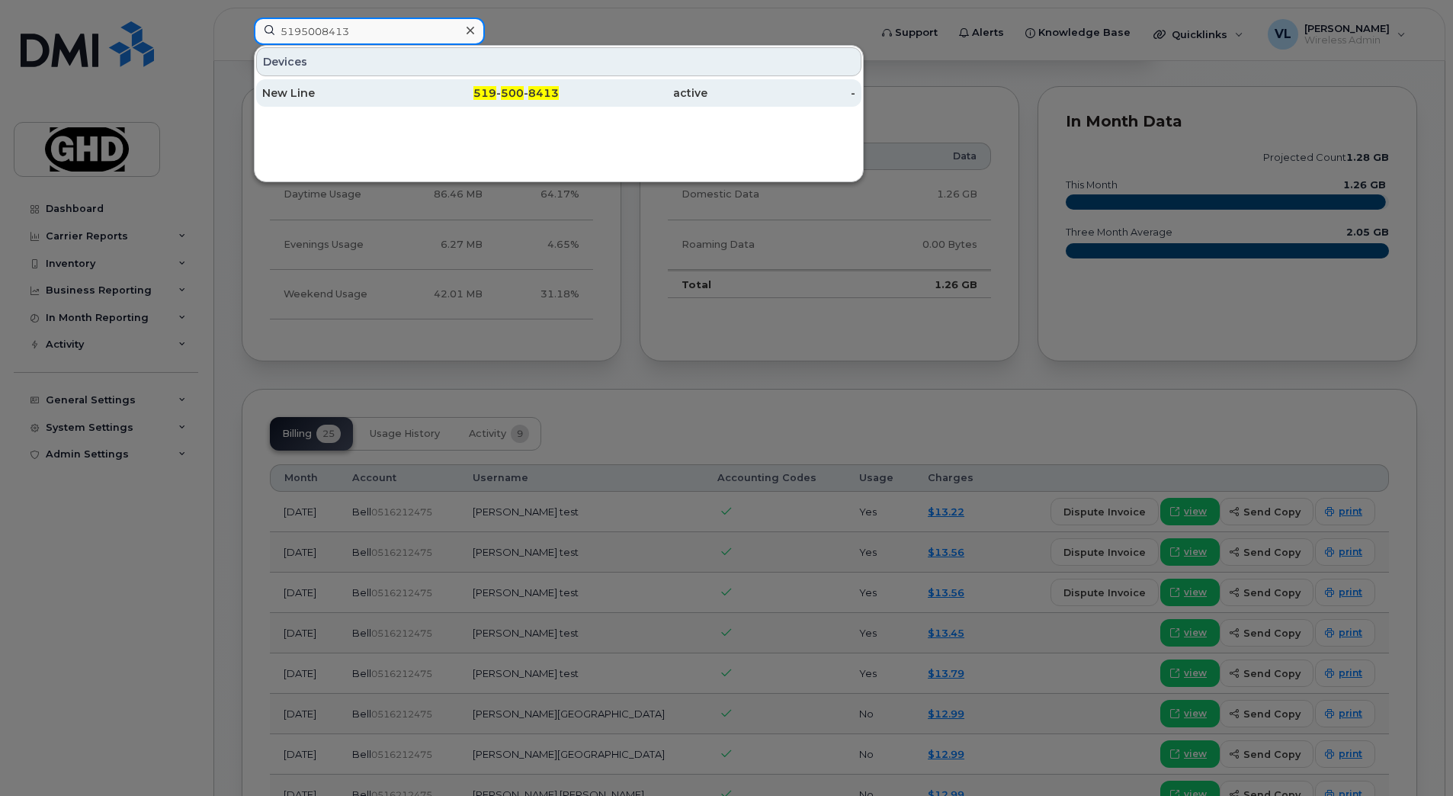
type input "5195008413"
click at [387, 91] on div "New Line" at bounding box center [336, 92] width 149 height 15
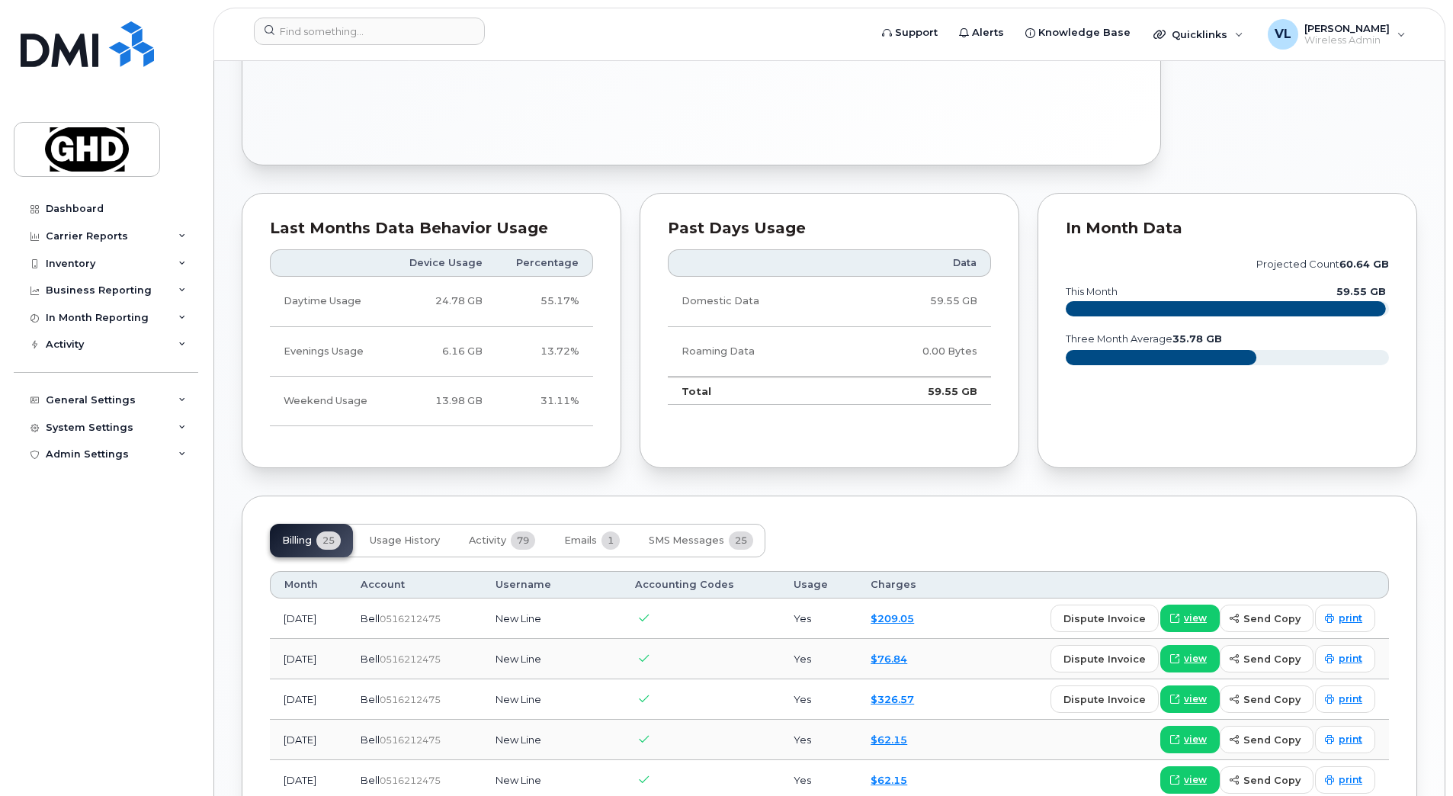
scroll to position [1105, 0]
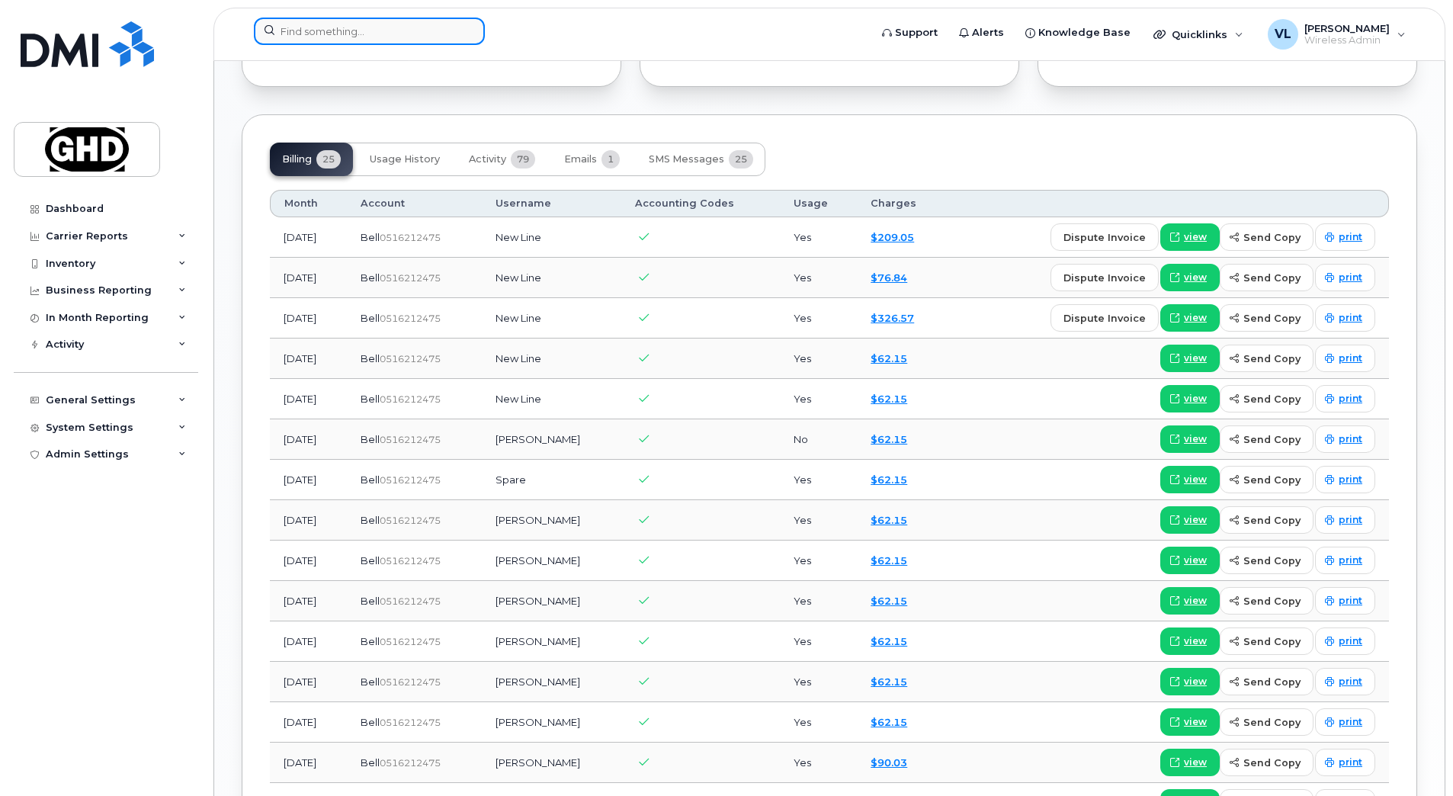
click at [284, 34] on input at bounding box center [369, 31] width 231 height 27
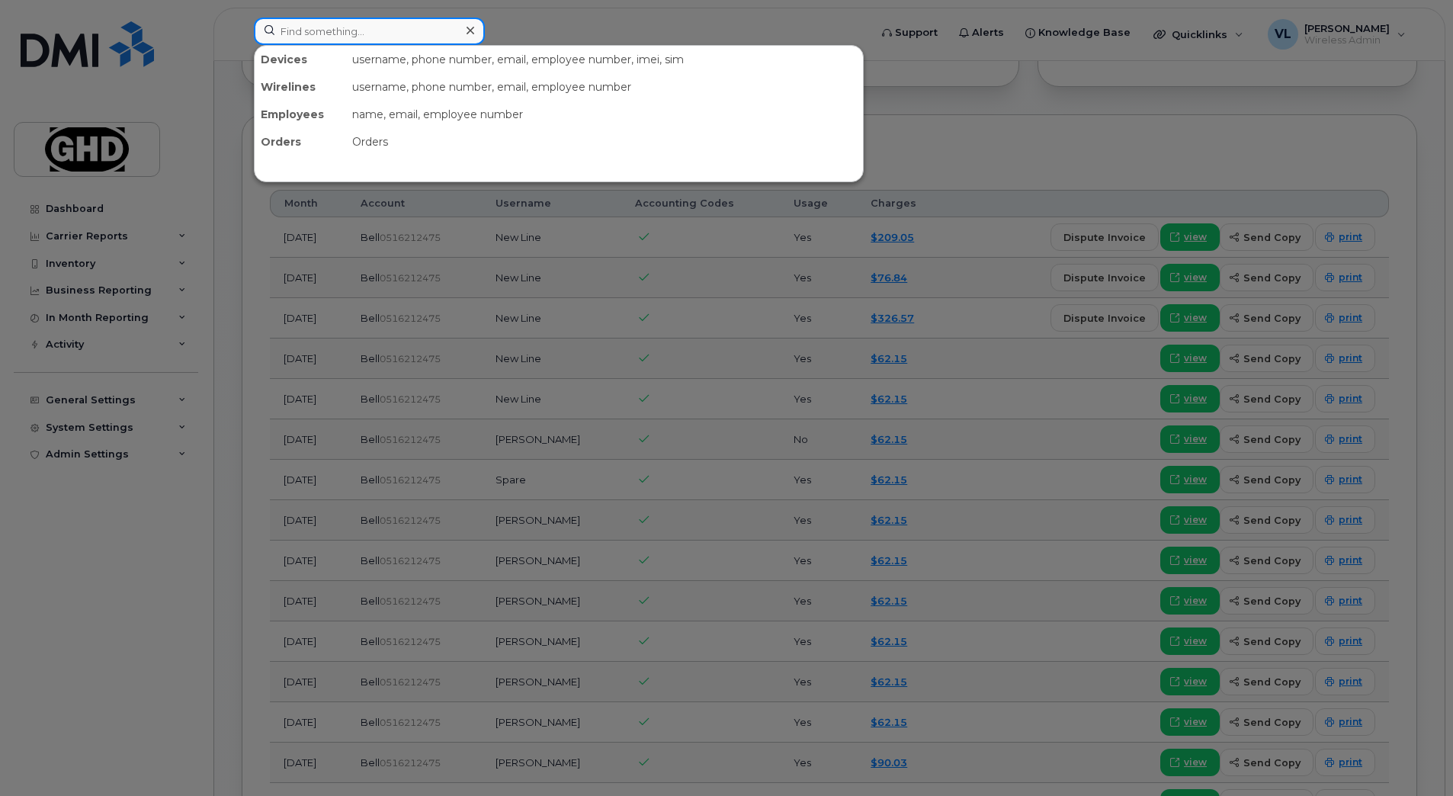
paste input "5198977481"
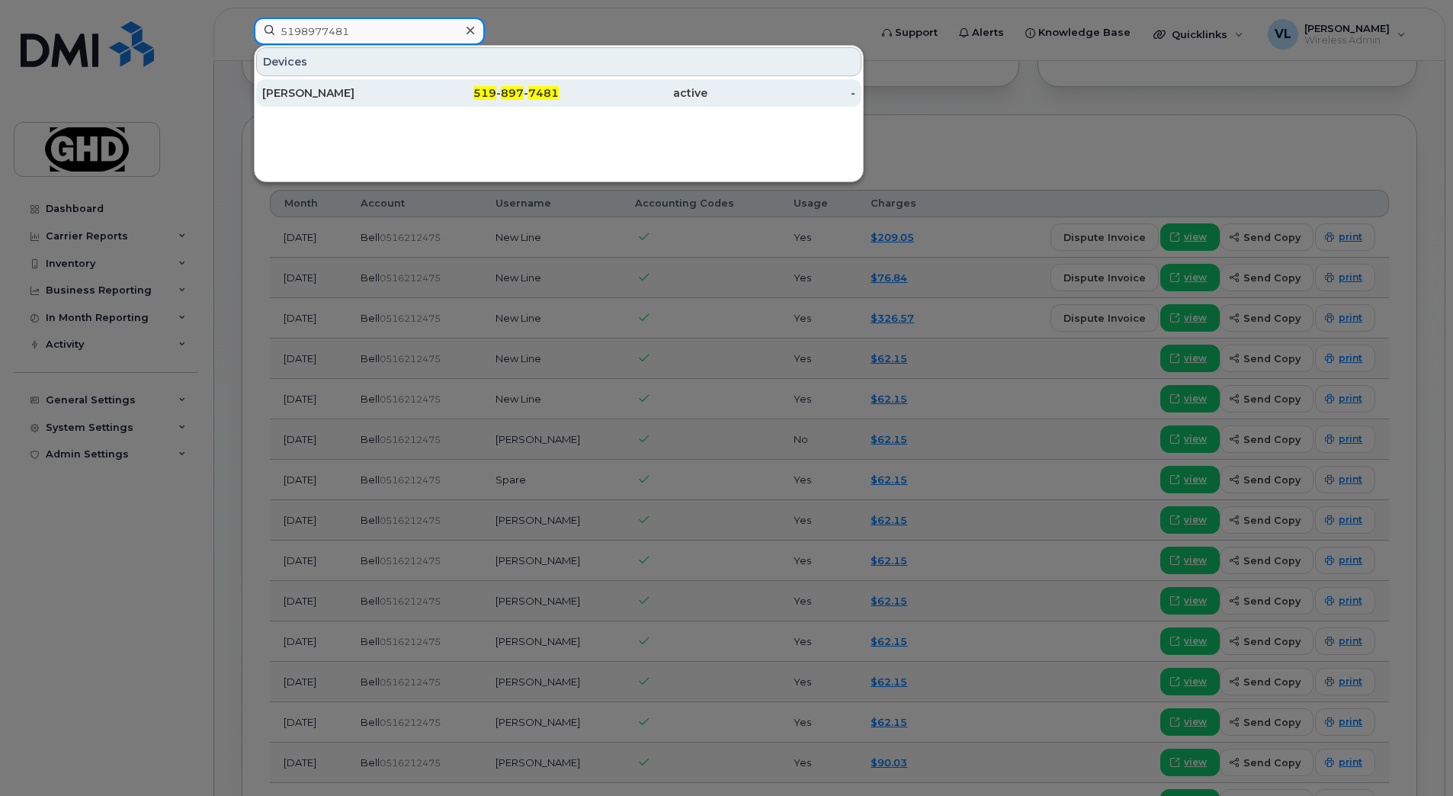
type input "5198977481"
click at [339, 97] on div "Jinyoung Kim" at bounding box center [336, 92] width 149 height 15
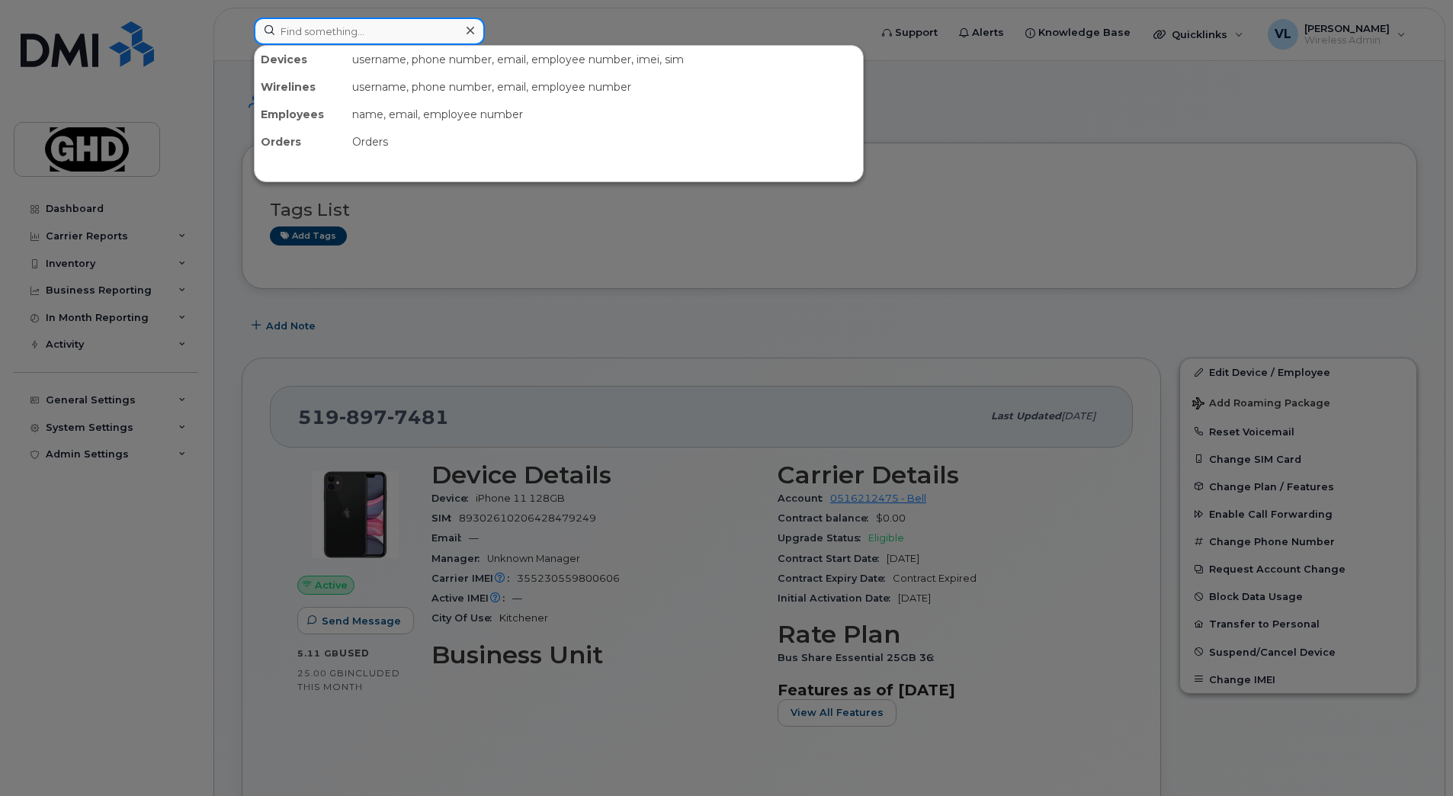
drag, startPoint x: 297, startPoint y: 40, endPoint x: 312, endPoint y: 35, distance: 15.2
click at [297, 40] on input at bounding box center [369, 31] width 231 height 27
paste input "4169972590"
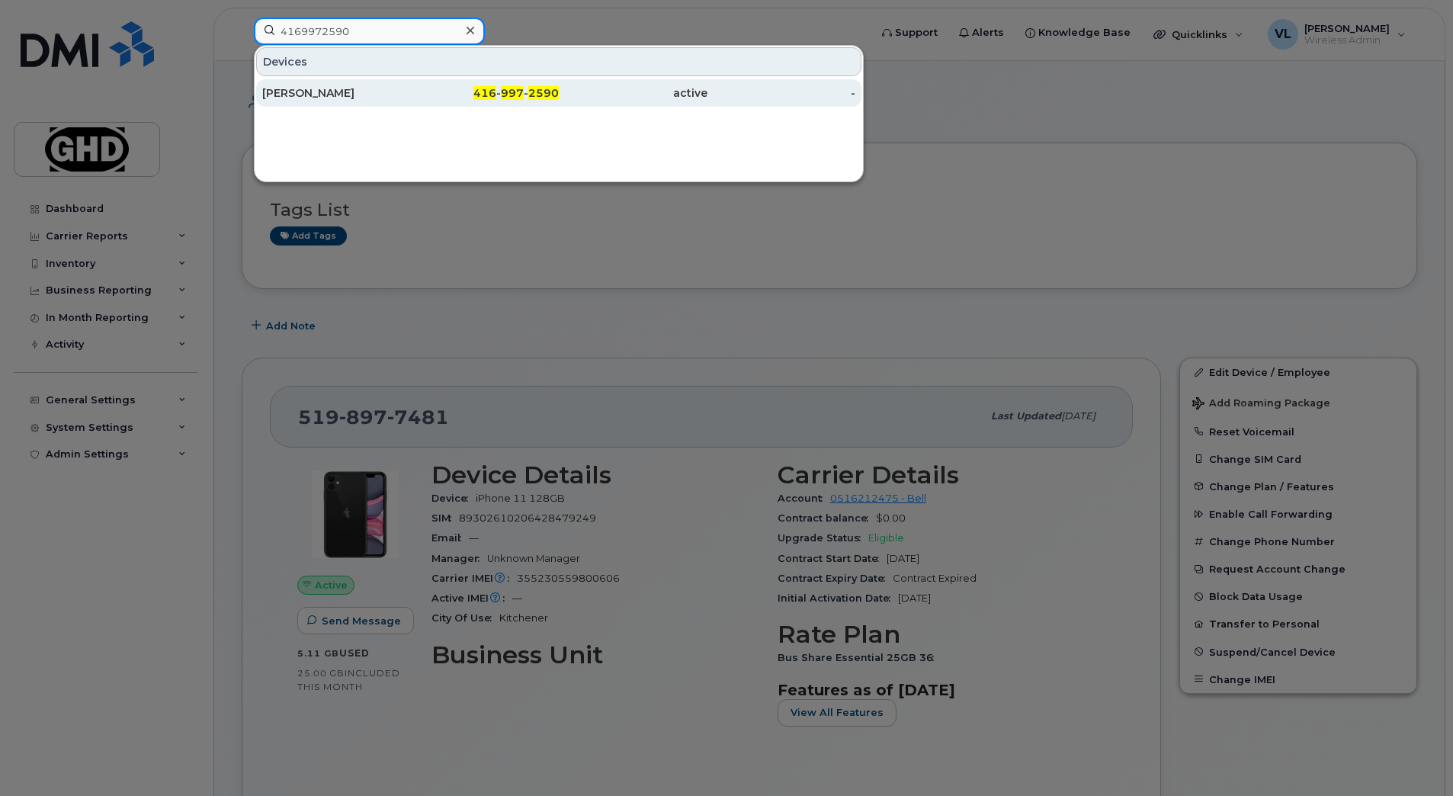
type input "4169972590"
click at [339, 88] on div "[PERSON_NAME]" at bounding box center [336, 92] width 149 height 15
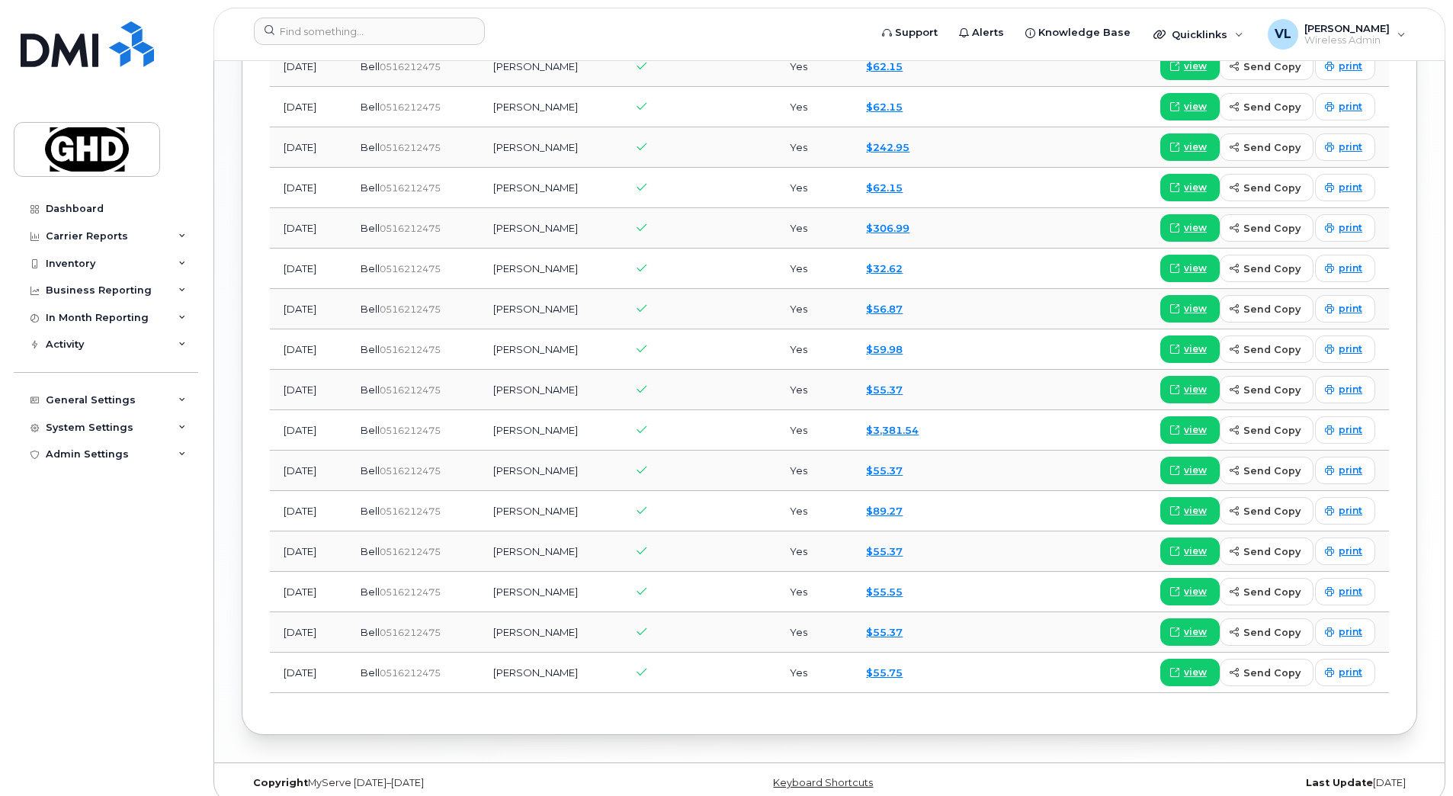
scroll to position [1635, 0]
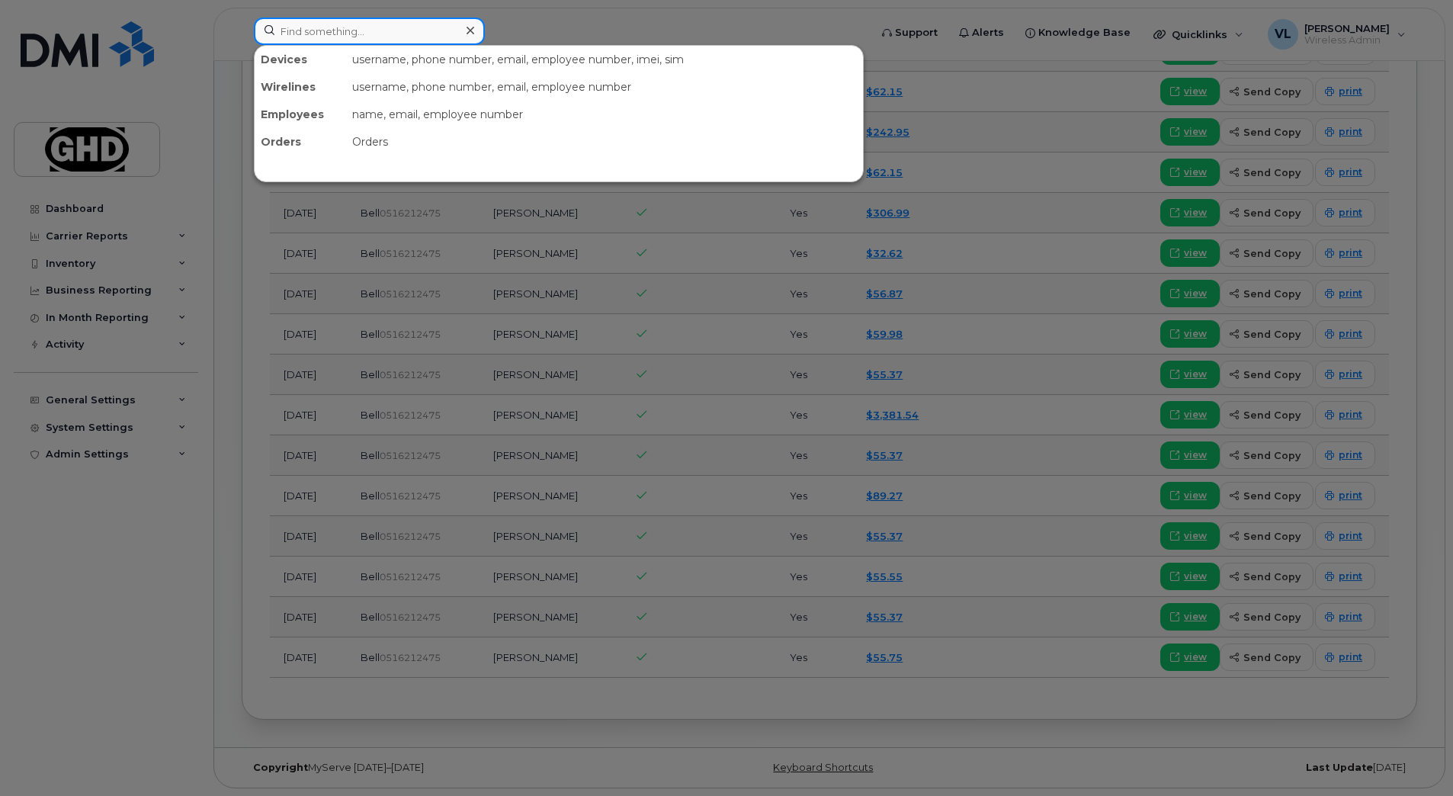
click at [345, 28] on input at bounding box center [369, 31] width 231 height 27
paste input "6132926208"
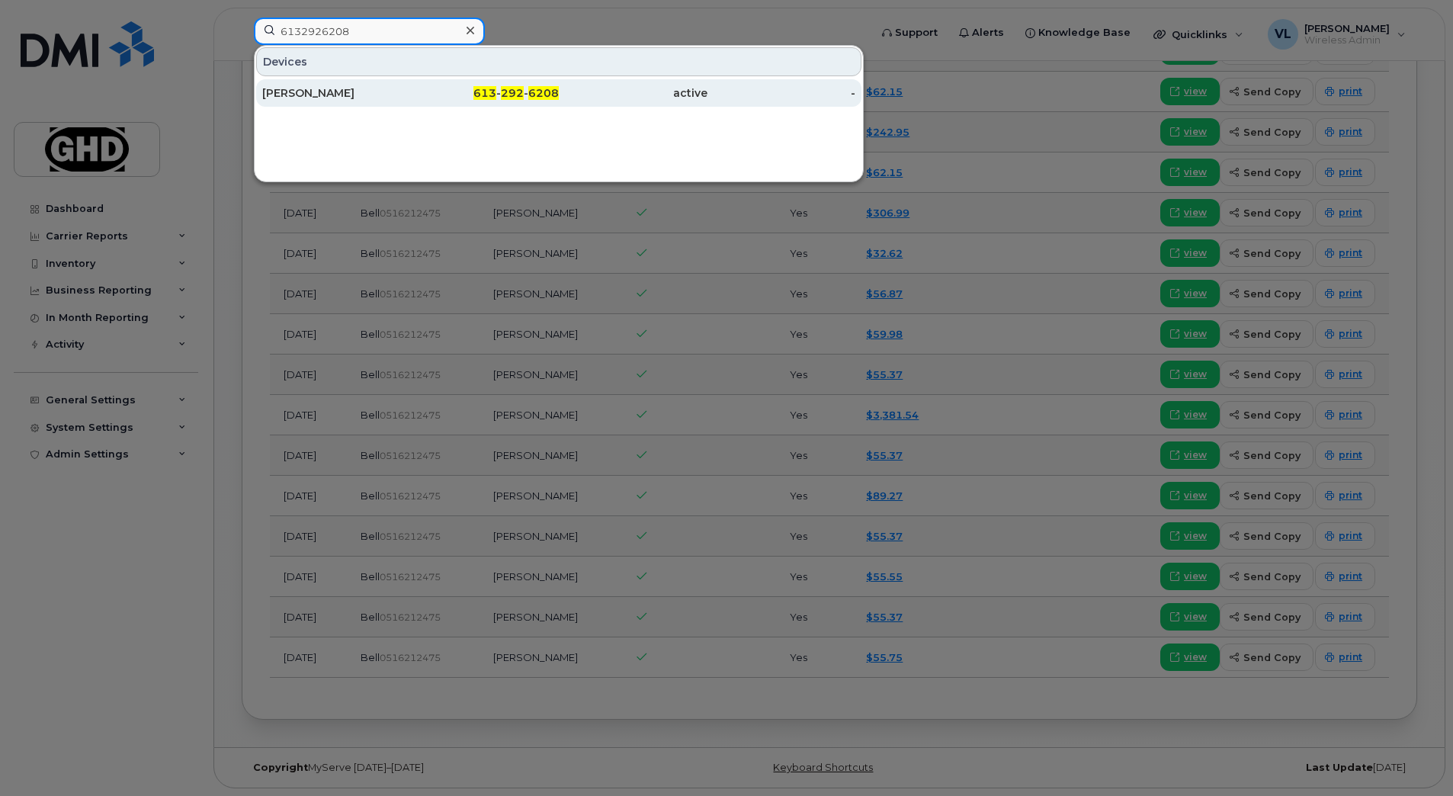
type input "6132926208"
click at [414, 104] on div "613 - 292 - 6208" at bounding box center [485, 92] width 149 height 27
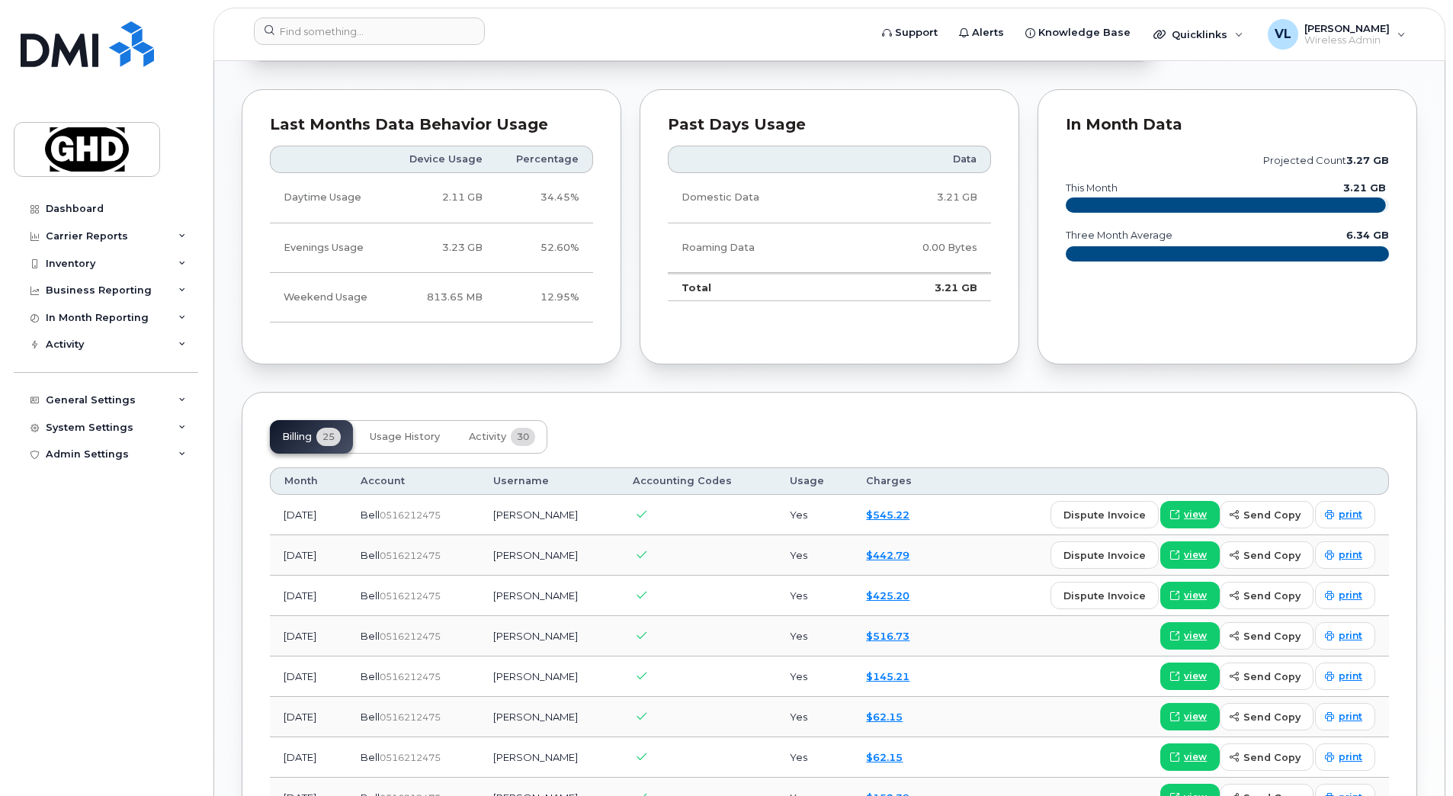
scroll to position [835, 0]
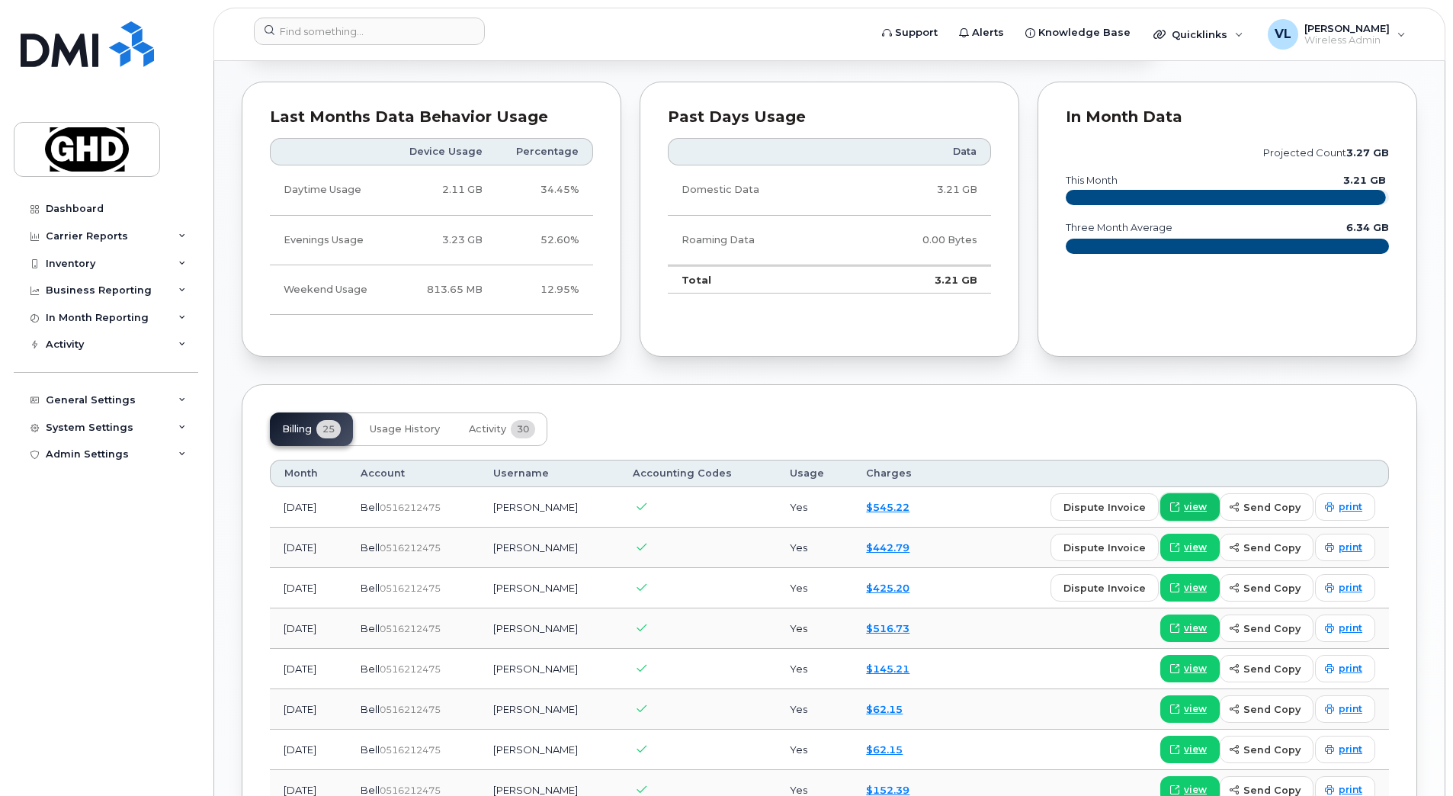
click at [1188, 504] on span "view" at bounding box center [1195, 507] width 23 height 14
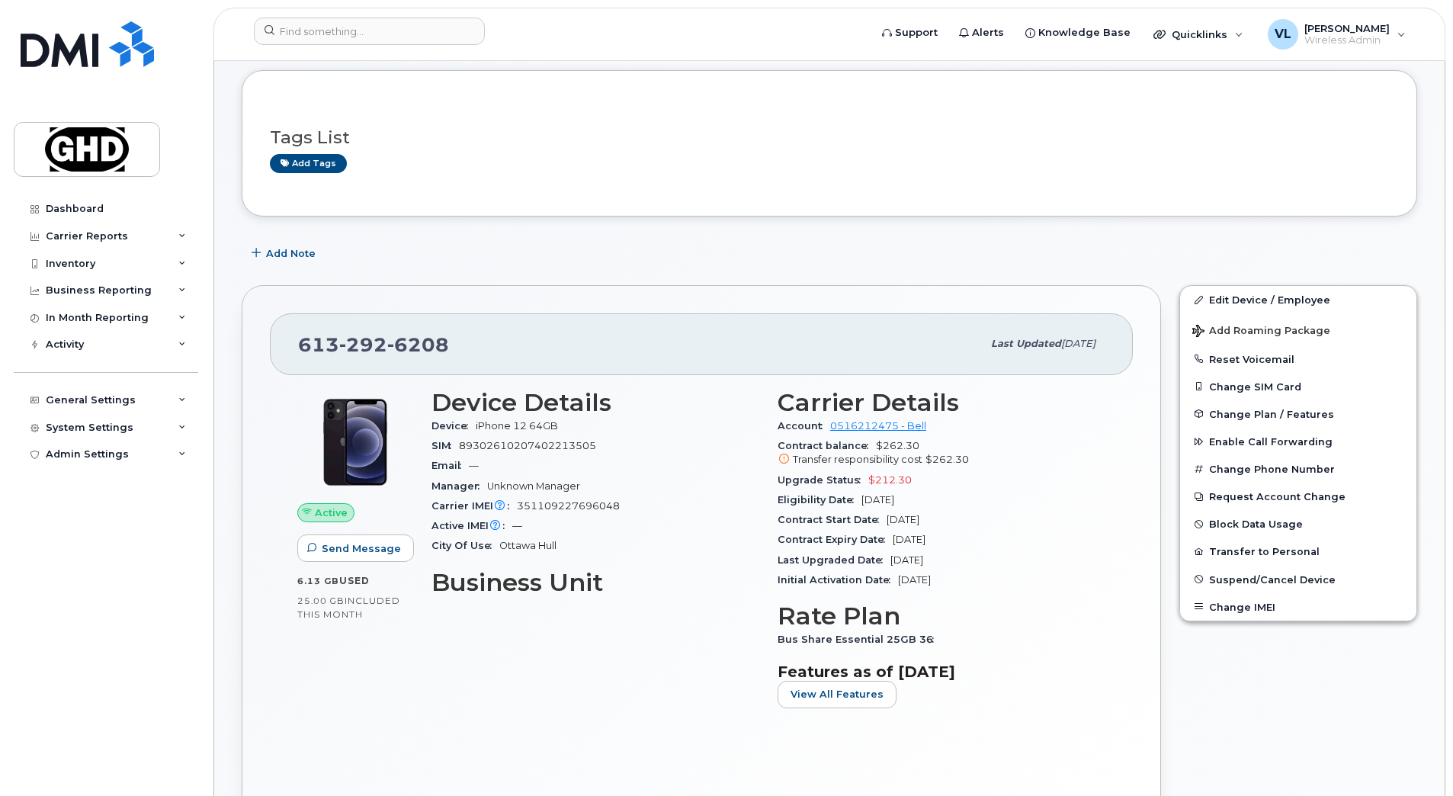
scroll to position [0, 0]
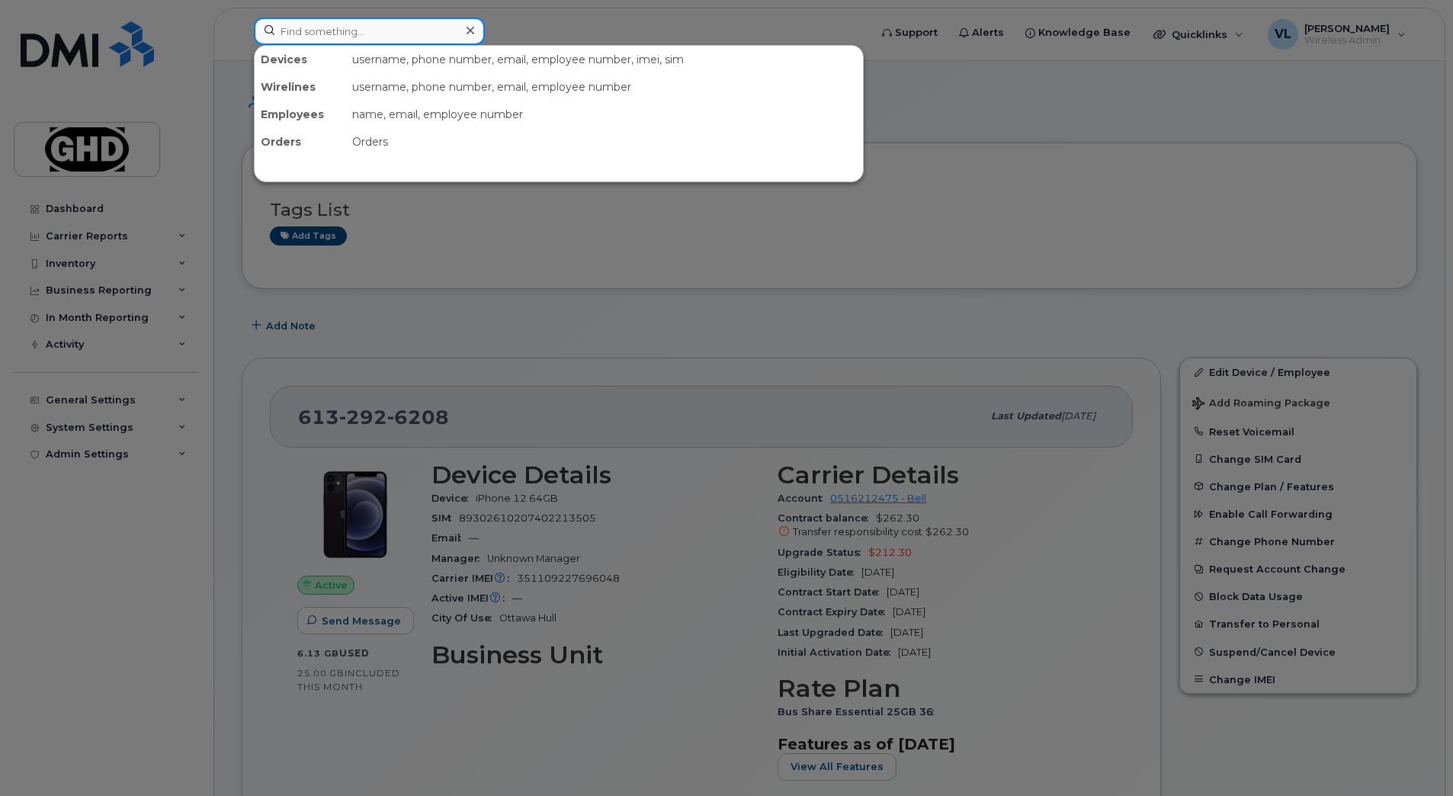
click at [399, 27] on input at bounding box center [369, 31] width 231 height 27
click at [788, 275] on div at bounding box center [726, 398] width 1453 height 796
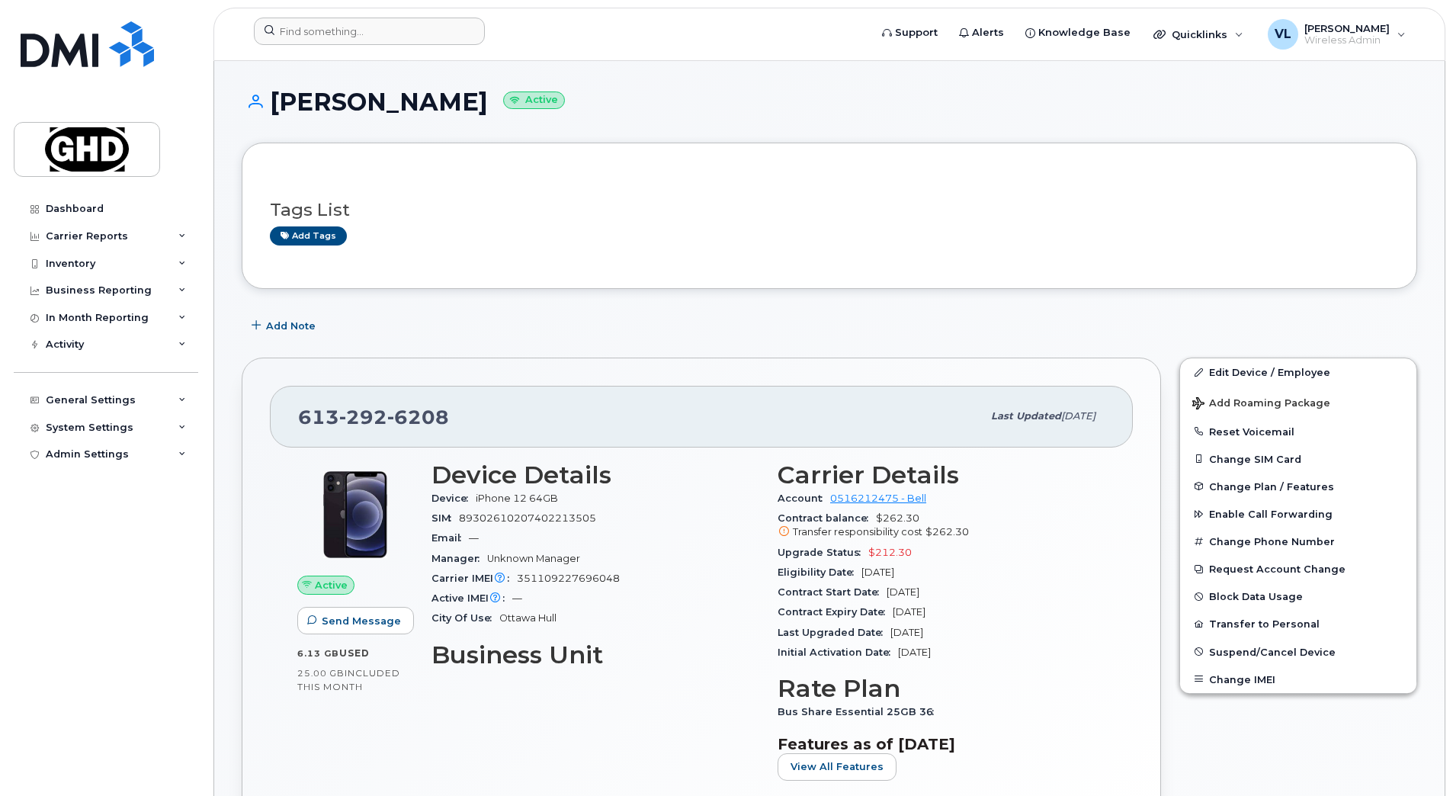
click at [493, 328] on div "Add Note" at bounding box center [829, 325] width 1175 height 27
click at [360, 24] on input at bounding box center [369, 31] width 231 height 27
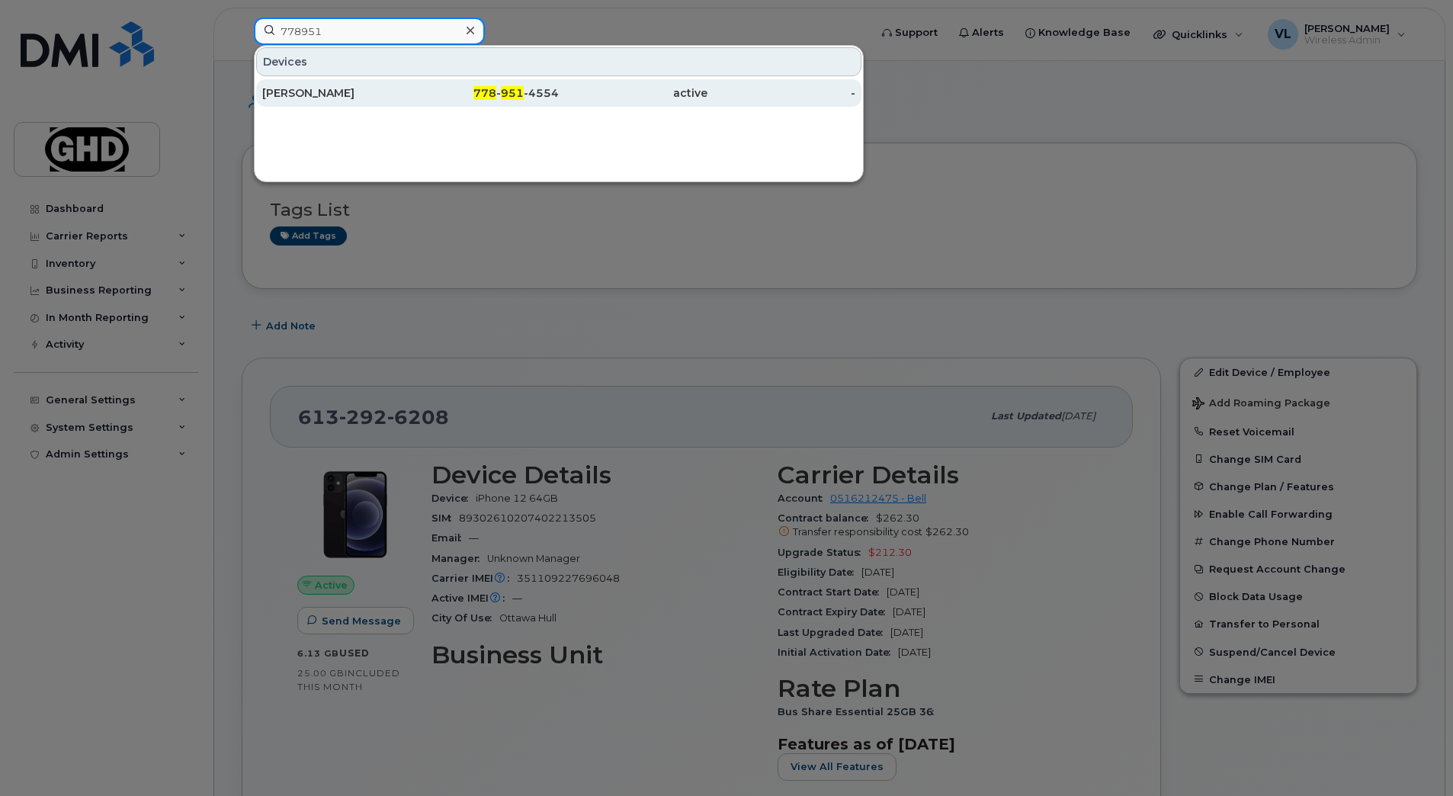
type input "778951"
click at [442, 91] on div "778 - 951 -4554" at bounding box center [485, 92] width 149 height 15
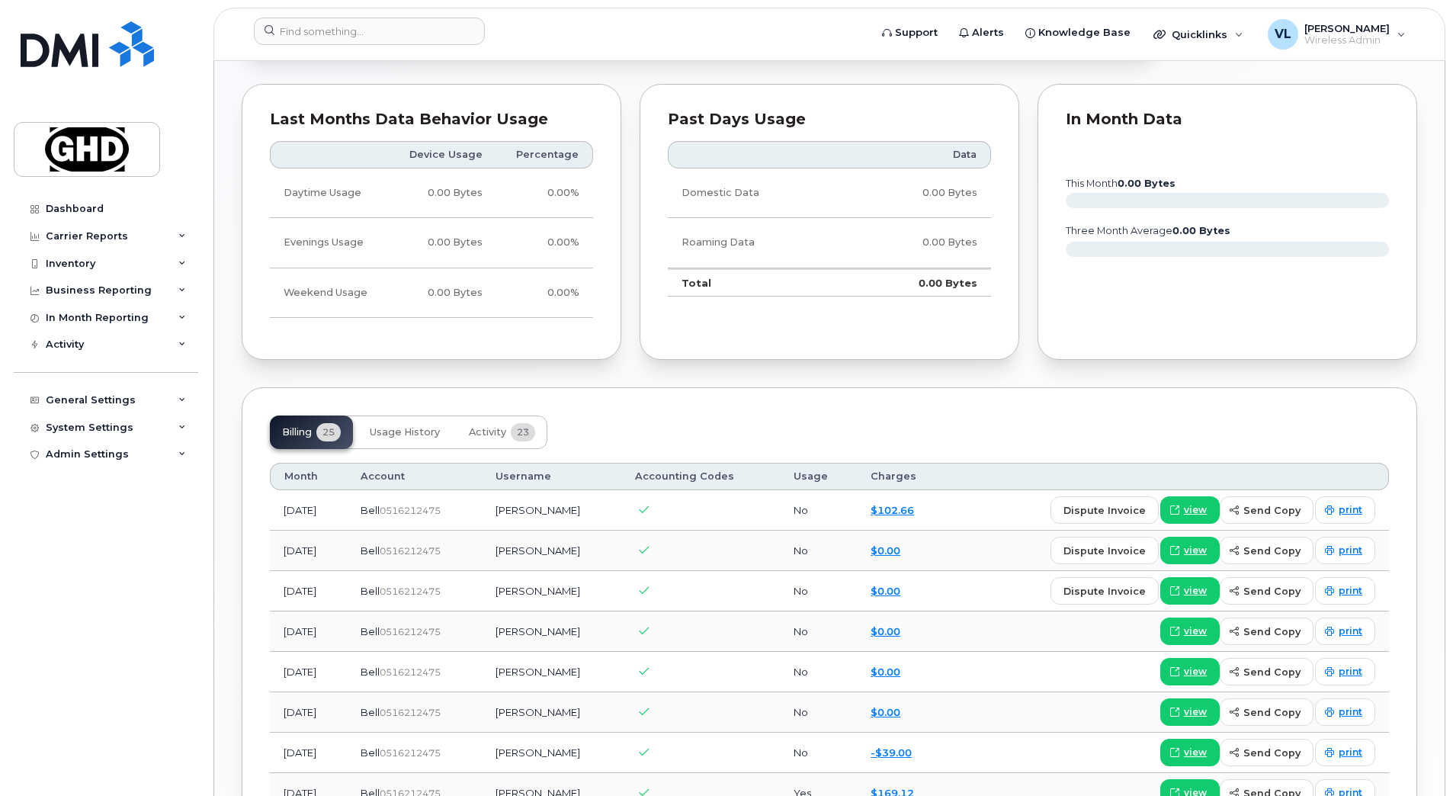
scroll to position [1029, 0]
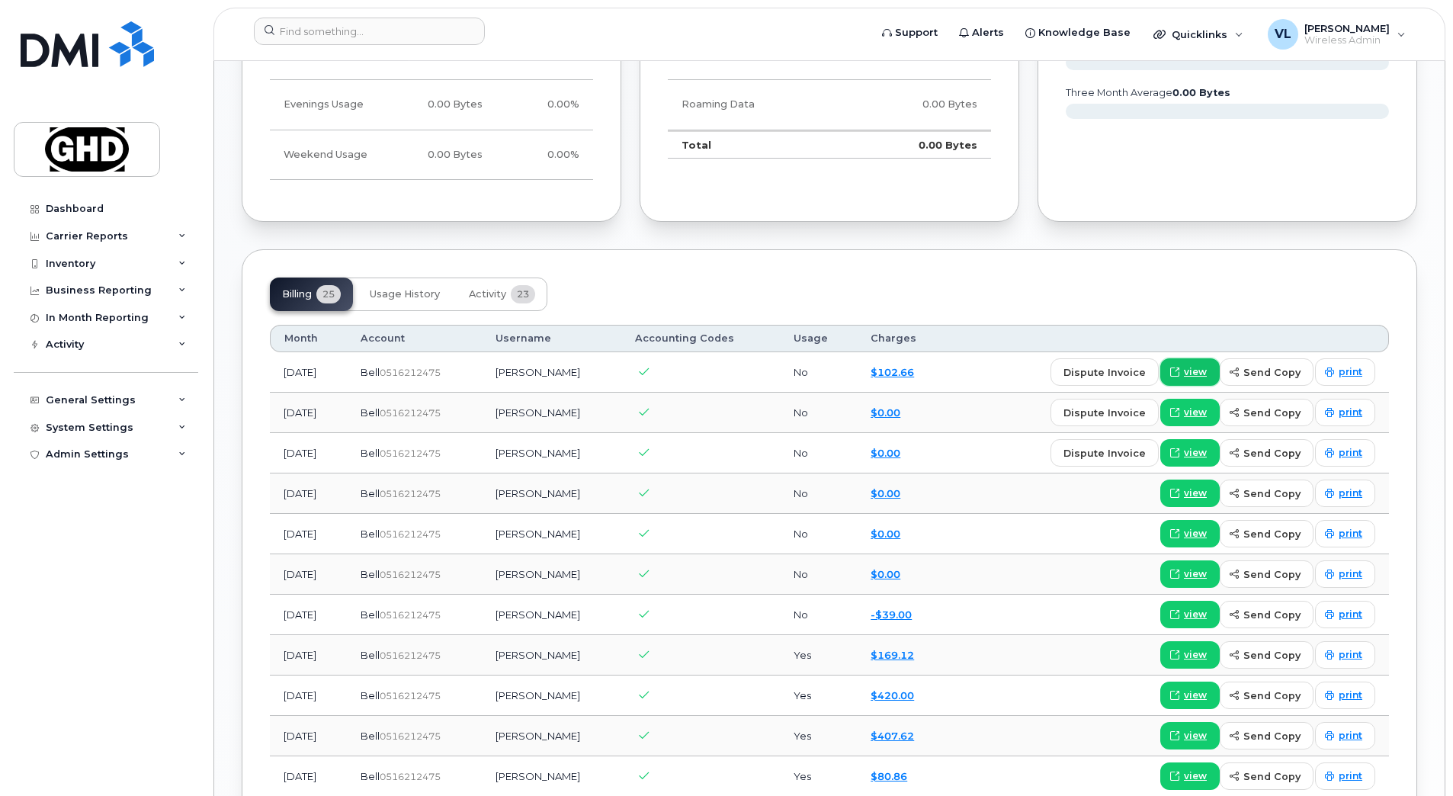
click at [1201, 376] on span "view" at bounding box center [1195, 372] width 23 height 14
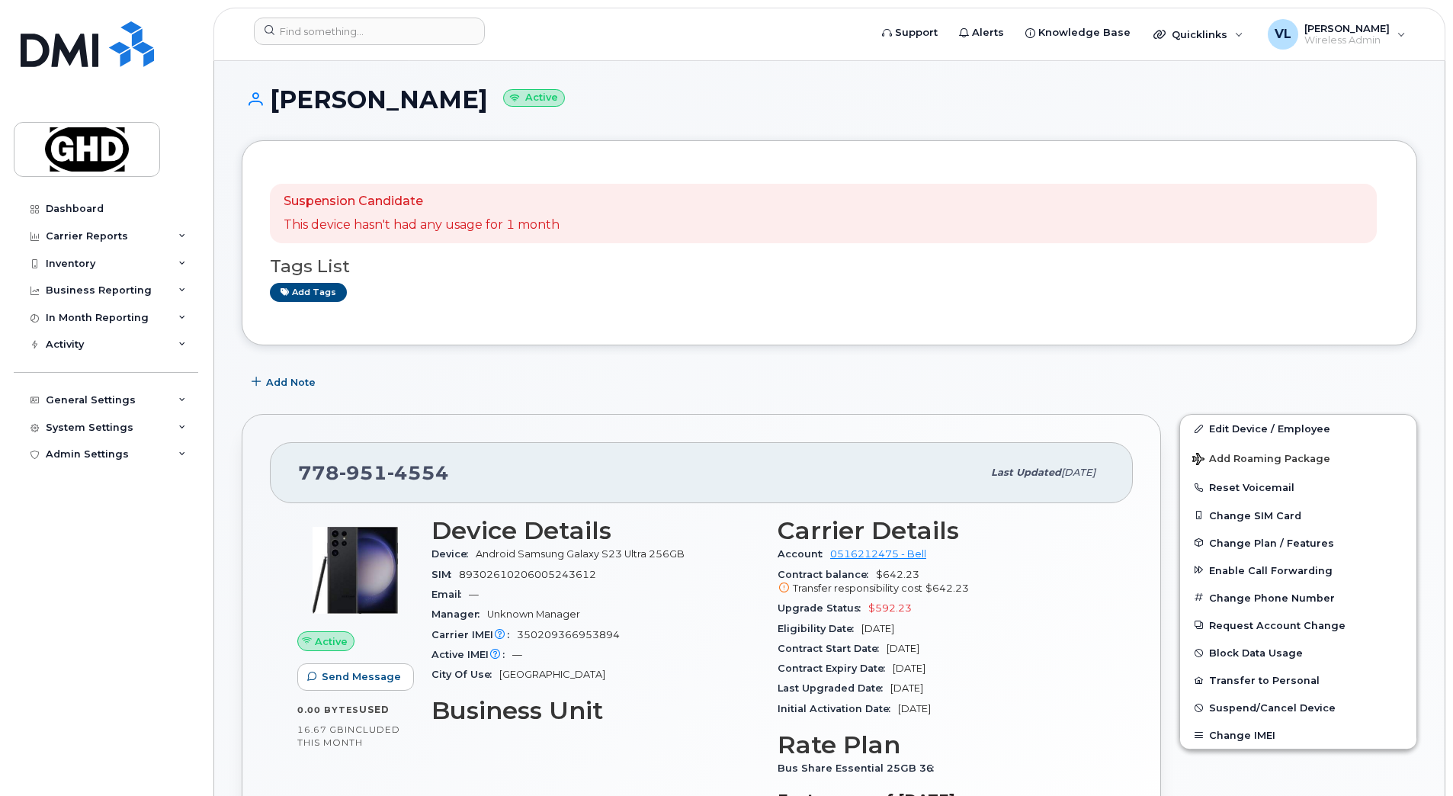
scroll to position [0, 0]
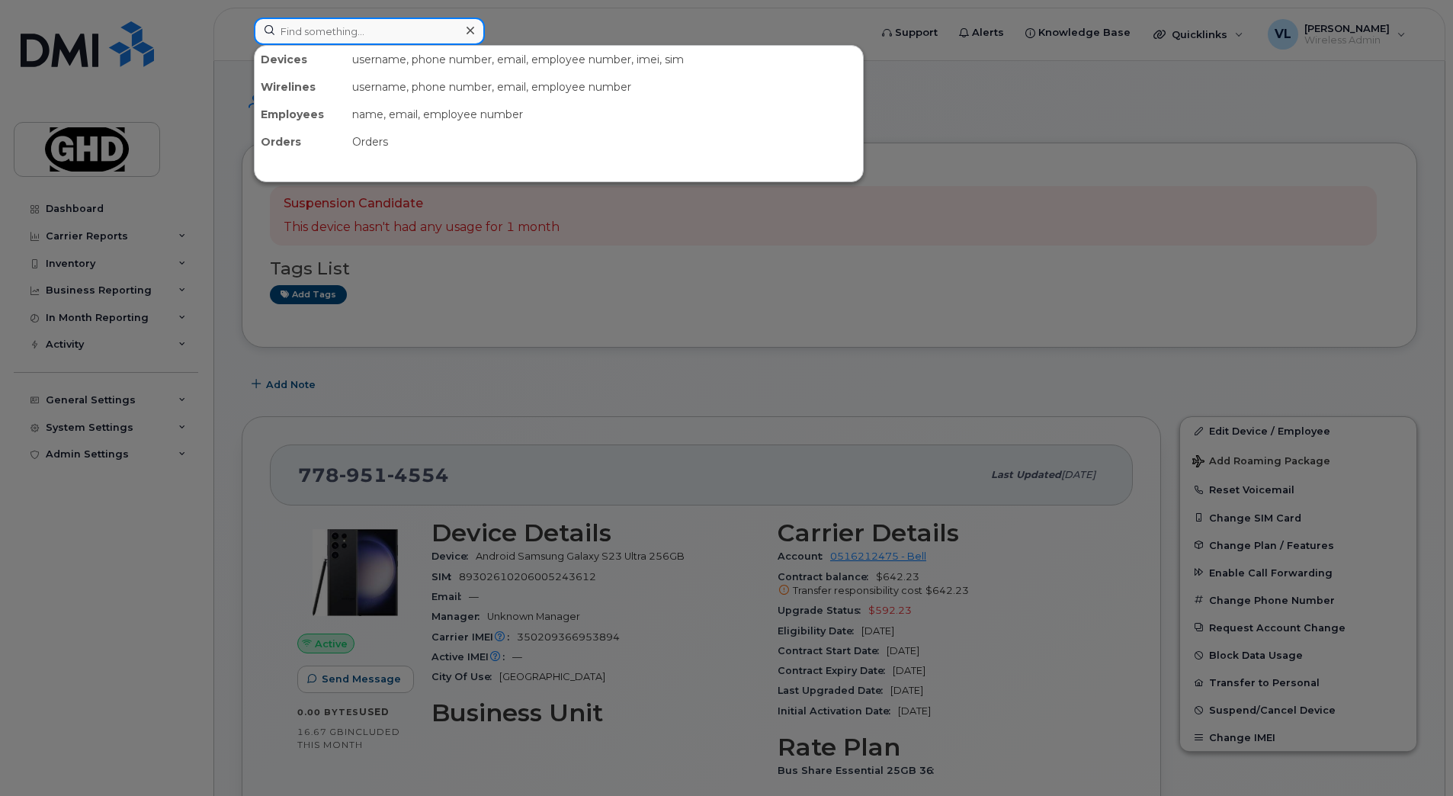
click at [309, 30] on input at bounding box center [369, 31] width 231 height 27
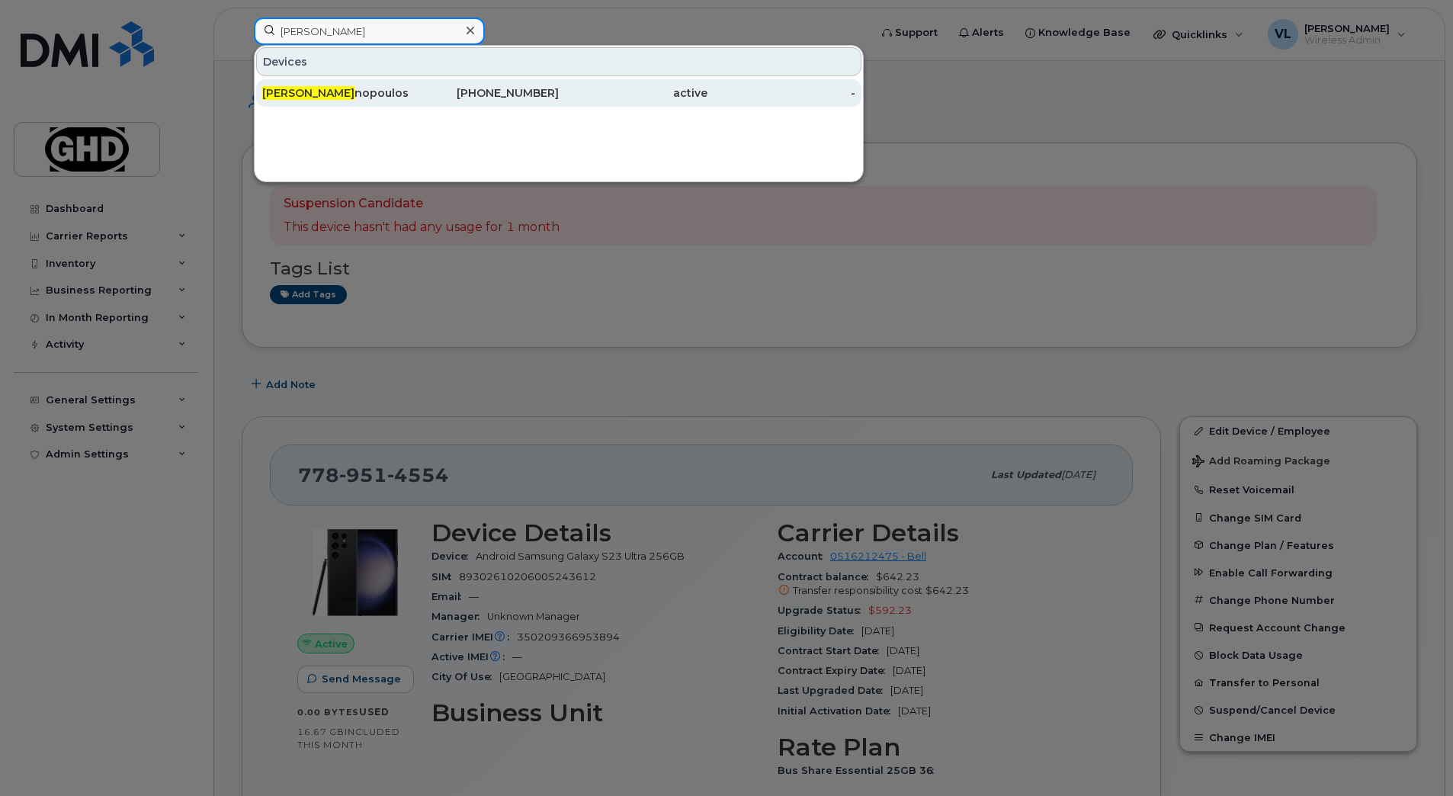
type input "jim gian"
click at [360, 82] on div "Jim Gian nopoulos" at bounding box center [336, 92] width 149 height 27
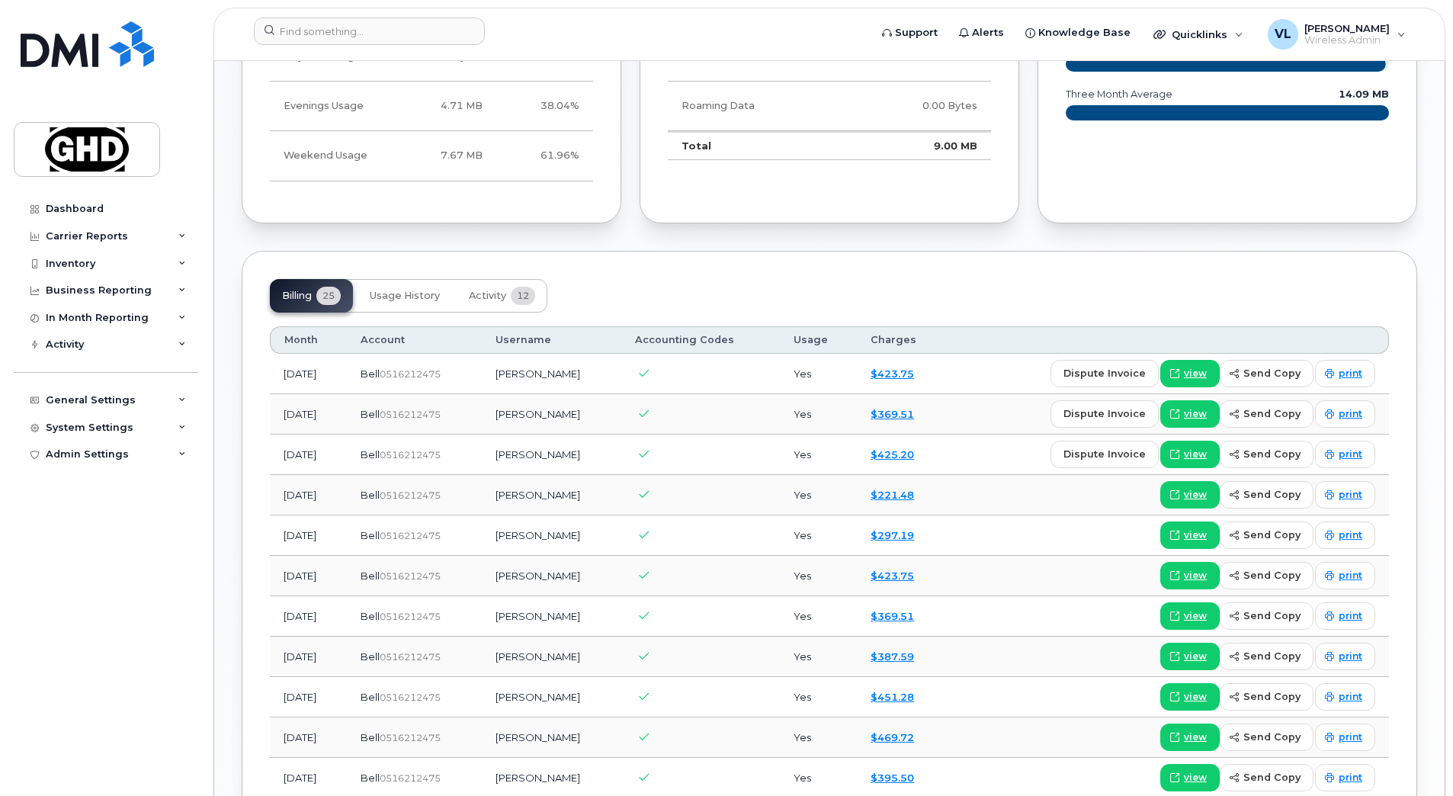
scroll to position [1088, 0]
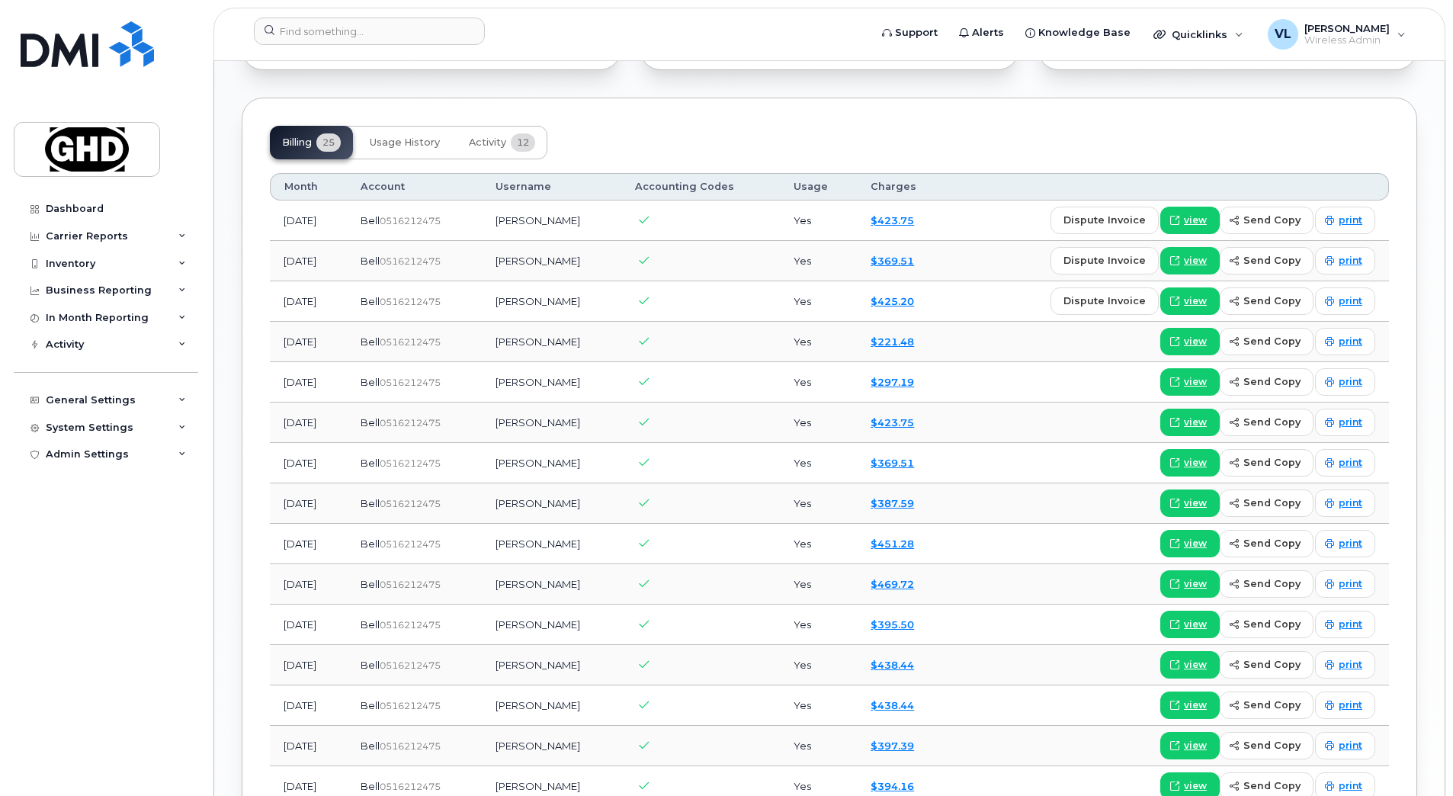
click at [45, 581] on div "Dashboard Carrier Reports Monthly Billing Data Daily Data Pooling Data Behavior…" at bounding box center [108, 484] width 188 height 578
click at [392, 21] on input at bounding box center [369, 31] width 231 height 27
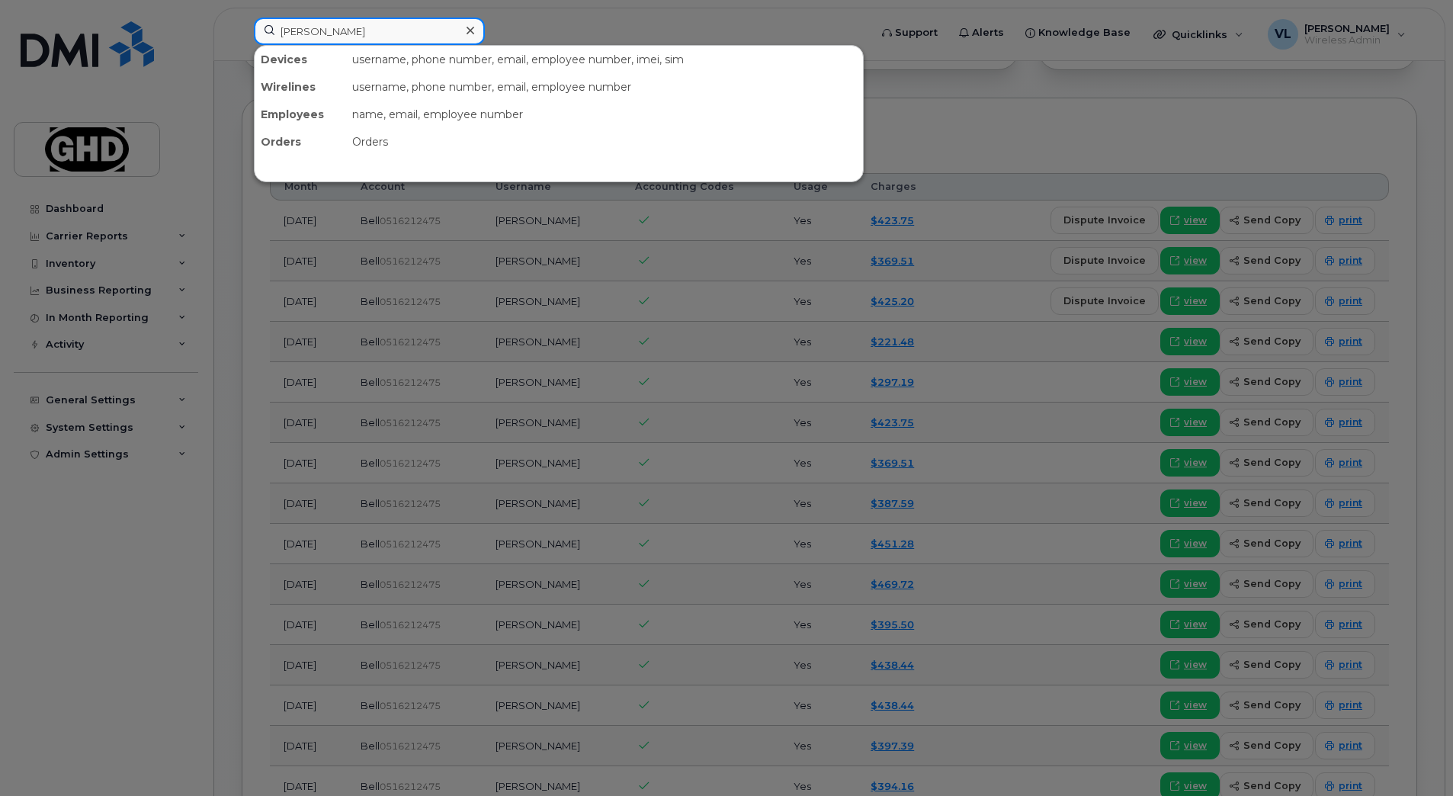
type input "eric bose"
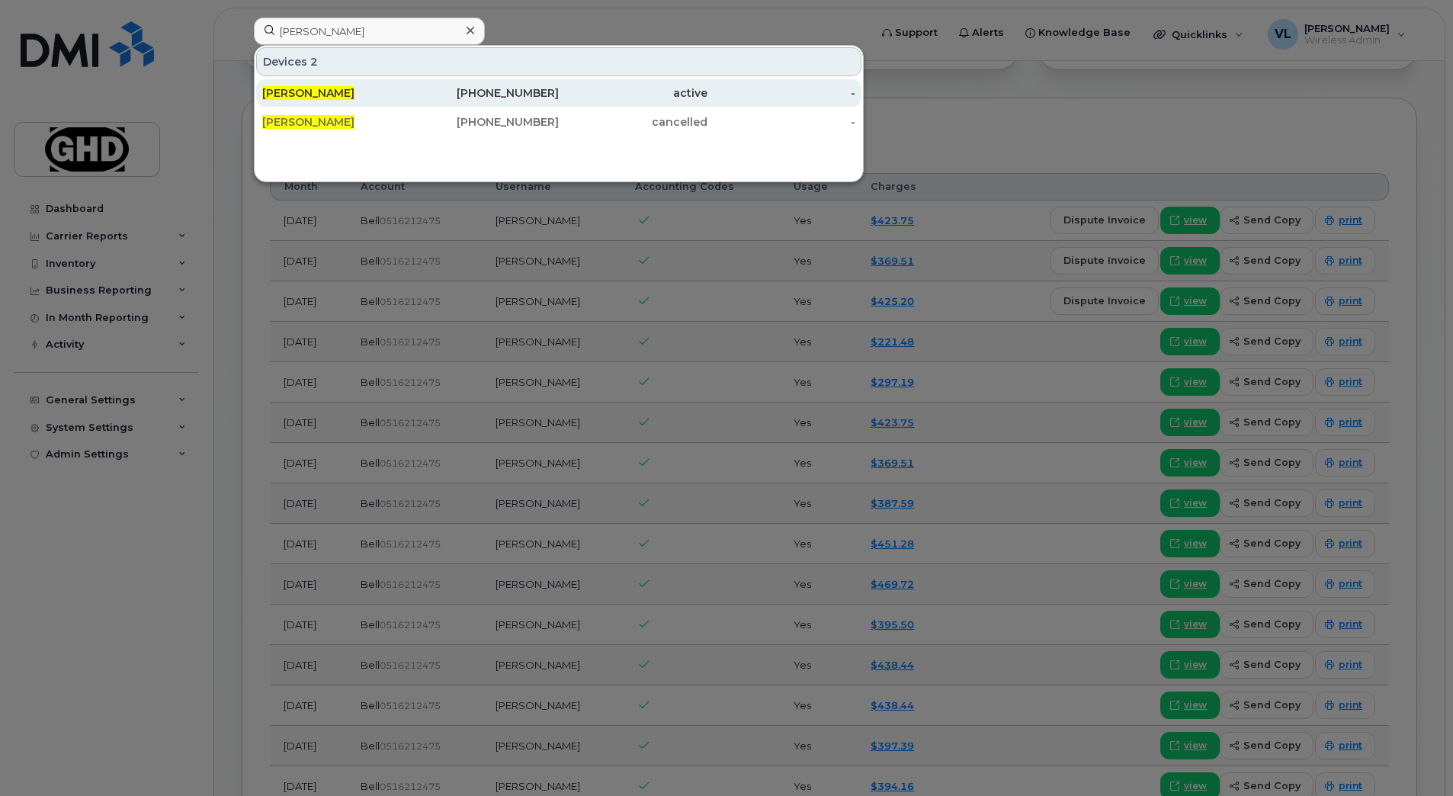
click at [428, 91] on div "778-231-4867" at bounding box center [485, 92] width 149 height 15
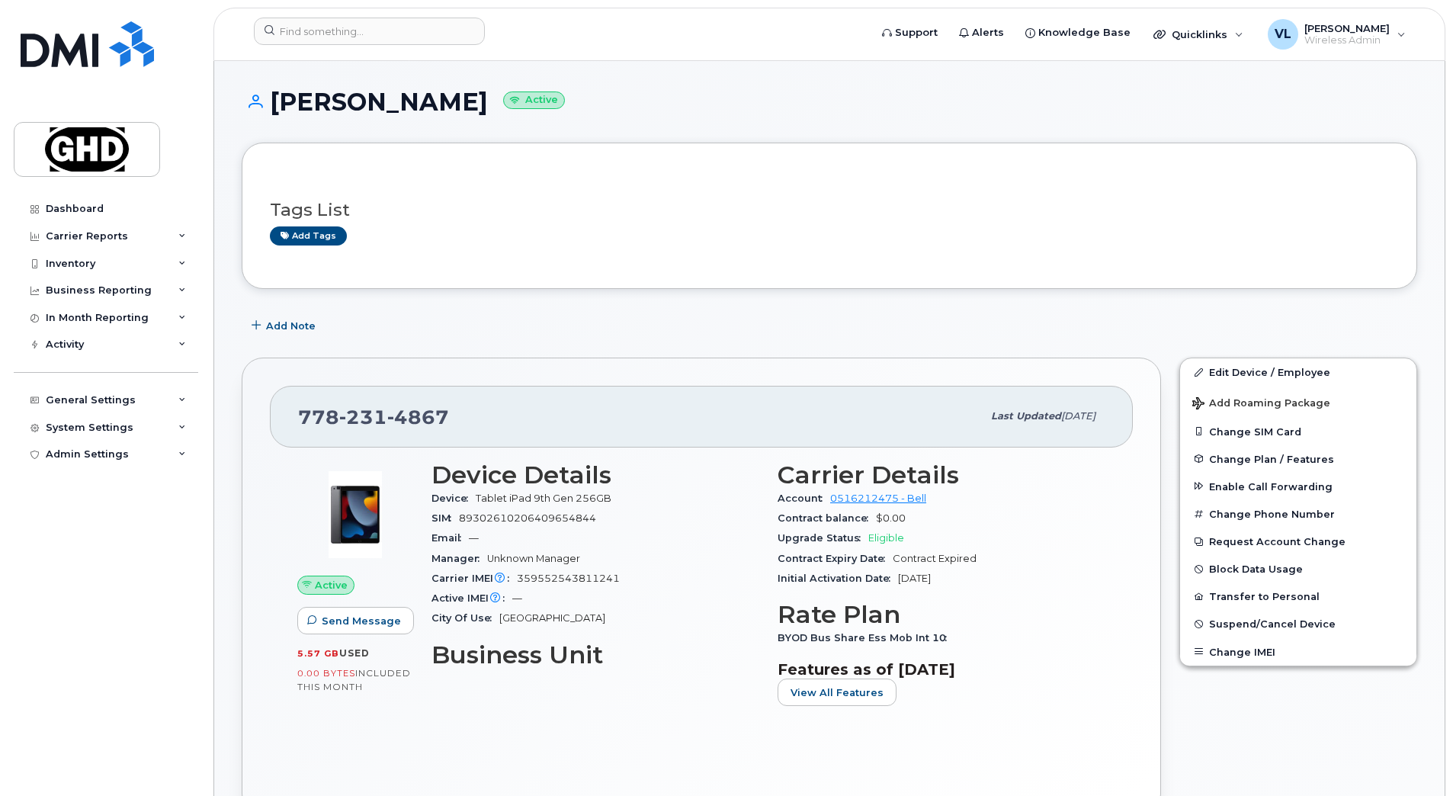
click at [693, 199] on div "Tags List Add tags" at bounding box center [829, 216] width 1119 height 59
click at [351, 37] on input at bounding box center [369, 31] width 231 height 27
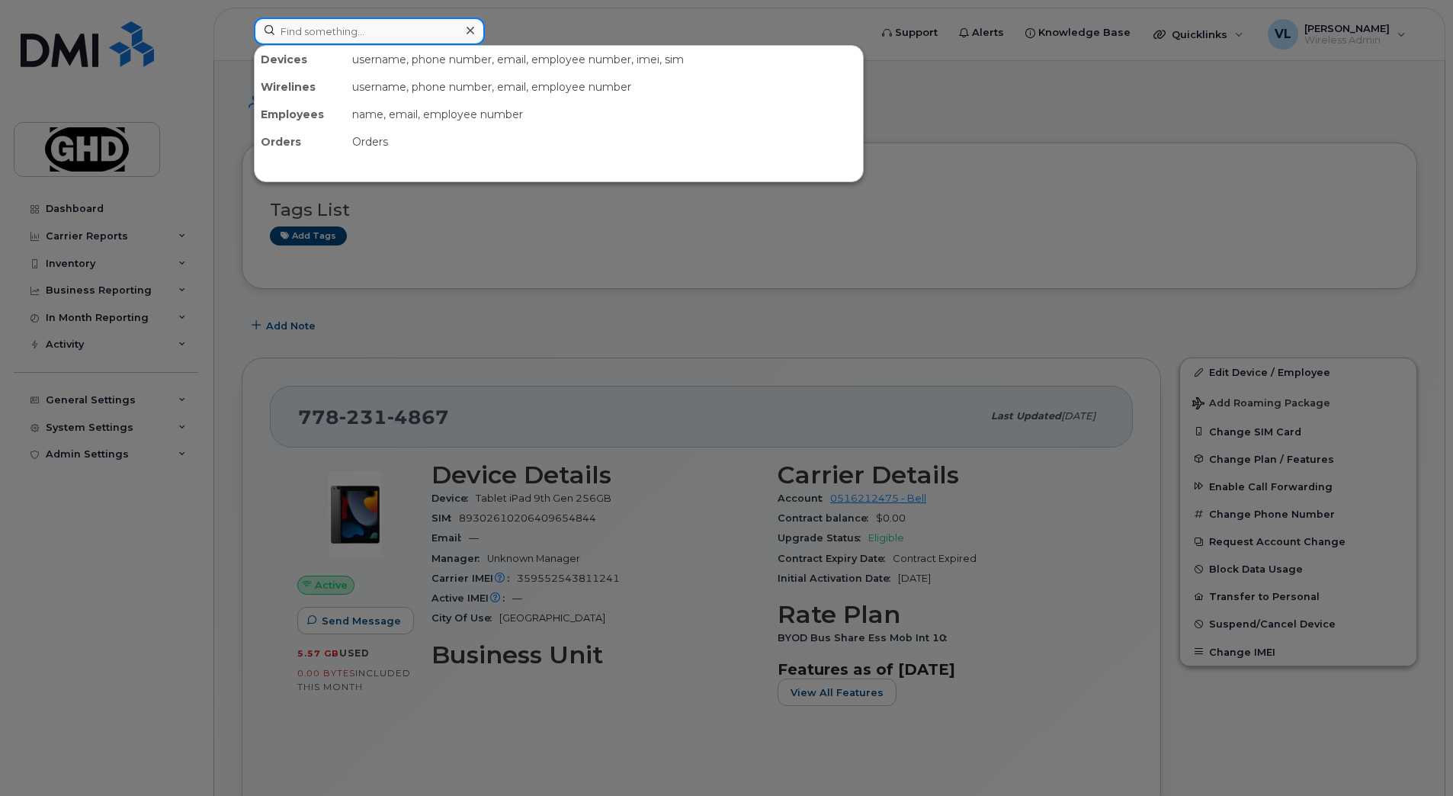
paste input "7782314867"
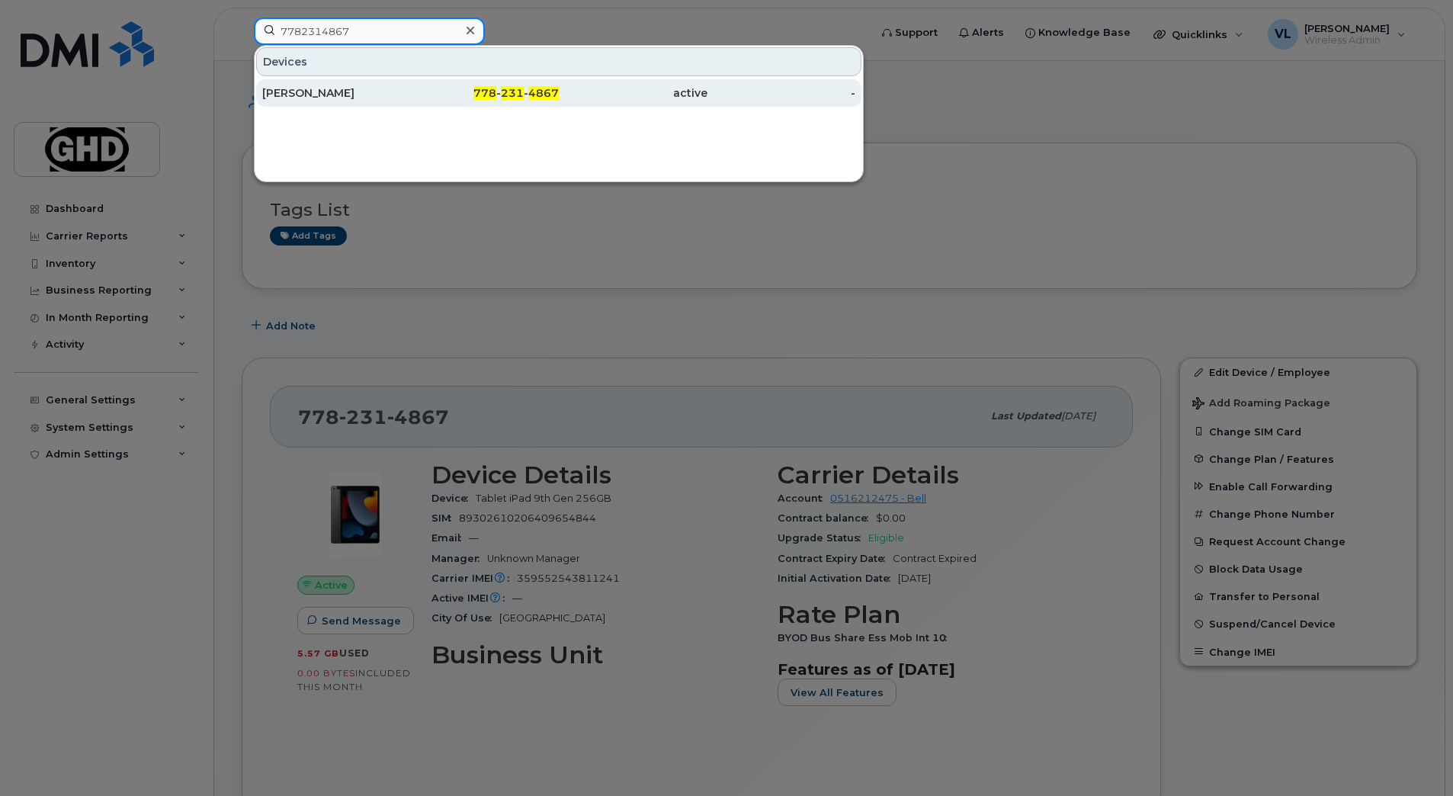
type input "7782314867"
click at [655, 93] on div "active" at bounding box center [633, 92] width 149 height 15
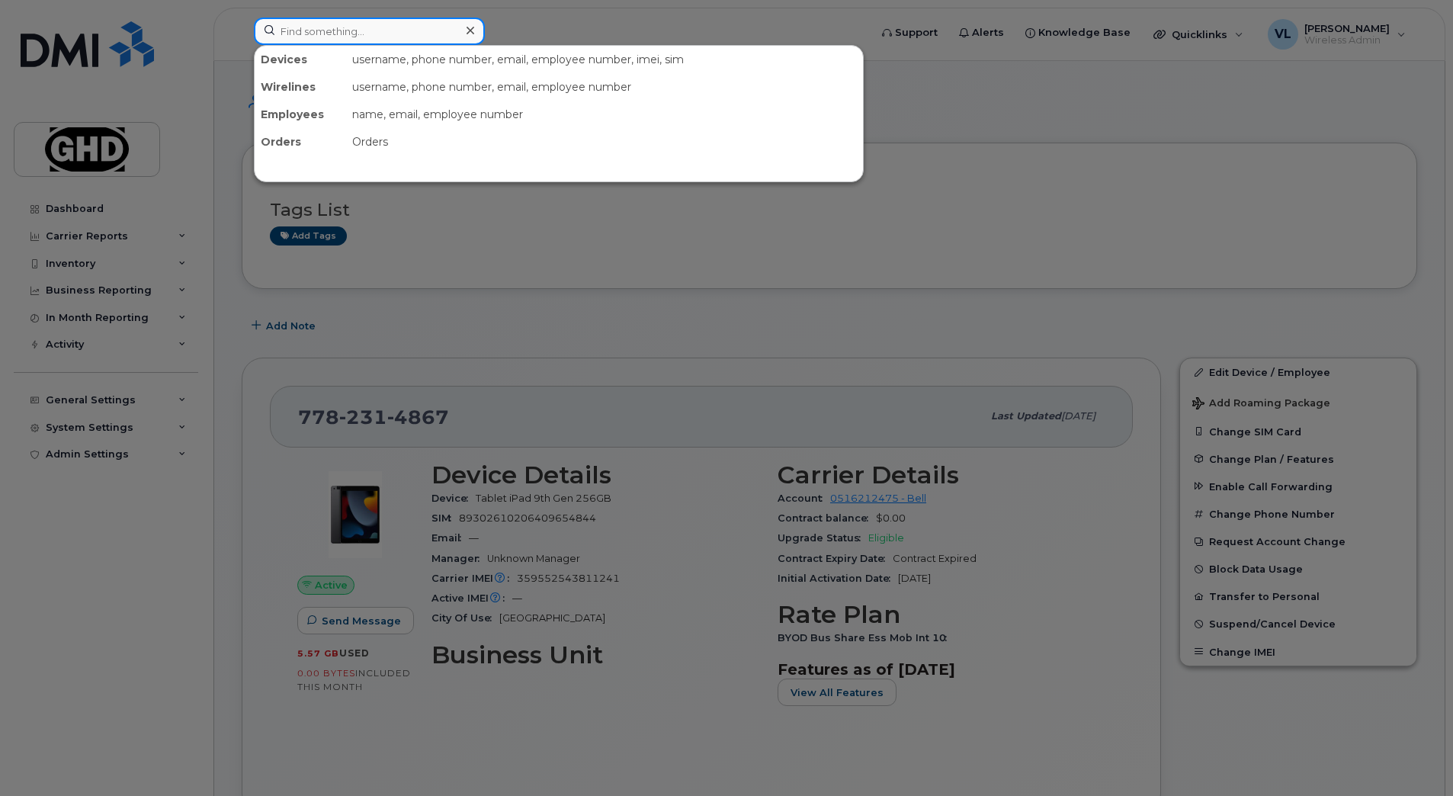
drag, startPoint x: 352, startPoint y: 27, endPoint x: 364, endPoint y: 17, distance: 15.7
click at [352, 27] on input at bounding box center [369, 31] width 231 height 27
paste input "2267538547"
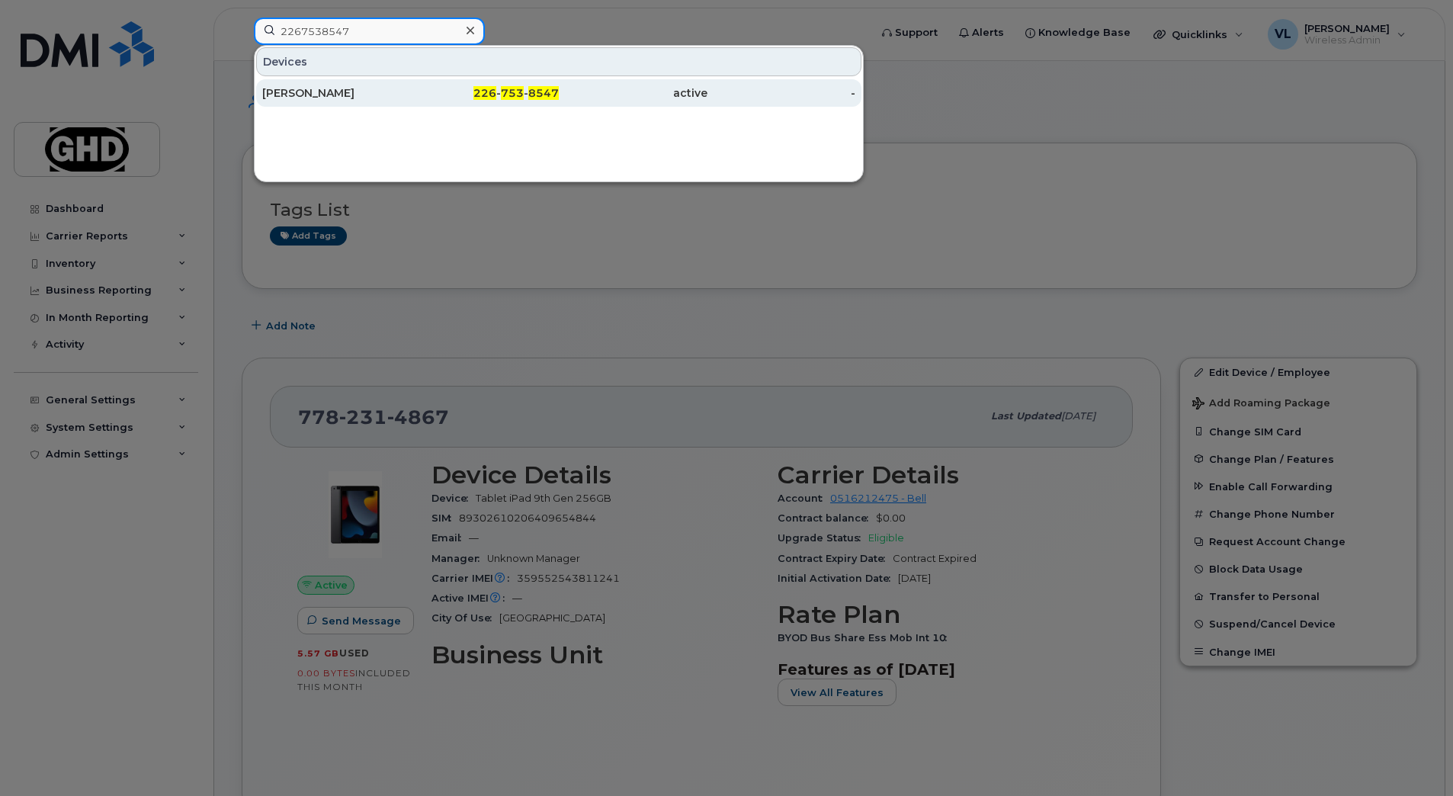
type input "2267538547"
click at [366, 88] on div "[PERSON_NAME]" at bounding box center [336, 92] width 149 height 15
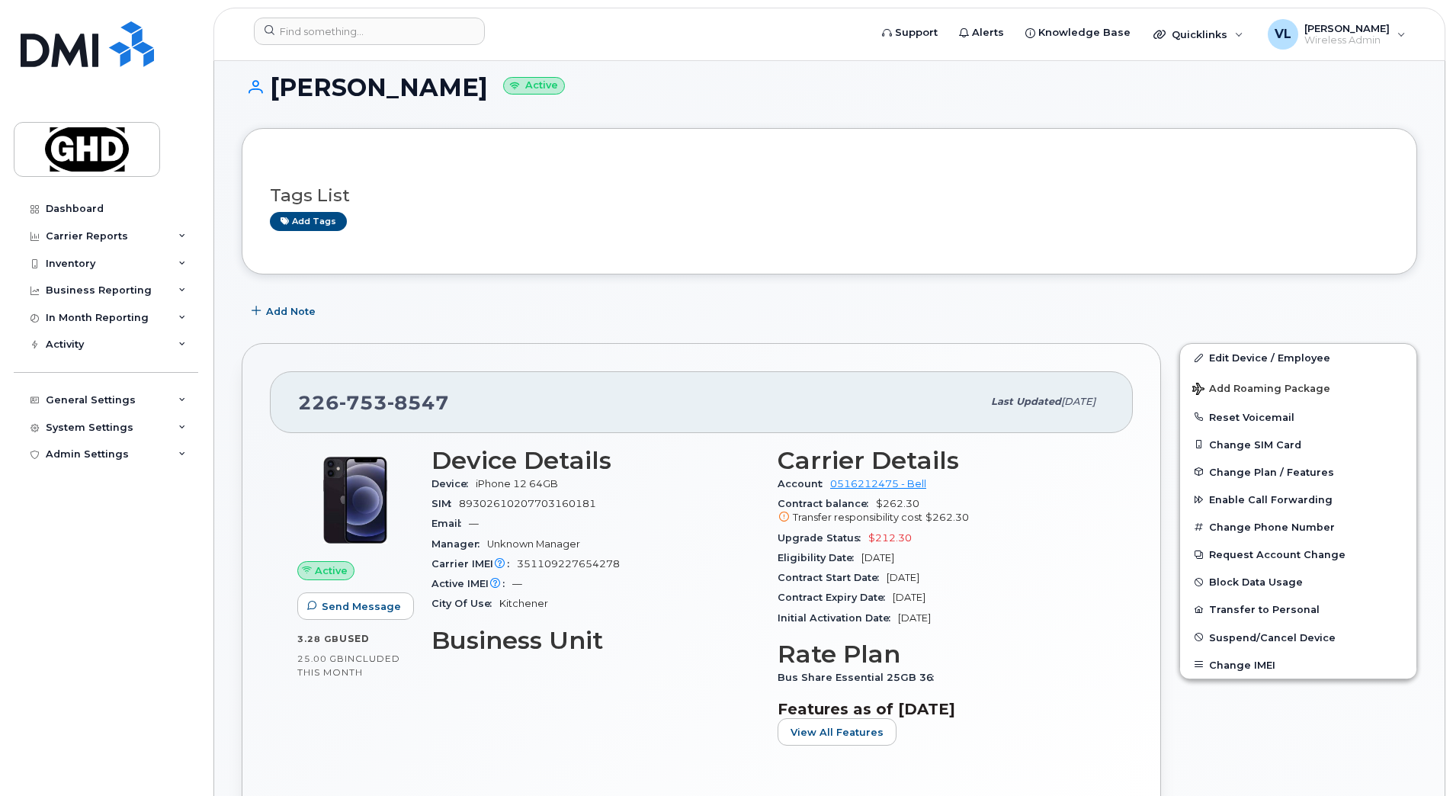
scroll to position [19, 0]
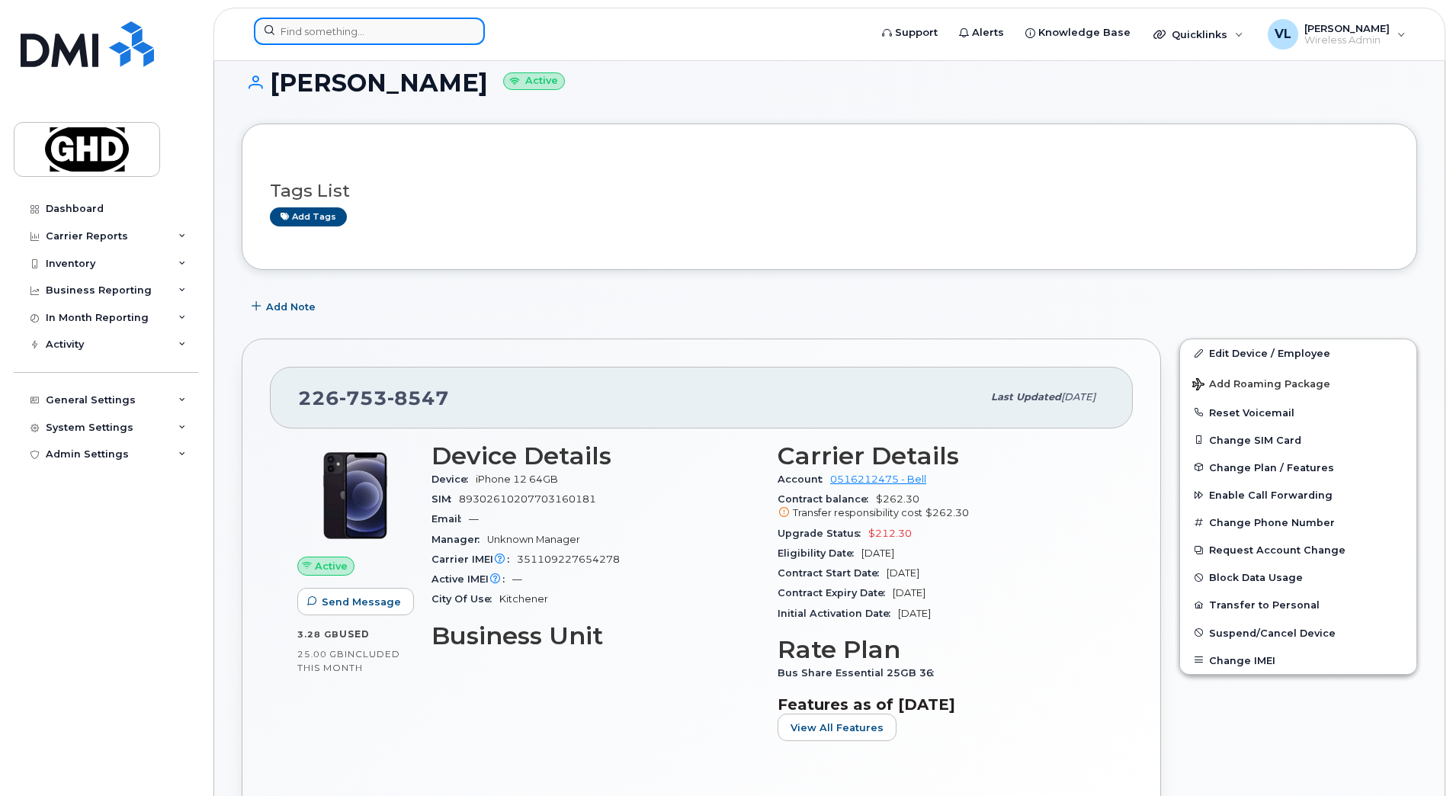
click at [399, 38] on input at bounding box center [369, 31] width 231 height 27
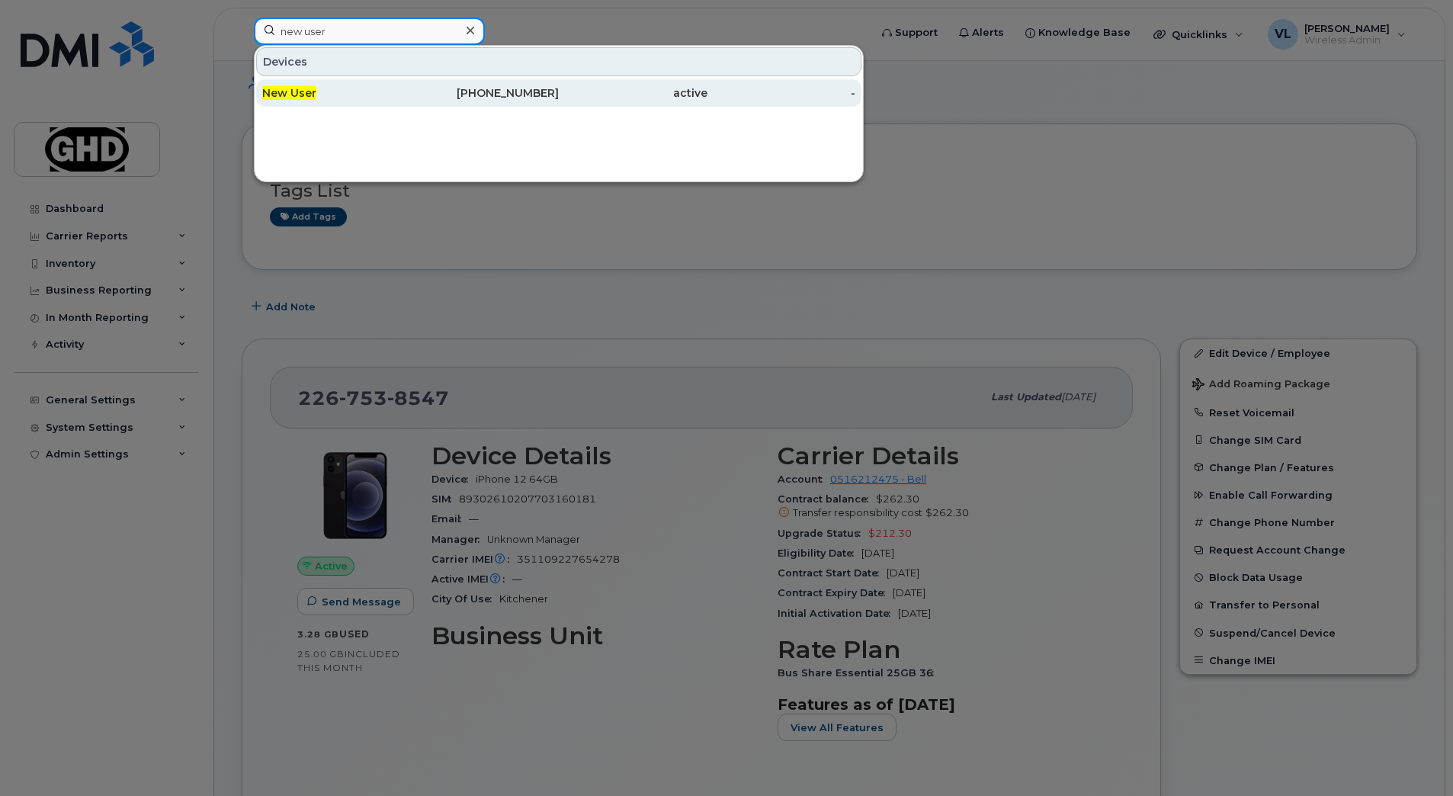
type input "new user"
click at [381, 98] on div "New User" at bounding box center [336, 92] width 149 height 15
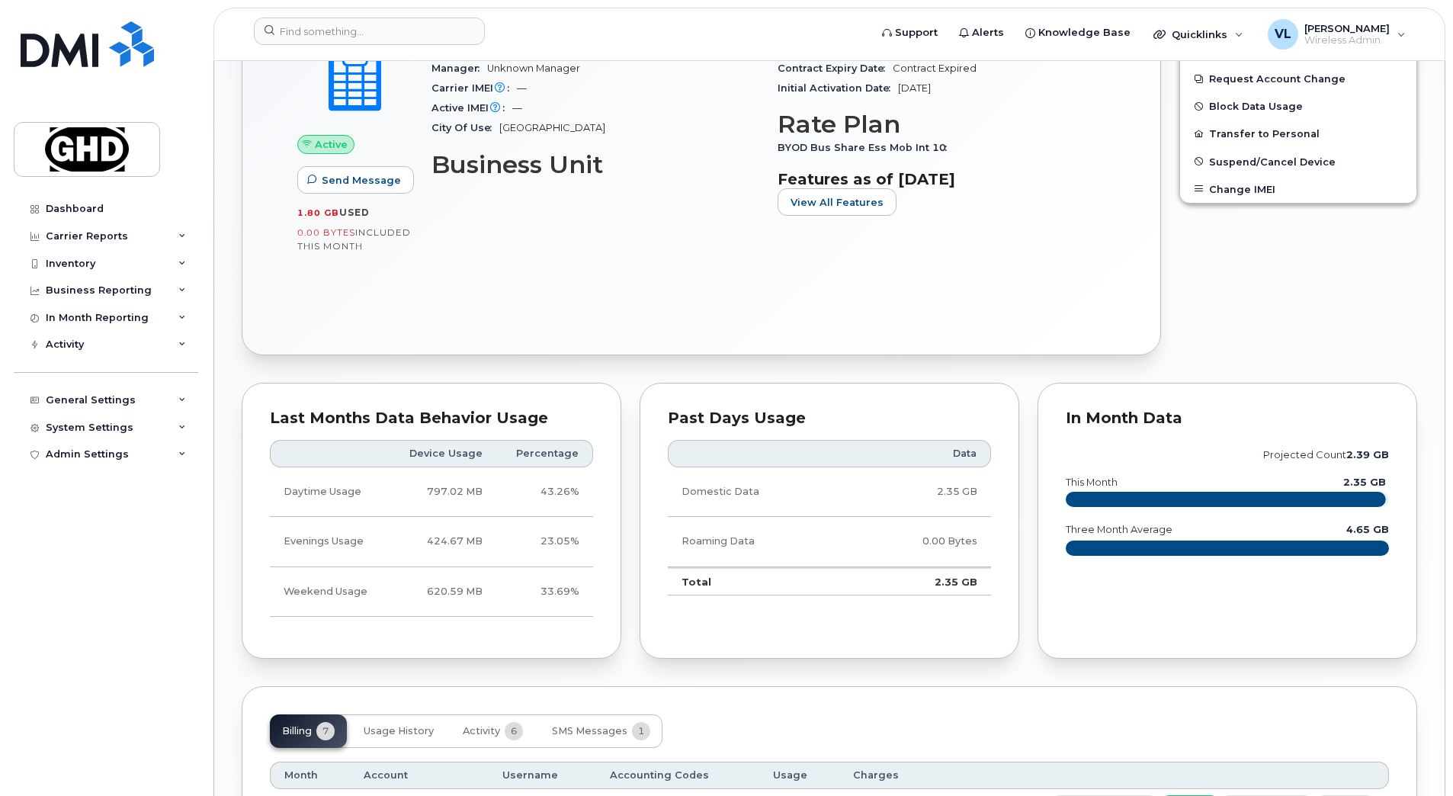
scroll to position [312, 0]
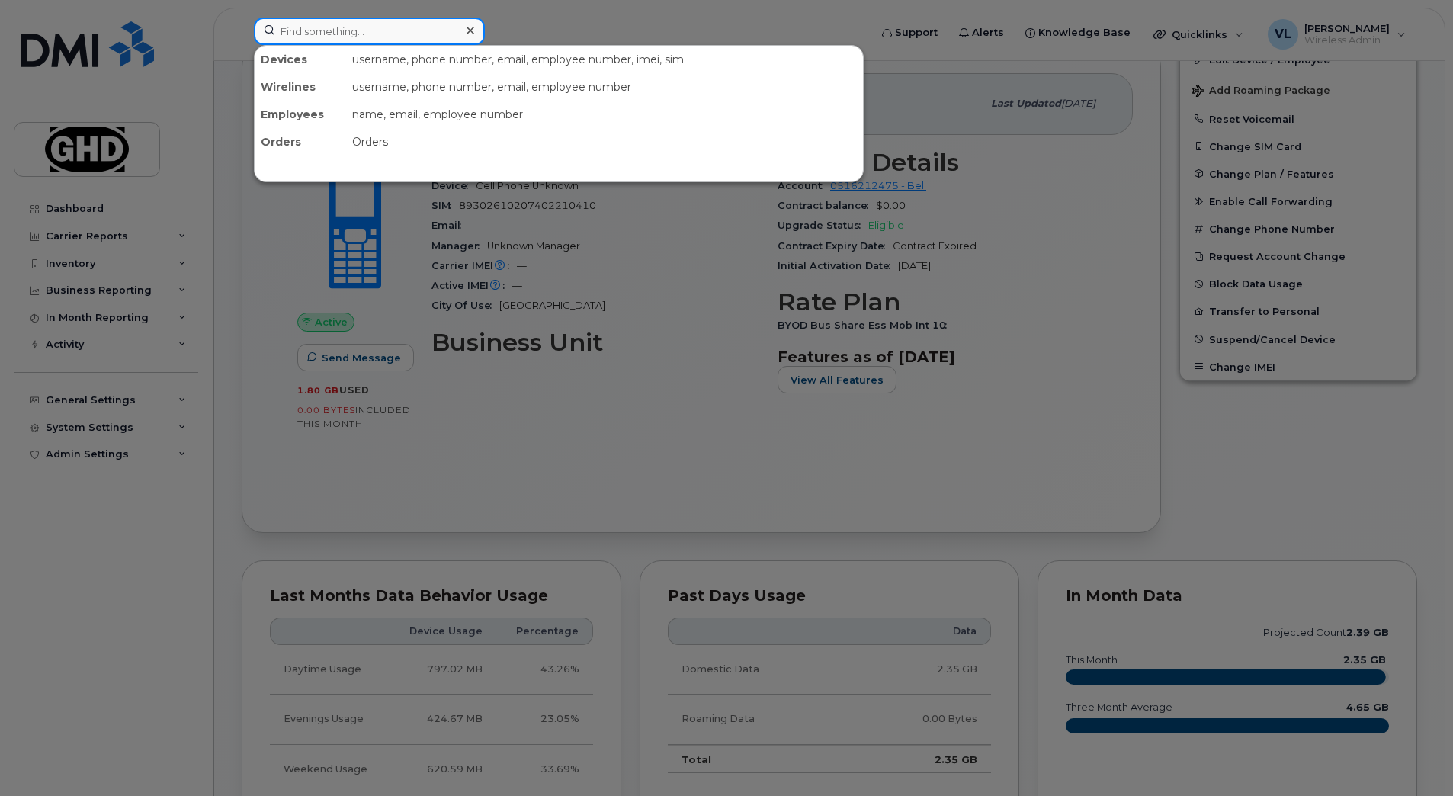
click at [310, 37] on input at bounding box center [369, 31] width 231 height 27
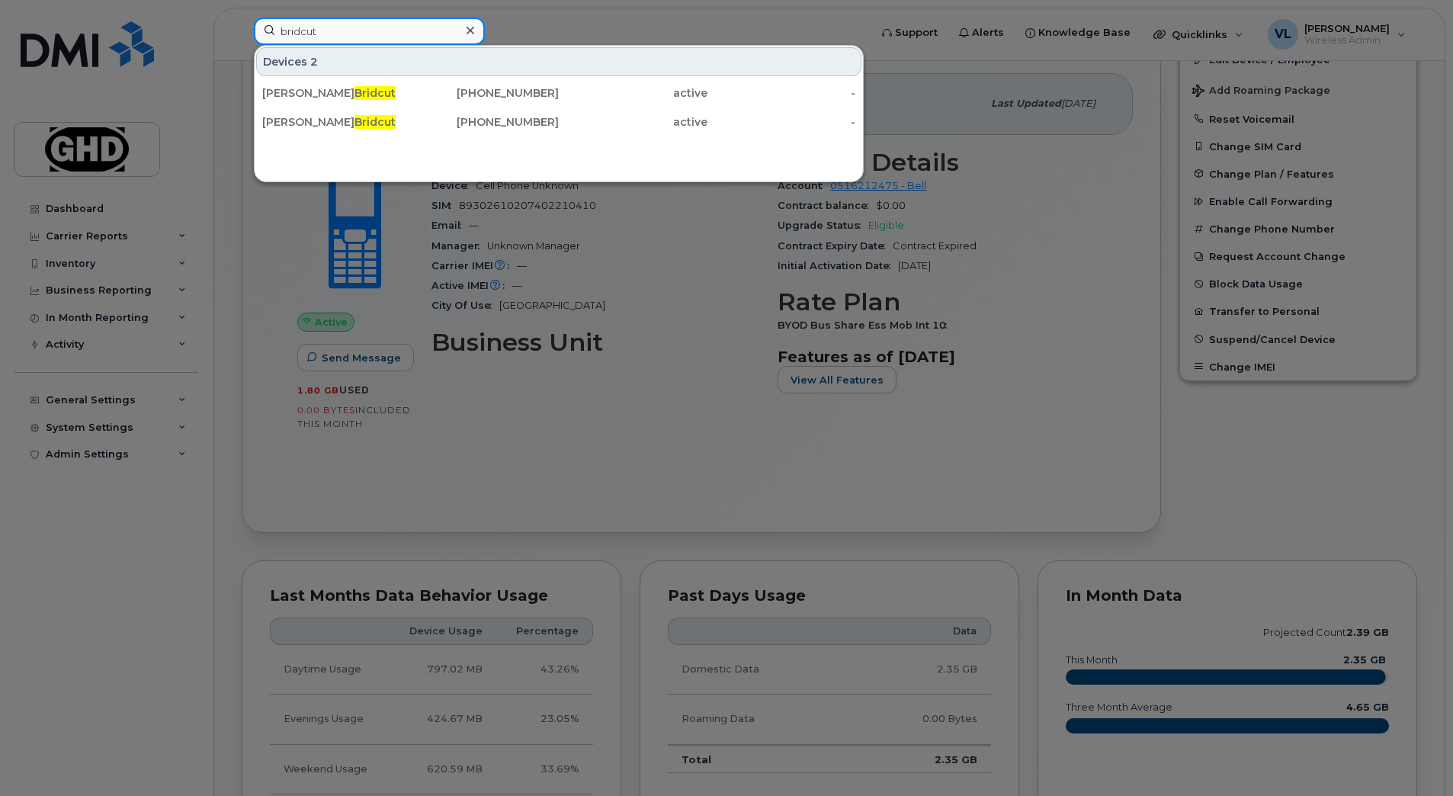
type input "bridcut"
click at [562, 24] on div at bounding box center [726, 398] width 1453 height 796
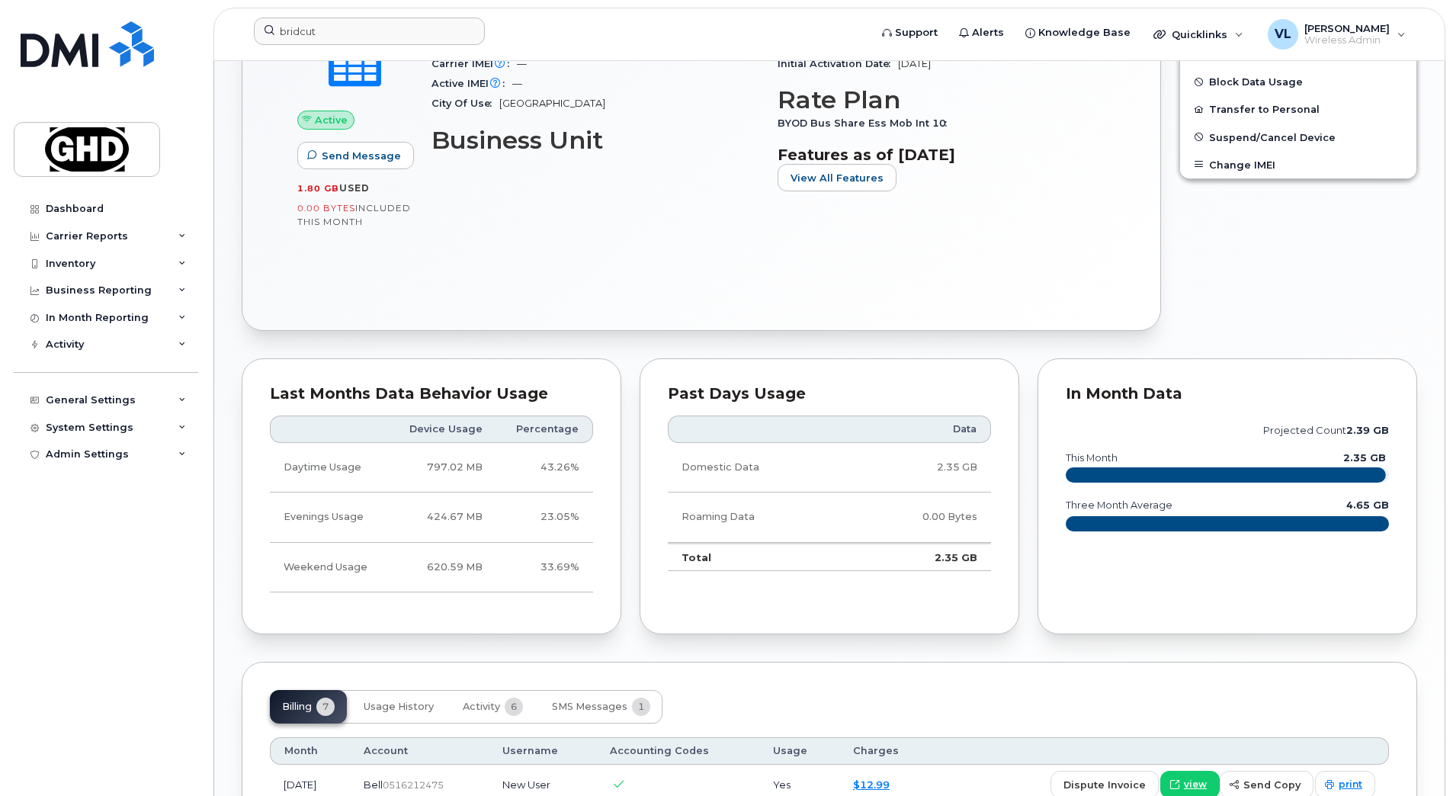
scroll to position [267, 0]
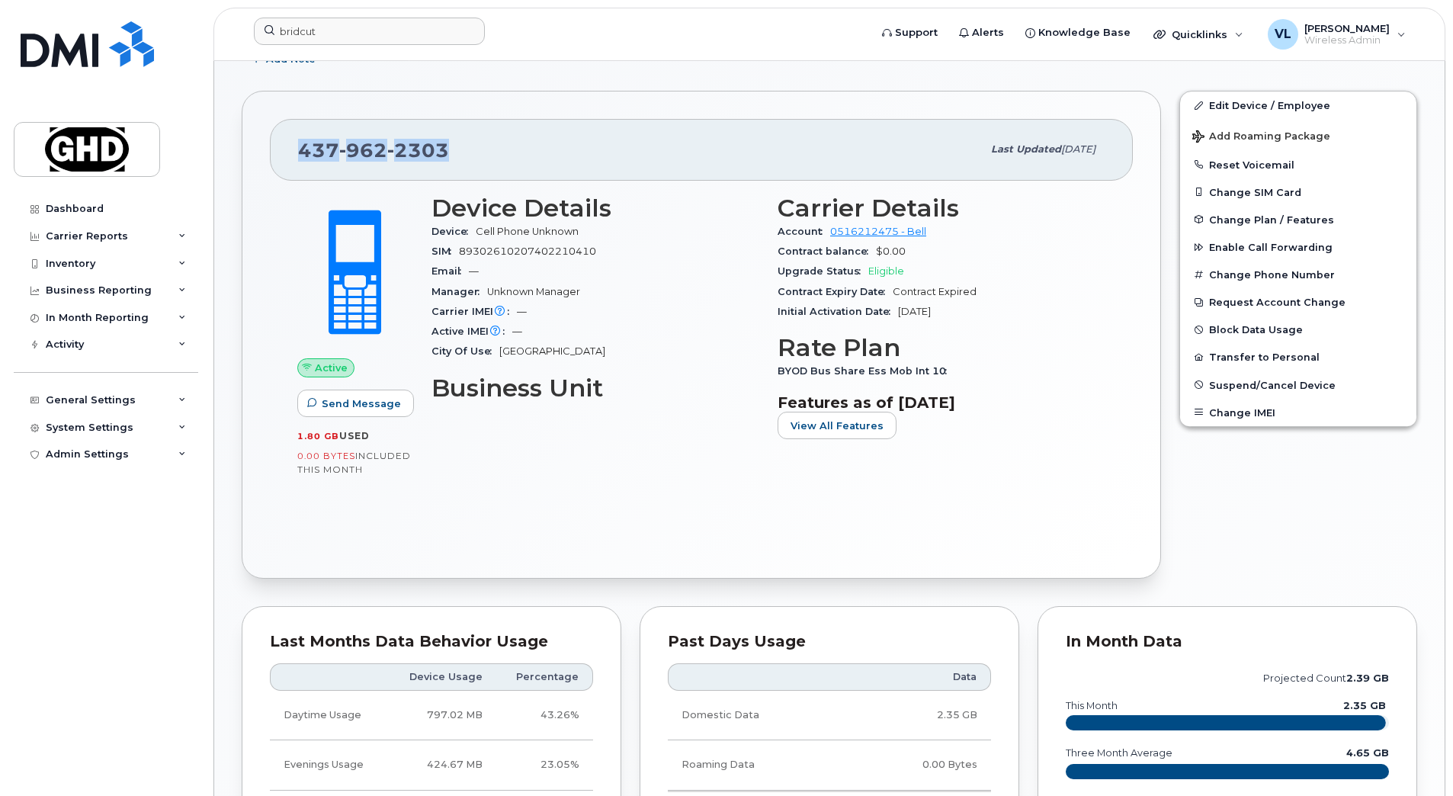
drag, startPoint x: 453, startPoint y: 146, endPoint x: 286, endPoint y: 139, distance: 167.0
click at [286, 139] on div "[PHONE_NUMBER] Last updated [DATE]" at bounding box center [701, 149] width 863 height 61
copy span "[PHONE_NUMBER]"
